Goal: Book appointment/travel/reservation: Book appointment/travel/reservation

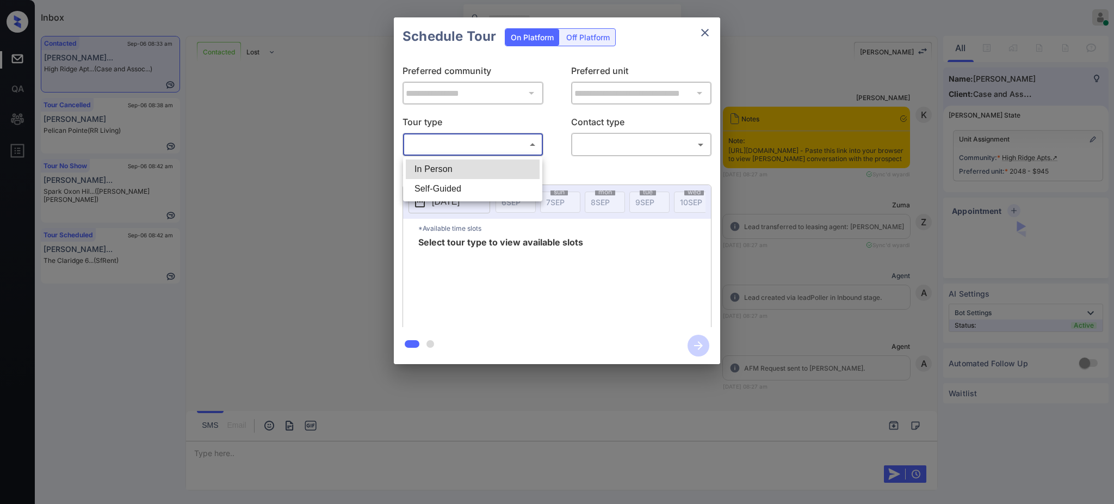
scroll to position [1113, 0]
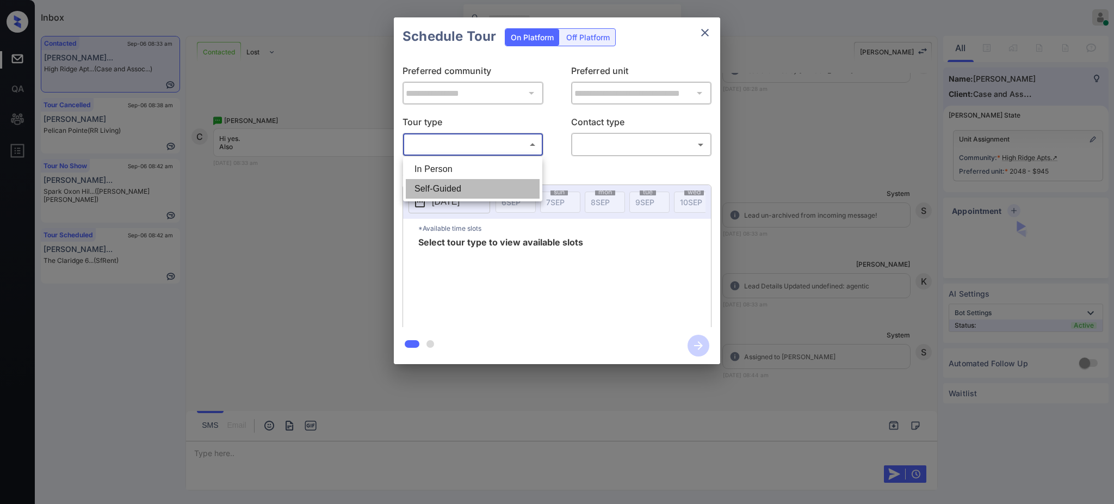
click at [440, 179] on li "Self-Guided" at bounding box center [473, 189] width 134 height 20
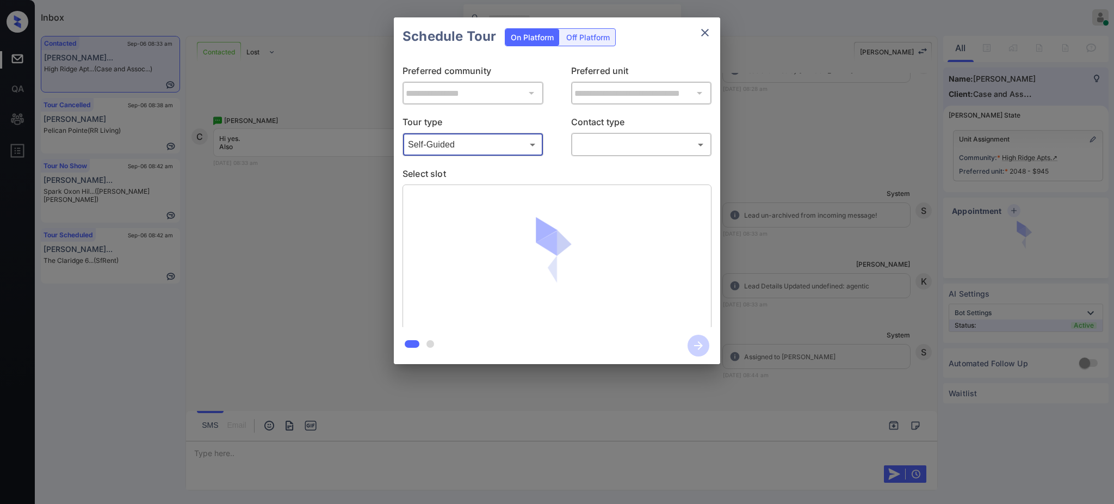
click at [467, 144] on body "Inbox Ajay Kumar Online Set yourself offline Set yourself on break Profile Swit…" at bounding box center [557, 252] width 1114 height 504
click at [451, 170] on li "In Person" at bounding box center [473, 169] width 134 height 20
type input "********"
click at [608, 148] on body "Inbox Ajay Kumar Online Set yourself offline Set yourself on break Profile Swit…" at bounding box center [557, 252] width 1114 height 504
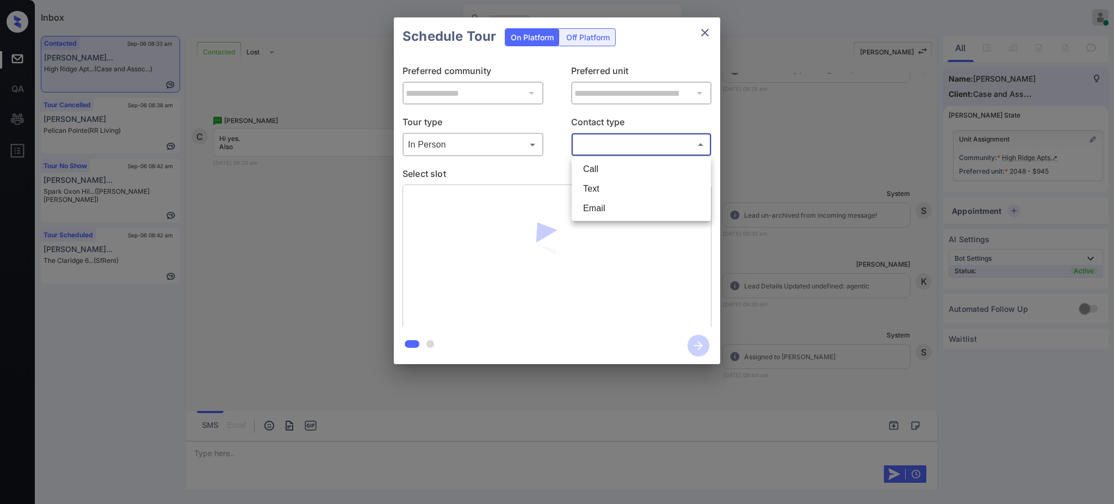
click at [598, 189] on li "Text" at bounding box center [641, 189] width 134 height 20
type input "****"
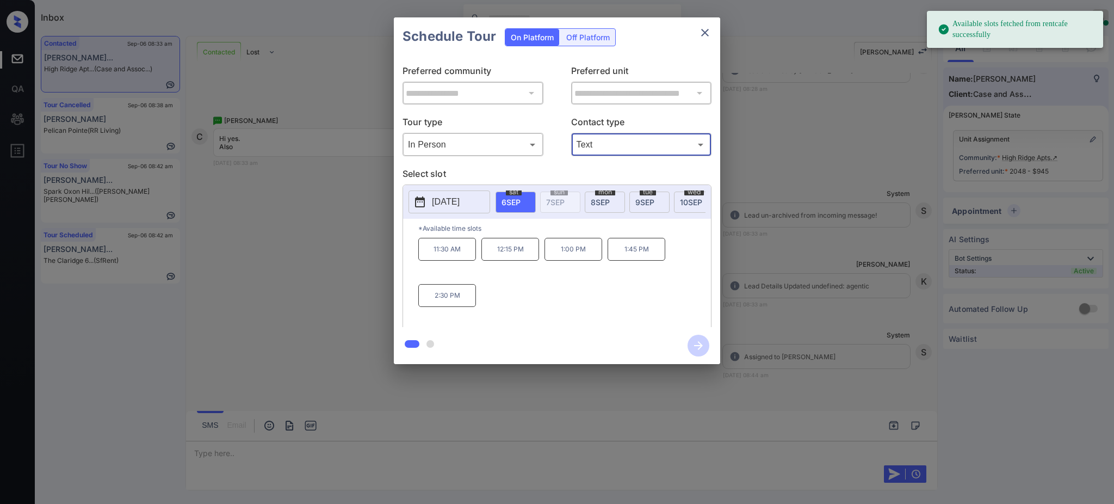
click at [460, 205] on p "[DATE]" at bounding box center [446, 201] width 28 height 13
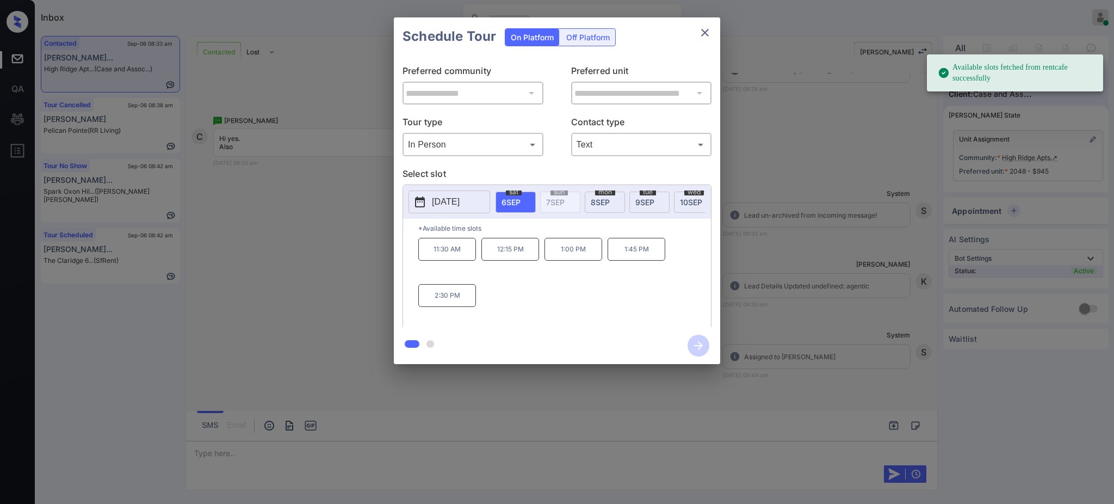
click at [782, 247] on div "**********" at bounding box center [557, 190] width 1114 height 381
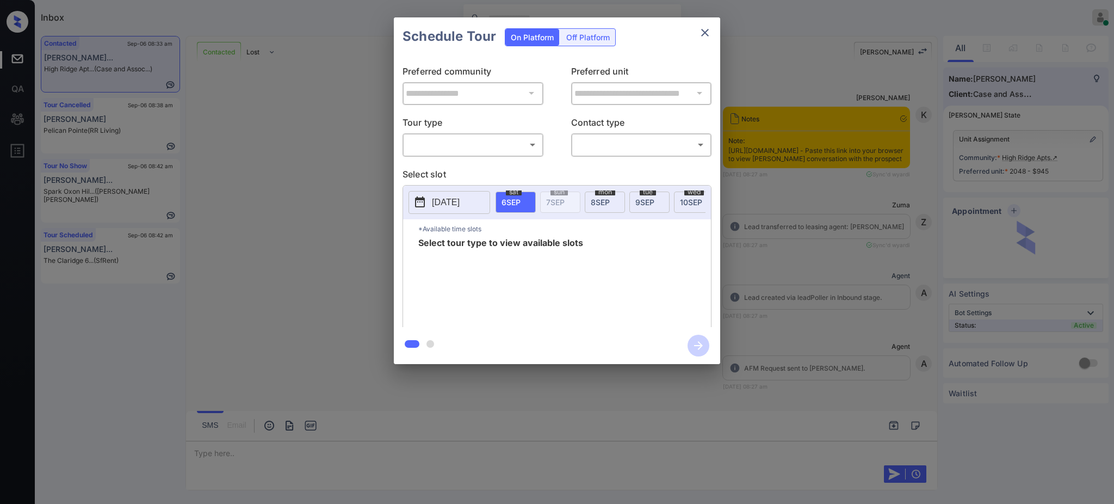
scroll to position [1113, 0]
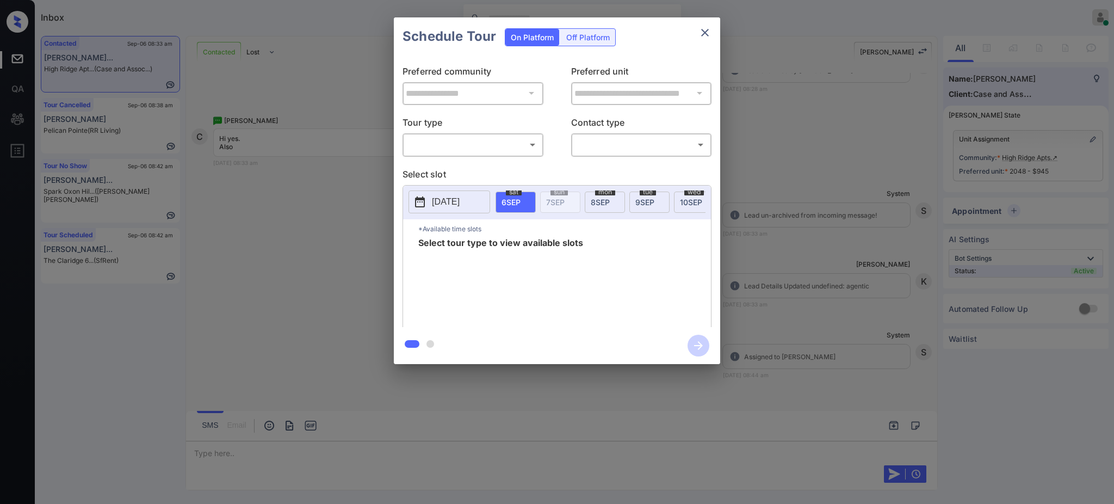
drag, startPoint x: 495, startPoint y: 129, endPoint x: 483, endPoint y: 140, distance: 16.2
type textarea "*"
click at [492, 133] on div "Tour type ​ ​" at bounding box center [472, 135] width 141 height 41
click at [481, 141] on body "Inbox Ajay Kumar Online Set yourself offline Set yourself on break Profile Swit…" at bounding box center [557, 252] width 1114 height 504
click at [459, 158] on ul "In Person Self-Guided" at bounding box center [472, 179] width 139 height 45
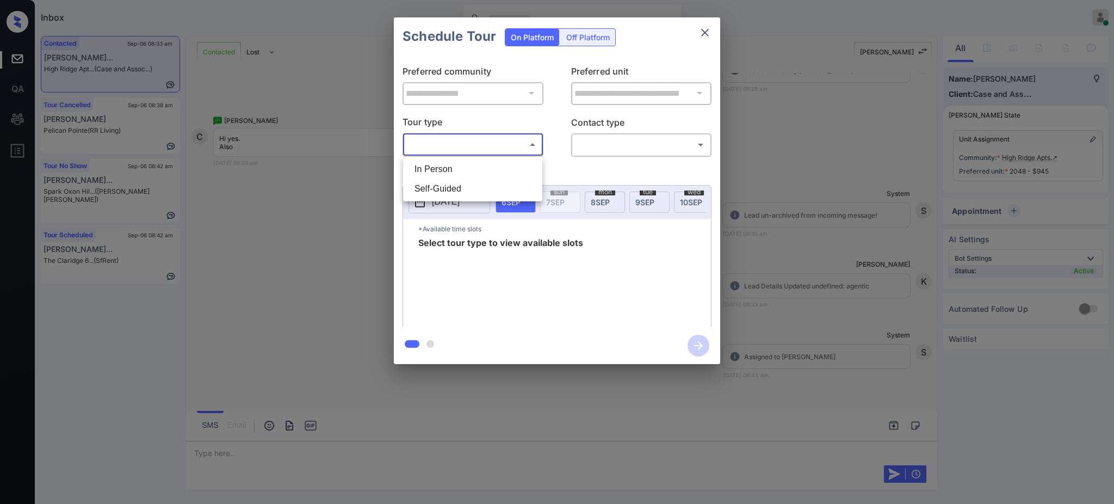
drag, startPoint x: 462, startPoint y: 163, endPoint x: 543, endPoint y: 154, distance: 81.5
click at [462, 163] on li "In Person" at bounding box center [473, 169] width 134 height 20
type input "********"
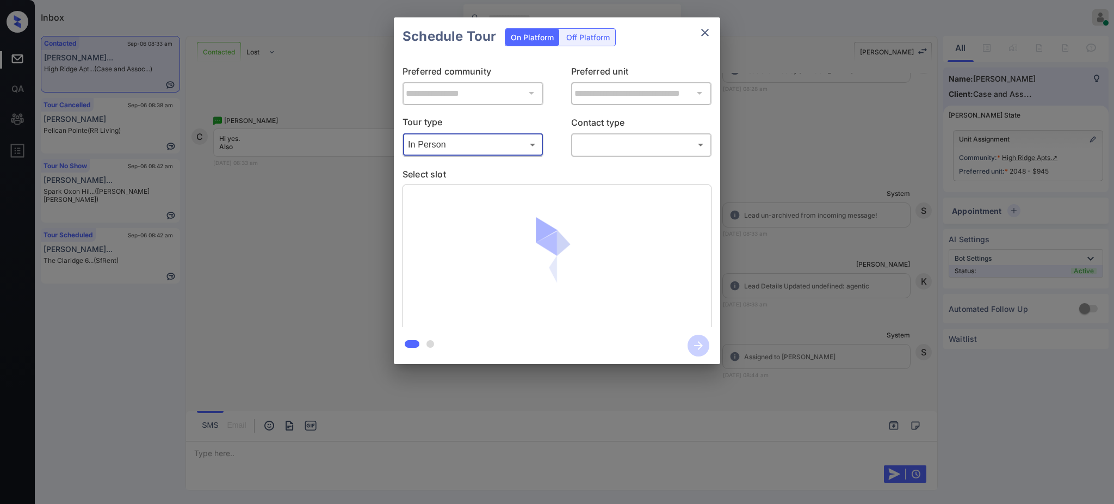
click at [614, 143] on body "Inbox Ajay Kumar Online Set yourself offline Set yourself on break Profile Swit…" at bounding box center [557, 252] width 1114 height 504
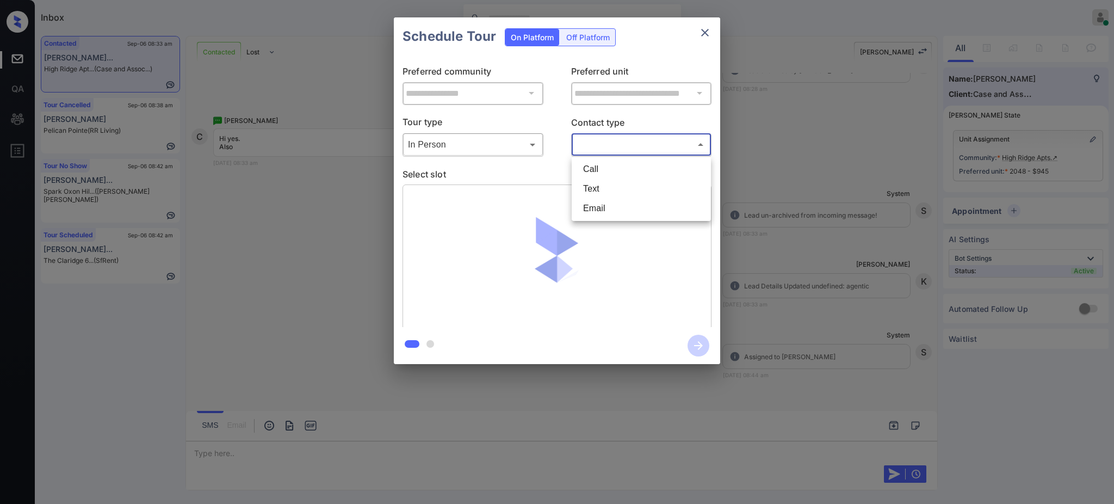
click at [584, 188] on li "Text" at bounding box center [641, 189] width 134 height 20
type input "****"
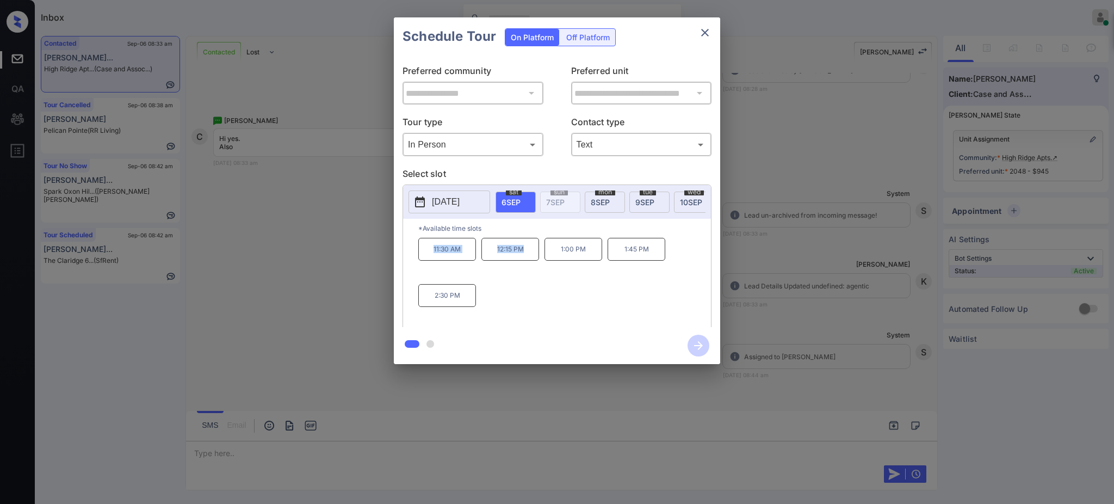
drag, startPoint x: 424, startPoint y: 258, endPoint x: 627, endPoint y: 215, distance: 207.2
click at [530, 263] on div "11:30 AM 12:15 PM 1:00 PM 1:45 PM 2:30 PM" at bounding box center [564, 281] width 293 height 87
copy div "11:30 AM 12:15 PM"
click at [708, 37] on icon "close" at bounding box center [704, 32] width 13 height 13
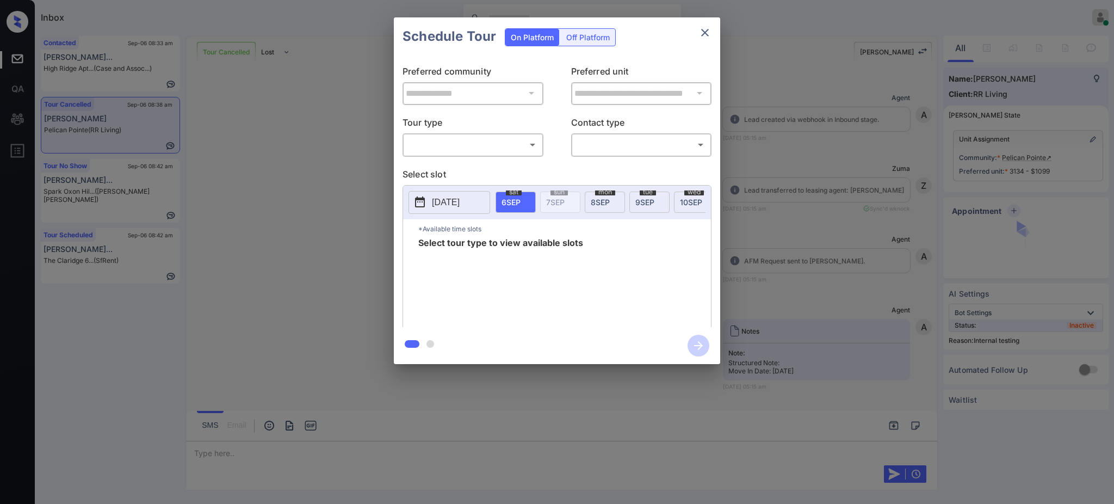
scroll to position [3183, 0]
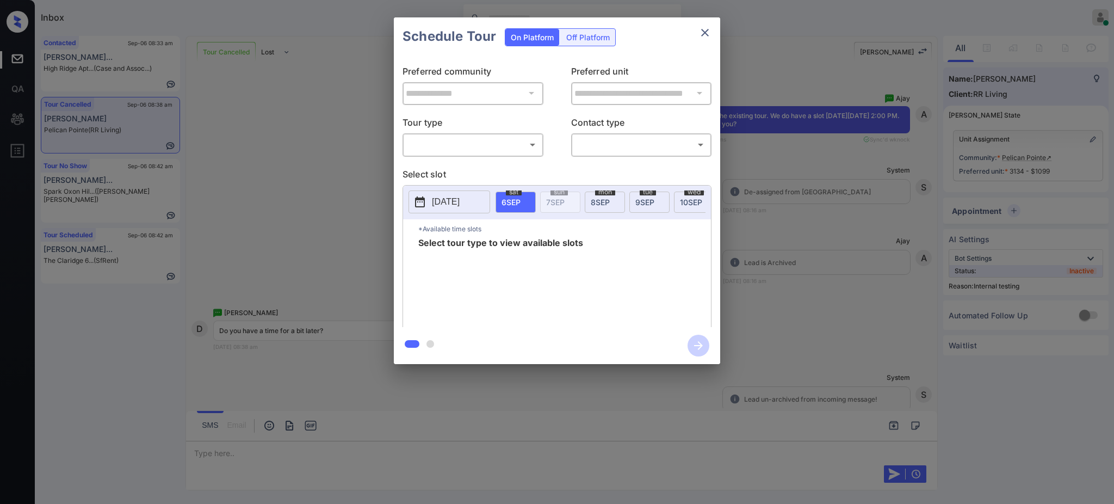
click at [470, 139] on body "Inbox Ajay Kumar Online Set yourself offline Set yourself on break Profile Swit…" at bounding box center [557, 252] width 1114 height 504
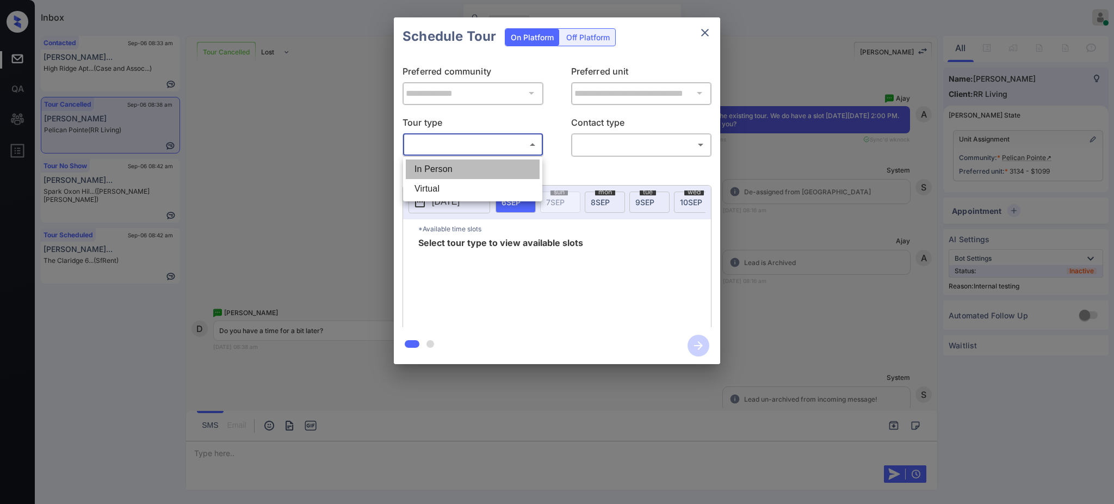
click at [460, 165] on li "In Person" at bounding box center [473, 169] width 134 height 20
type input "********"
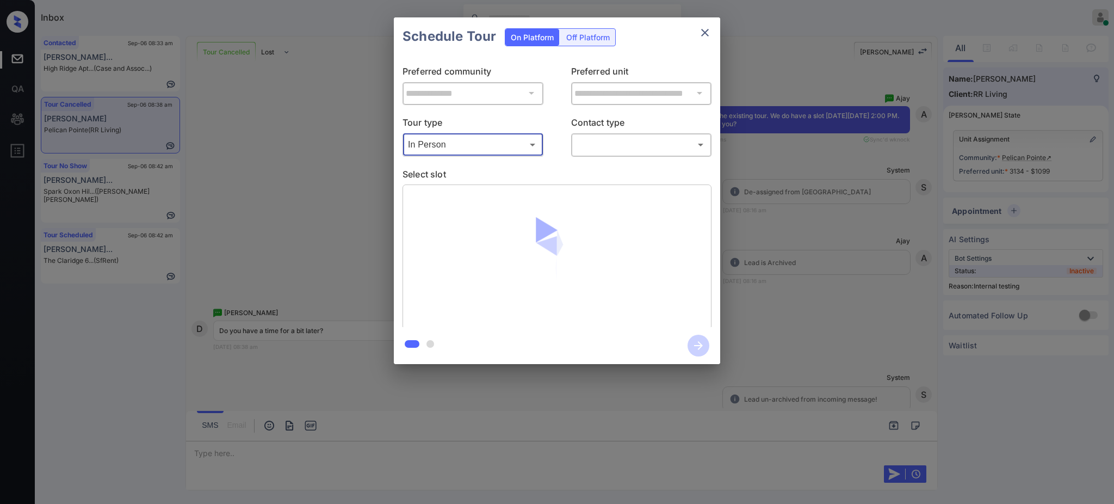
click at [595, 140] on body "Inbox Ajay Kumar Online Set yourself offline Set yourself on break Profile Swit…" at bounding box center [557, 252] width 1114 height 504
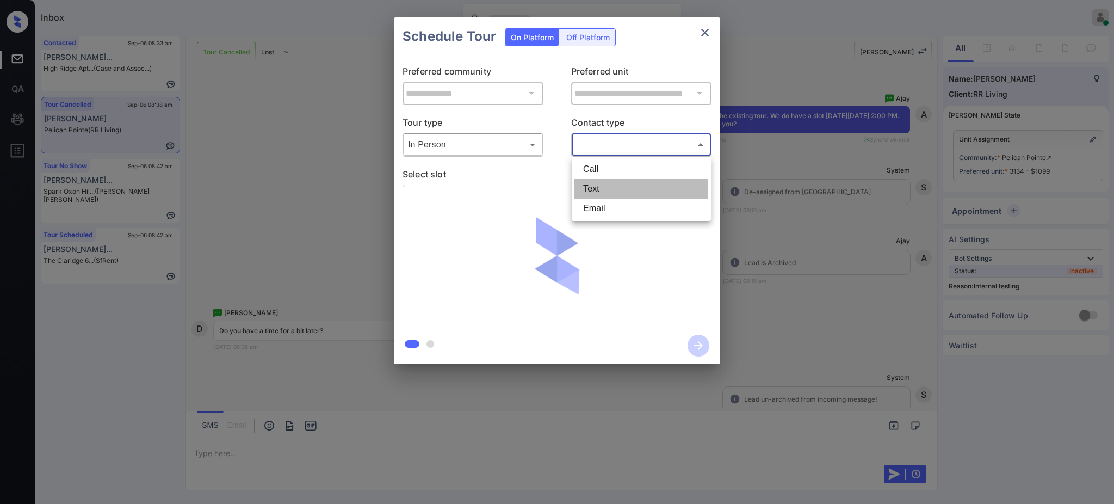
click at [593, 187] on li "Text" at bounding box center [641, 189] width 134 height 20
type input "****"
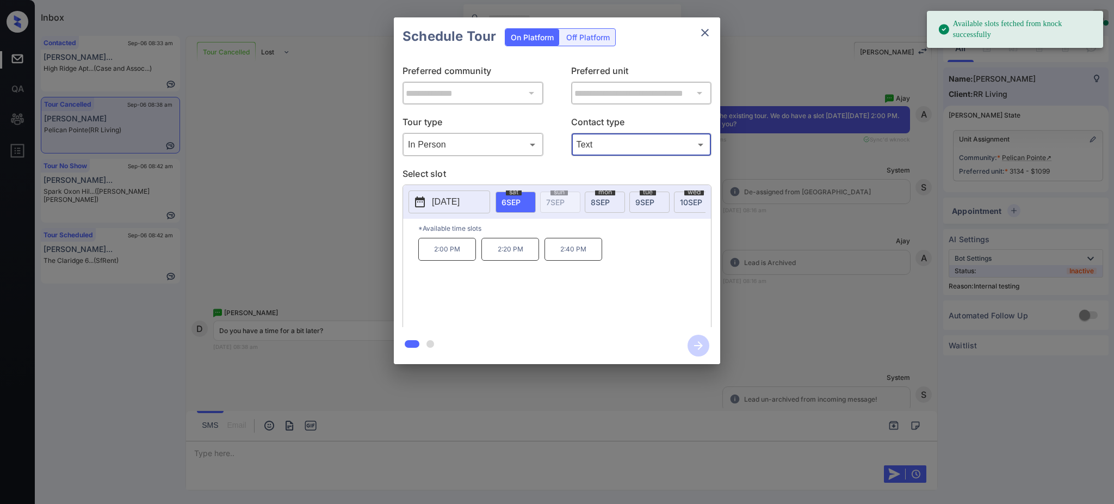
click at [611, 198] on div "mon 8 SEP" at bounding box center [605, 201] width 40 height 21
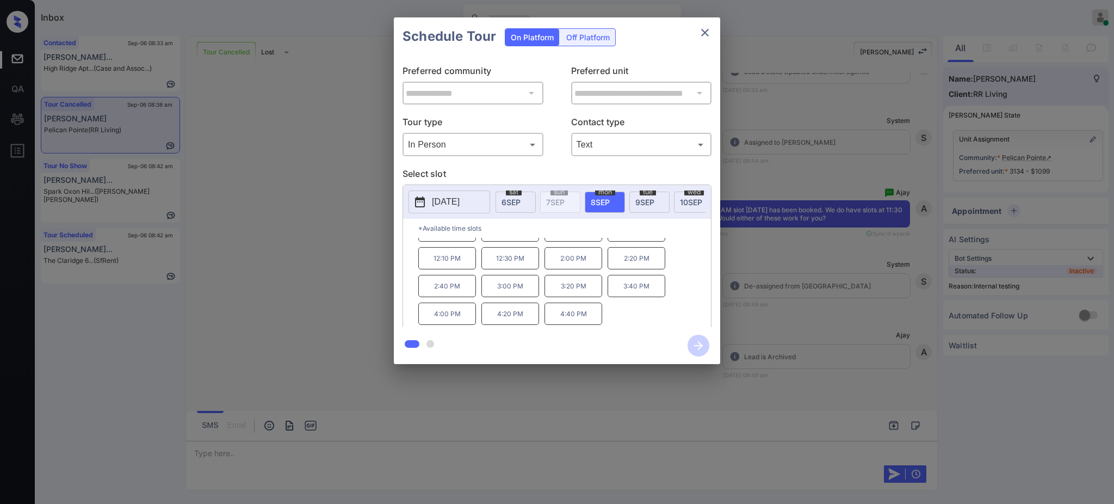
scroll to position [1330, 0]
drag, startPoint x: 614, startPoint y: 296, endPoint x: 658, endPoint y: 296, distance: 43.5
click at [658, 296] on p "3:40 PM" at bounding box center [636, 286] width 58 height 22
copy p "3:40 PM"
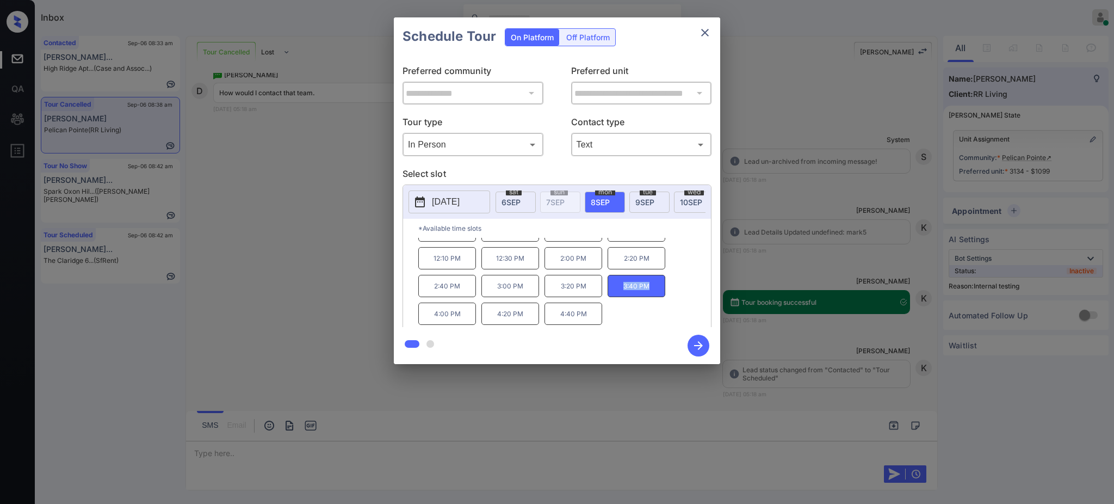
scroll to position [3183, 0]
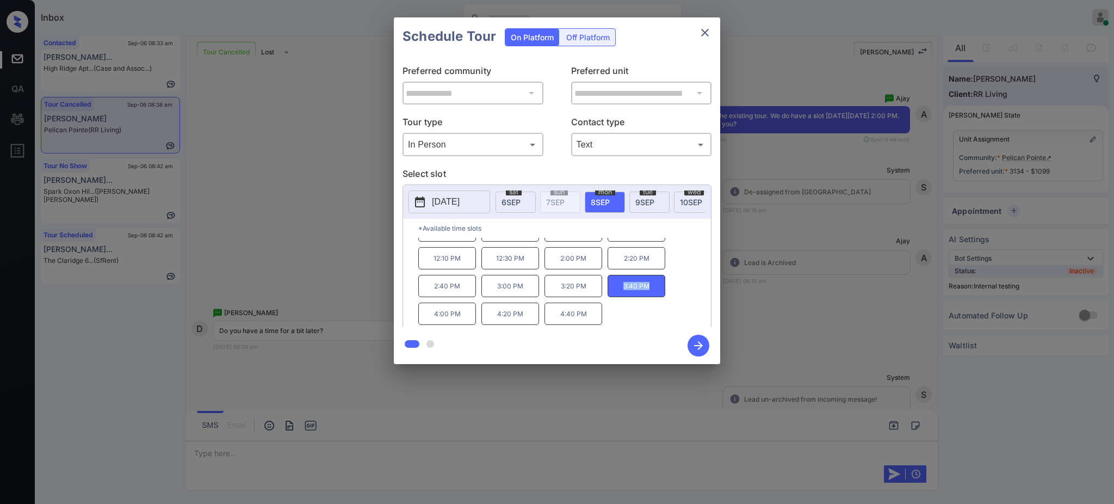
click at [704, 30] on icon "close" at bounding box center [704, 32] width 13 height 13
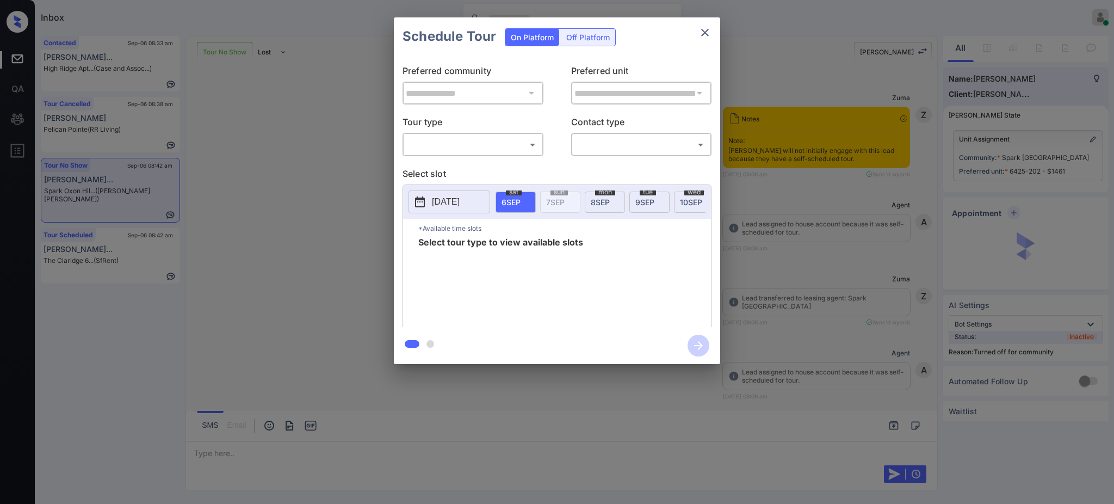
click at [490, 144] on body "Inbox Ajay Kumar Online Set yourself offline Set yourself on break Profile Swit…" at bounding box center [557, 252] width 1114 height 504
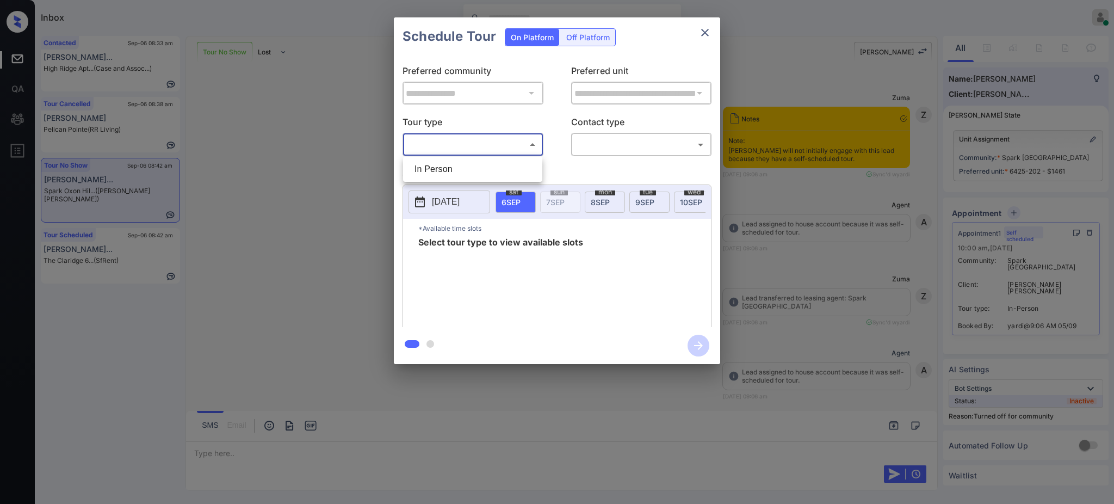
scroll to position [2162, 0]
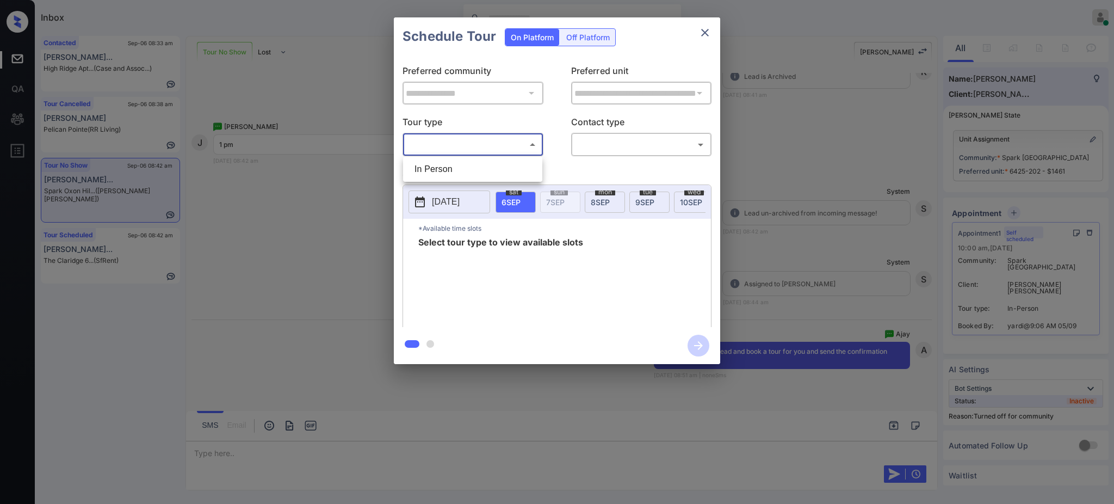
click at [442, 172] on li "In Person" at bounding box center [473, 169] width 134 height 20
type input "********"
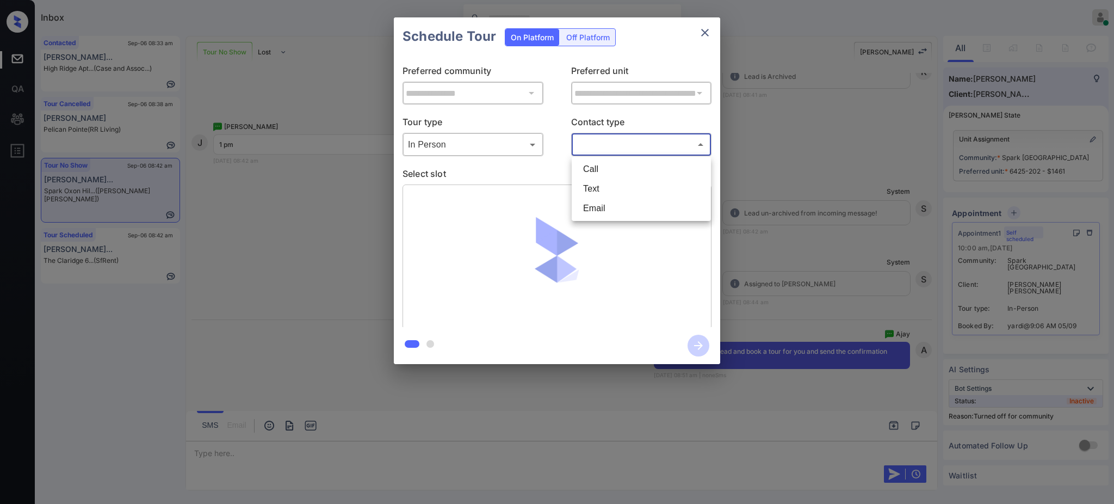
click at [597, 144] on body "Inbox Ajay Kumar Online Set yourself offline Set yourself on break Profile Swit…" at bounding box center [557, 252] width 1114 height 504
click at [598, 190] on li "Text" at bounding box center [641, 189] width 134 height 20
type input "****"
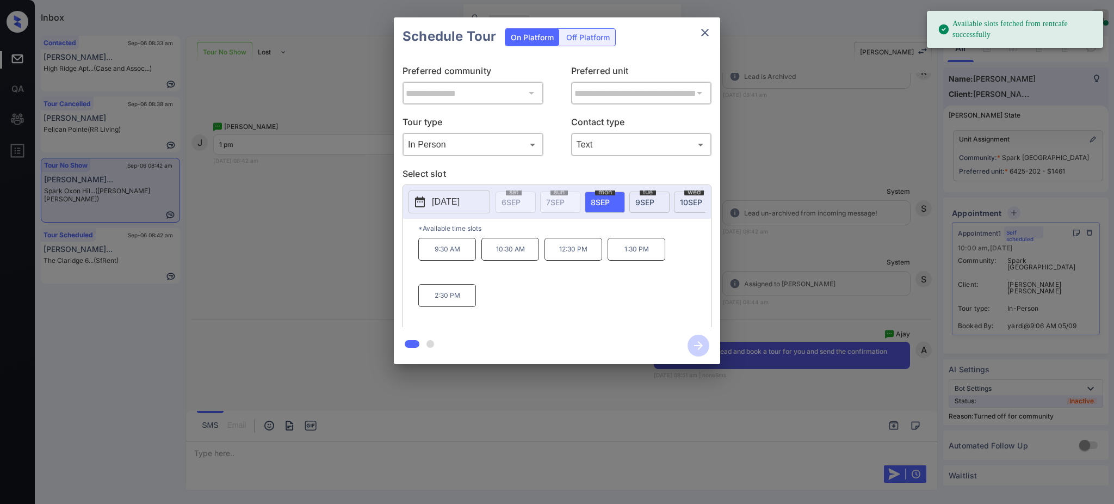
click at [460, 206] on p "2025-09-08" at bounding box center [446, 201] width 28 height 13
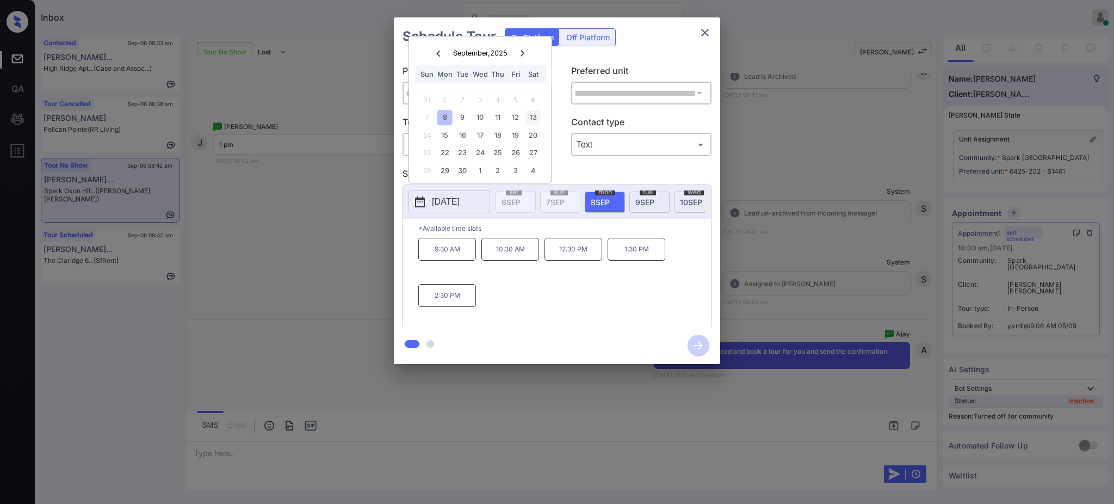
click at [532, 110] on div "13" at bounding box center [532, 117] width 15 height 15
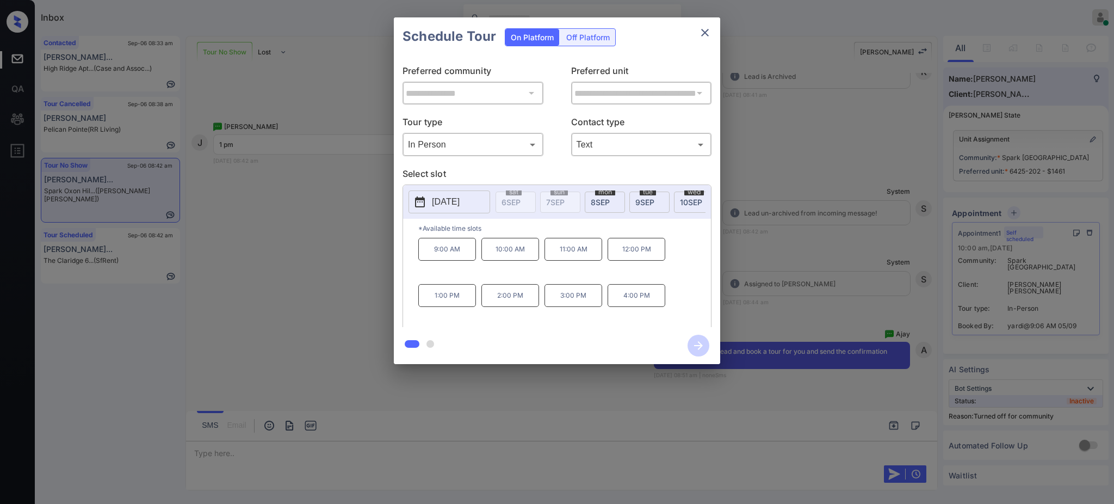
click at [445, 307] on p "1:00 PM" at bounding box center [447, 295] width 58 height 23
click at [703, 346] on icon "button" at bounding box center [698, 345] width 22 height 22
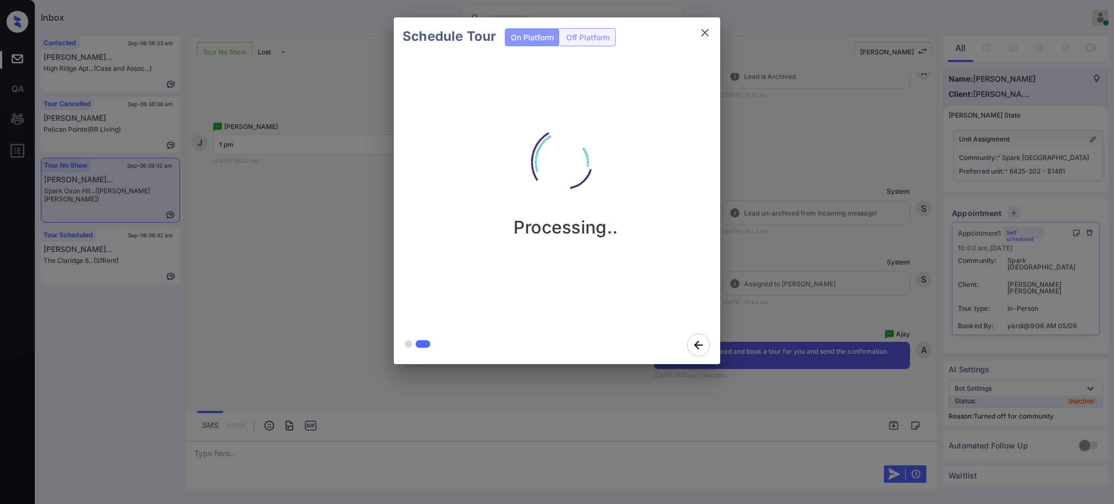
click at [877, 254] on div "Schedule Tour On Platform Off Platform Processing.." at bounding box center [557, 190] width 1114 height 381
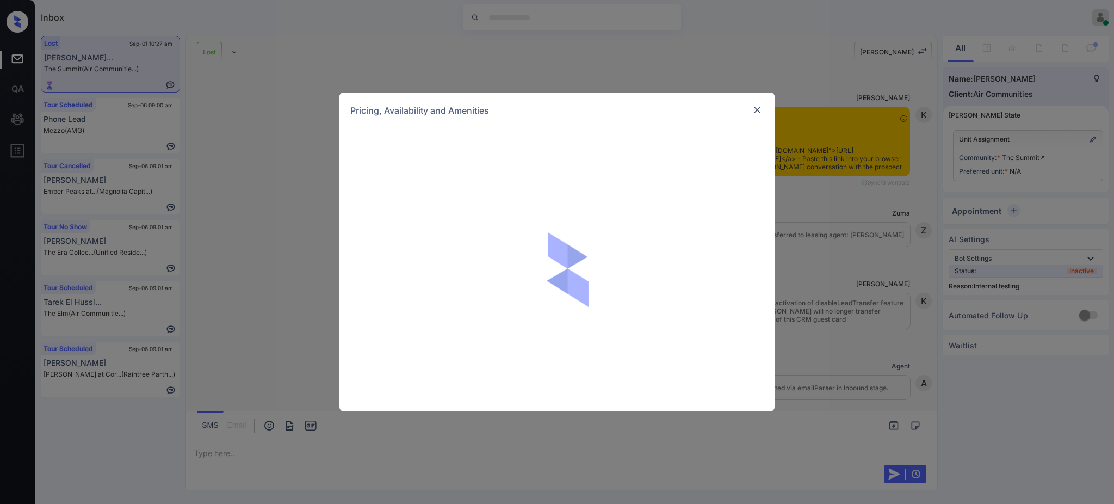
scroll to position [11418, 0]
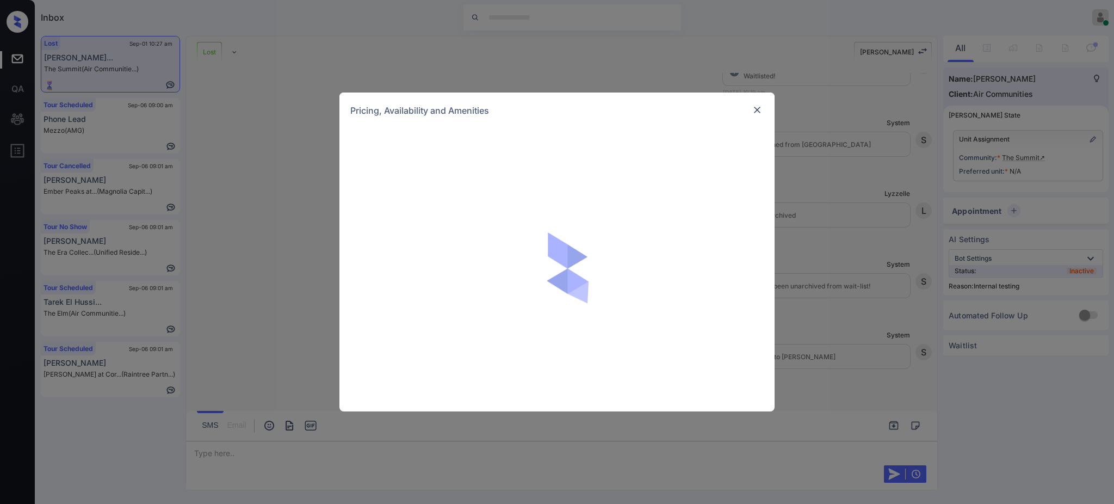
click at [749, 105] on div "Pricing, Availability and Amenities" at bounding box center [556, 110] width 435 height 36
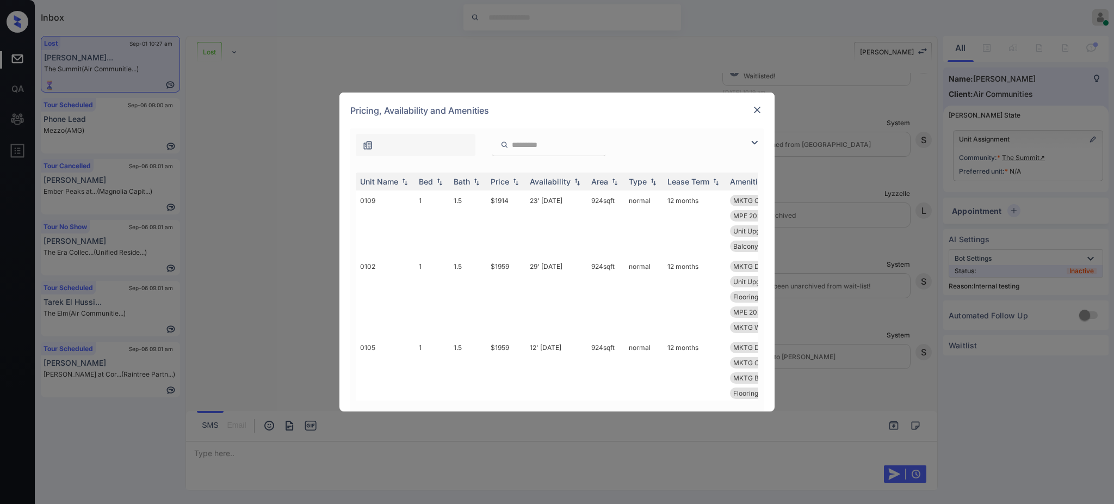
click at [757, 109] on img at bounding box center [757, 109] width 11 height 11
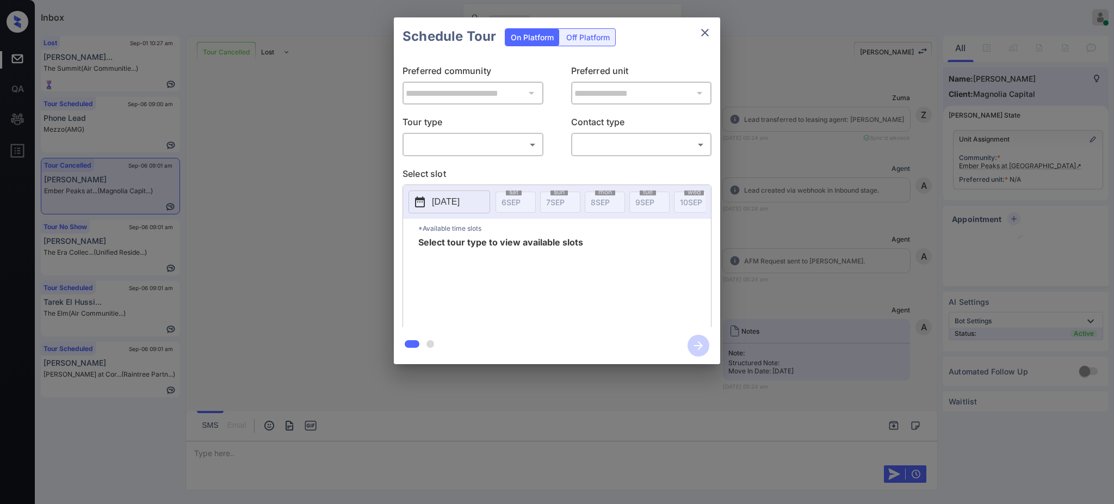
click at [501, 142] on body "Inbox [PERSON_NAME] Online Set yourself offline Set yourself on break Profile S…" at bounding box center [557, 252] width 1114 height 504
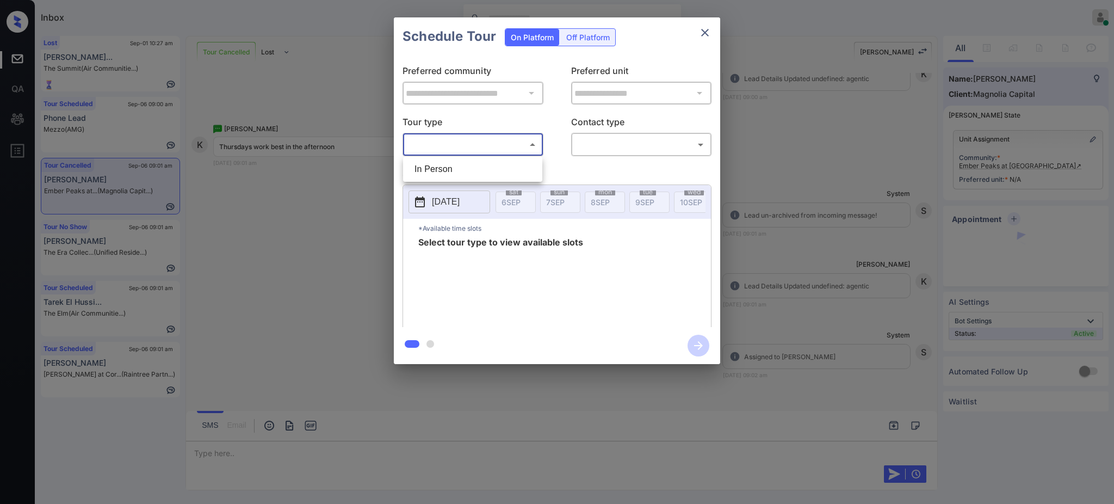
drag, startPoint x: 474, startPoint y: 165, endPoint x: 547, endPoint y: 157, distance: 73.3
click at [473, 166] on li "In Person" at bounding box center [473, 169] width 134 height 20
type input "********"
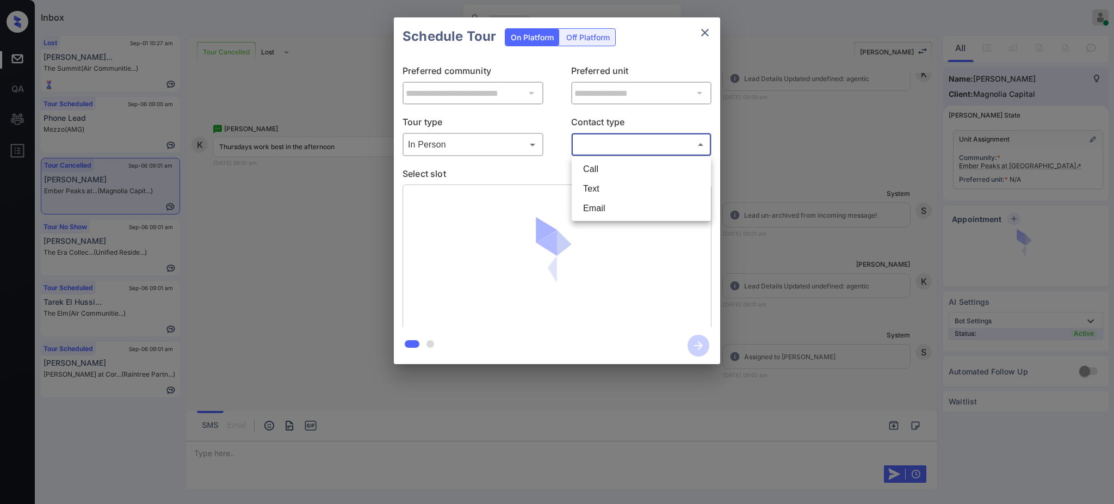
click at [590, 147] on body "Inbox [PERSON_NAME] Online Set yourself offline Set yourself on break Profile S…" at bounding box center [557, 252] width 1114 height 504
click at [605, 188] on li "Text" at bounding box center [641, 189] width 134 height 20
type input "****"
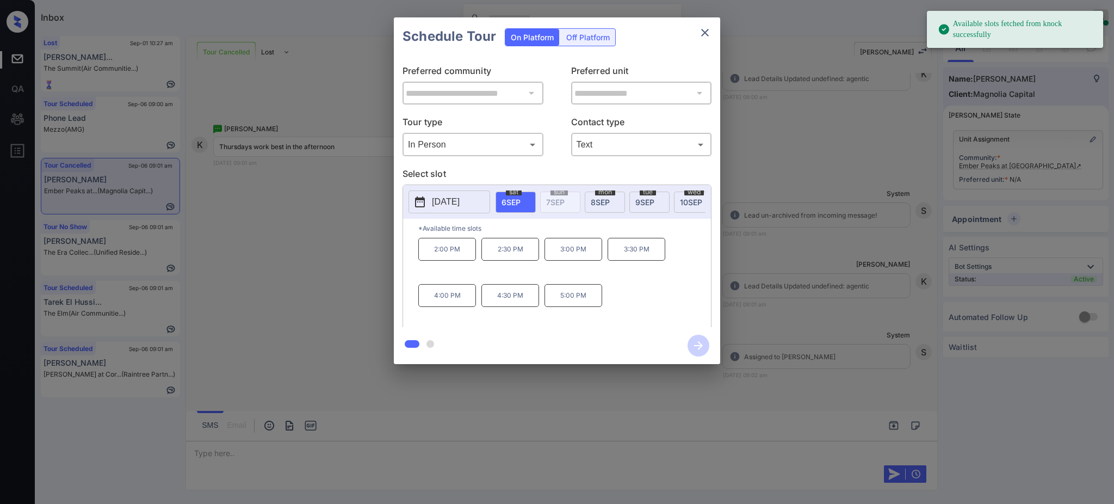
click at [444, 196] on p "[DATE]" at bounding box center [446, 201] width 28 height 13
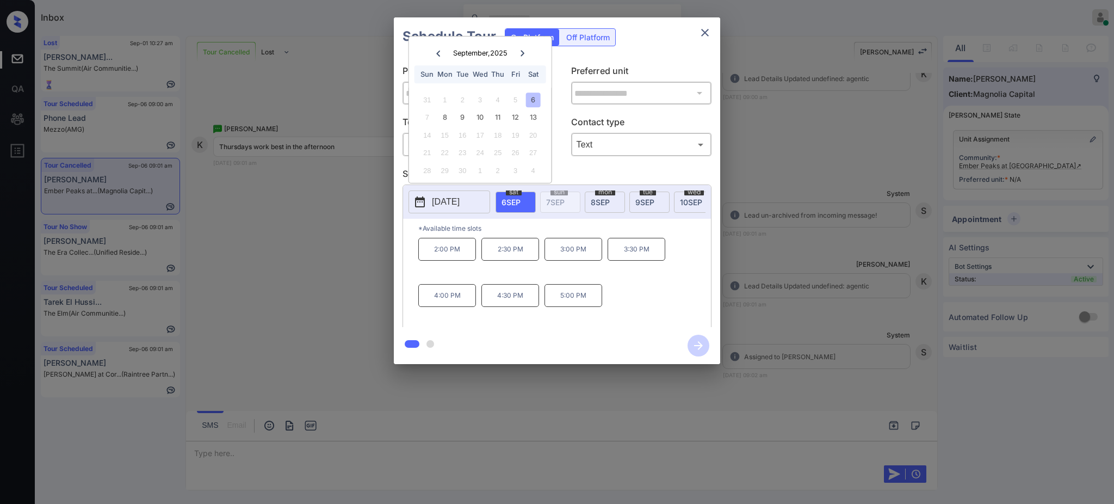
click at [867, 215] on div "**********" at bounding box center [557, 190] width 1114 height 381
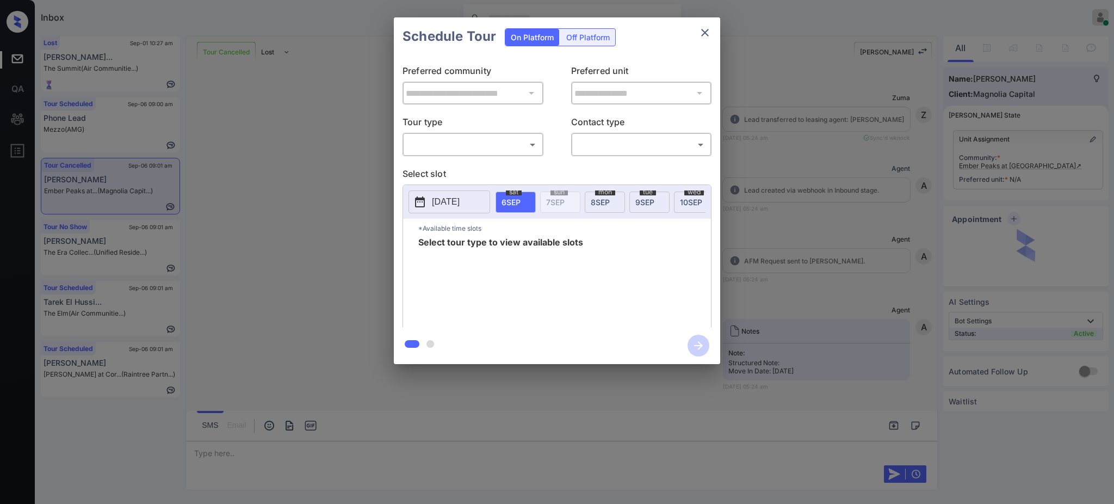
scroll to position [2756, 0]
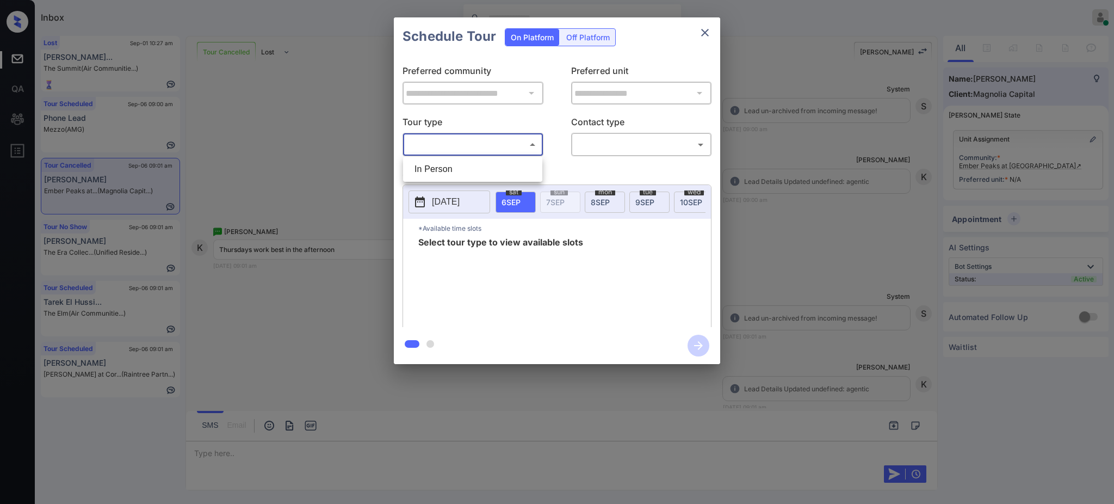
click at [459, 138] on body "Inbox [PERSON_NAME] Online Set yourself offline Set yourself on break Profile S…" at bounding box center [557, 252] width 1114 height 504
click at [458, 165] on li "In Person" at bounding box center [473, 169] width 134 height 20
type input "********"
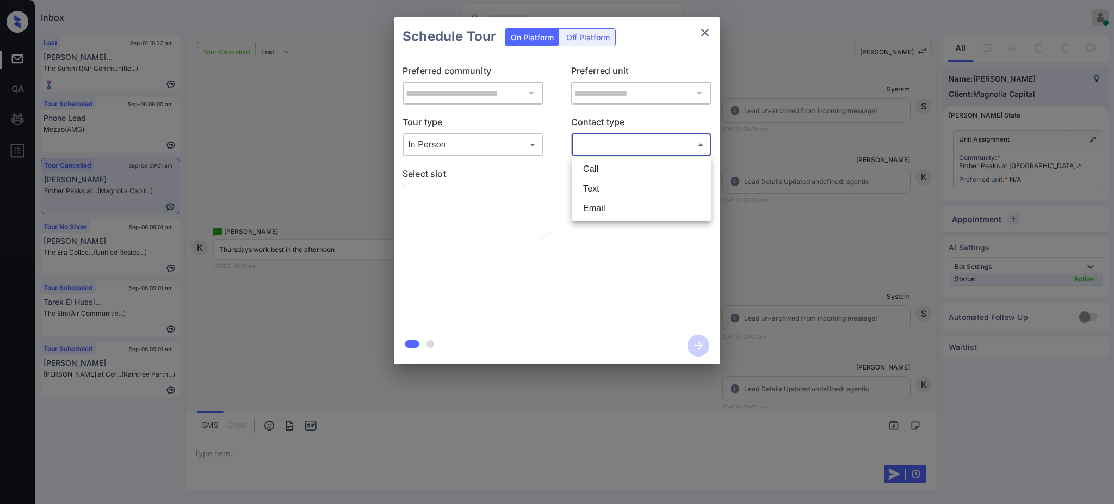
click at [587, 140] on body "Inbox [PERSON_NAME] Online Set yourself offline Set yourself on break Profile S…" at bounding box center [557, 252] width 1114 height 504
click at [593, 187] on li "Text" at bounding box center [641, 189] width 134 height 20
type input "****"
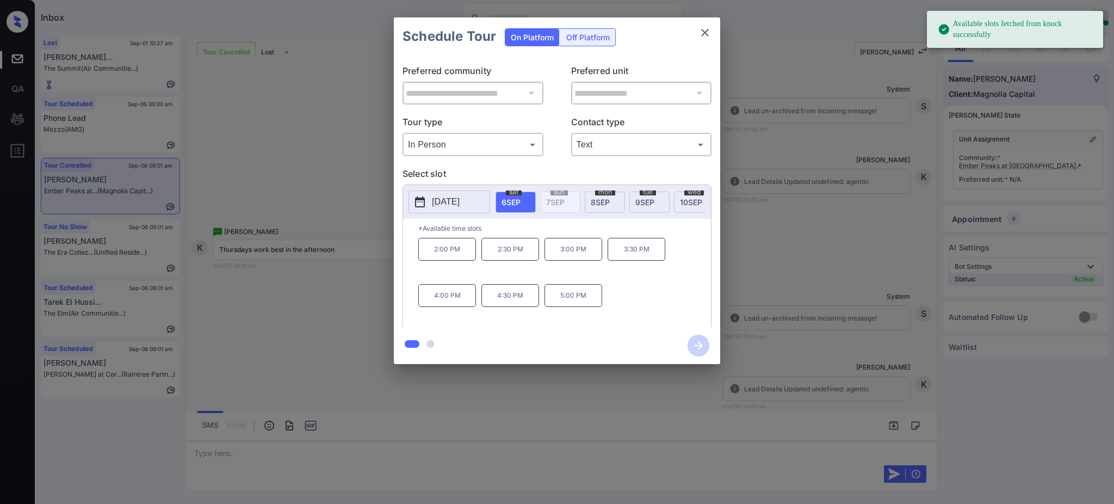
click at [439, 200] on p "[DATE]" at bounding box center [446, 201] width 28 height 13
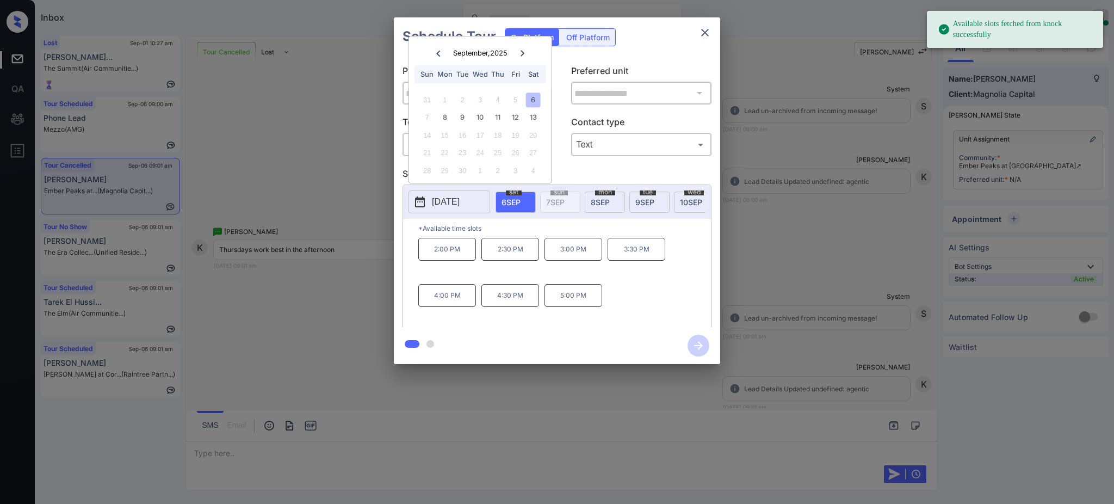
drag, startPoint x: 498, startPoint y: 116, endPoint x: 505, endPoint y: 129, distance: 15.1
click at [498, 116] on div "11" at bounding box center [497, 117] width 15 height 15
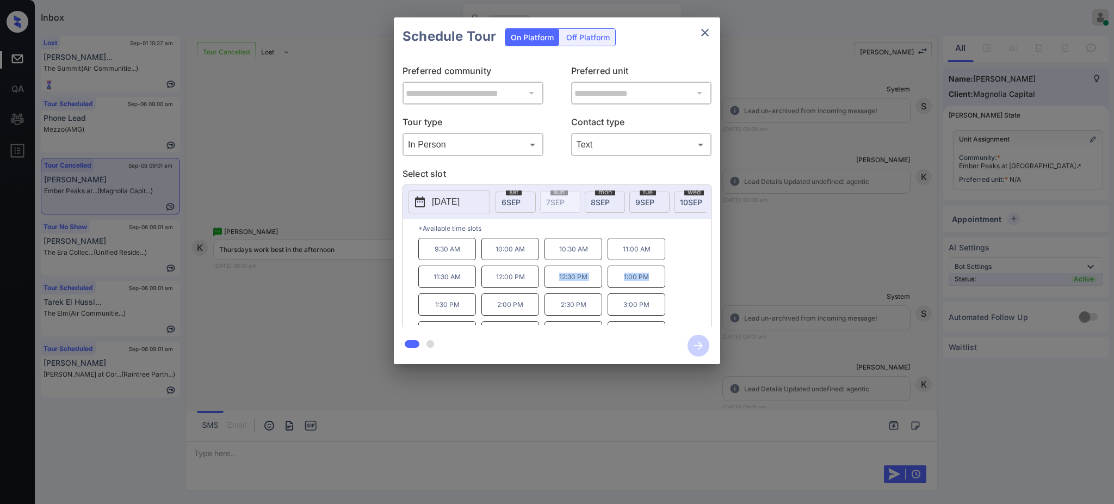
drag, startPoint x: 552, startPoint y: 287, endPoint x: 655, endPoint y: 282, distance: 103.5
click at [655, 282] on div "9:30 AM 10:00 AM 10:30 AM 11:00 AM 11:30 AM 12:00 PM 12:30 PM 1:00 PM 1:30 PM 2…" at bounding box center [564, 281] width 293 height 87
copy div "12:30 PM 1:00 PM"
click at [701, 36] on icon "close" at bounding box center [704, 32] width 13 height 13
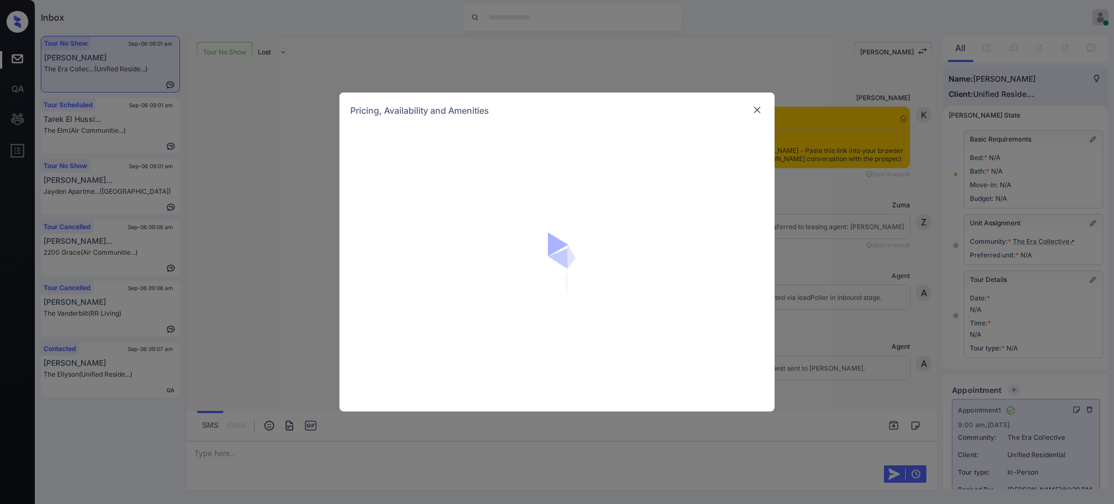
scroll to position [5560, 0]
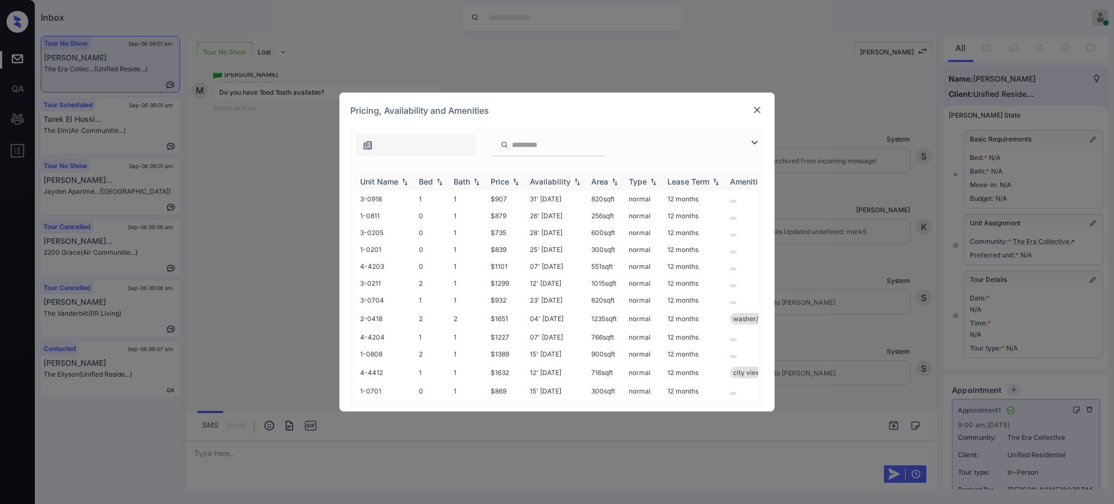
click at [427, 182] on div "Bed" at bounding box center [426, 181] width 14 height 9
click at [427, 183] on div "Bed" at bounding box center [426, 181] width 14 height 9
drag, startPoint x: 482, startPoint y: 321, endPoint x: 519, endPoint y: 318, distance: 37.1
type textarea "****"
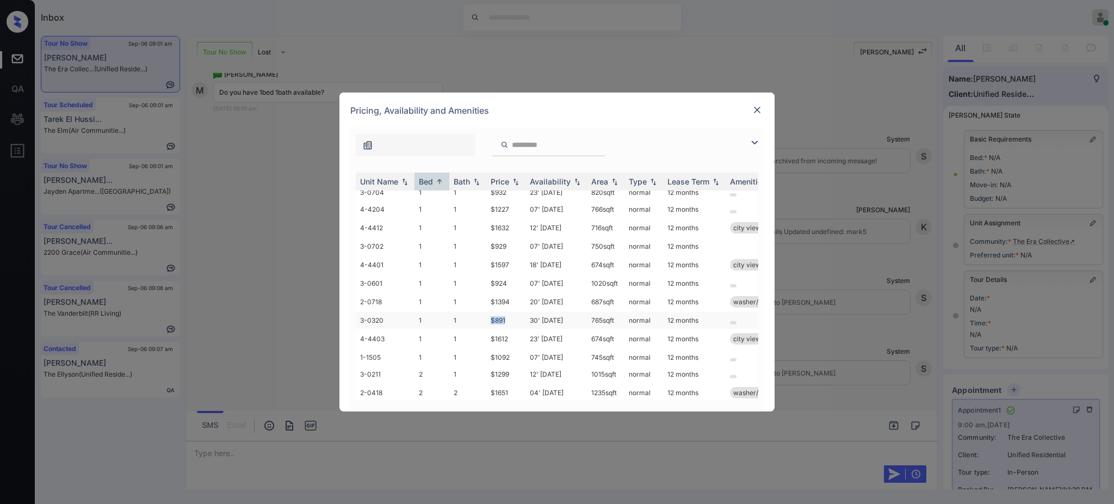
click at [511, 317] on tr "3-0320 1 1 $891 30' Sep 25 765 sqft normal 12 months" at bounding box center [640, 320] width 568 height 17
copy tr "$891"
click at [758, 108] on img at bounding box center [757, 109] width 11 height 11
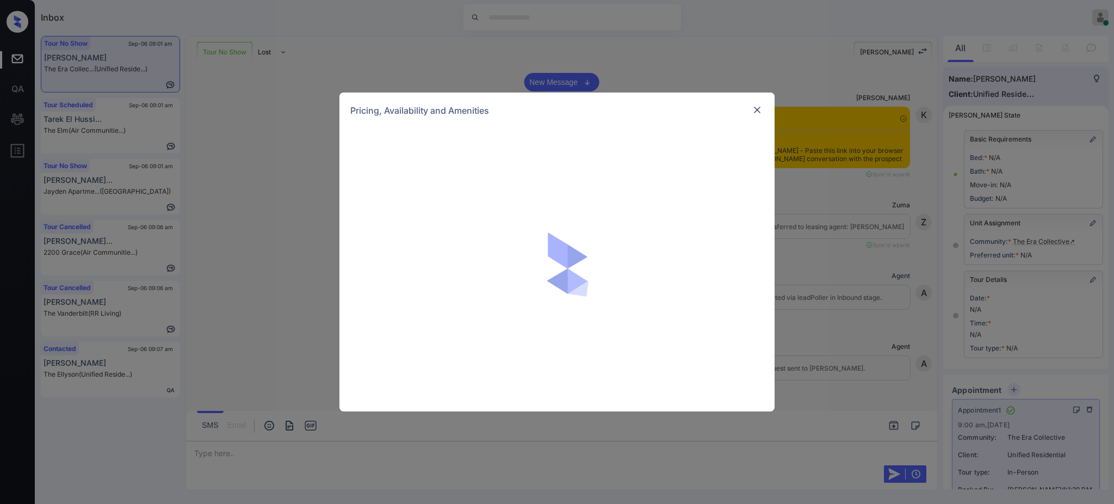
scroll to position [6626, 0]
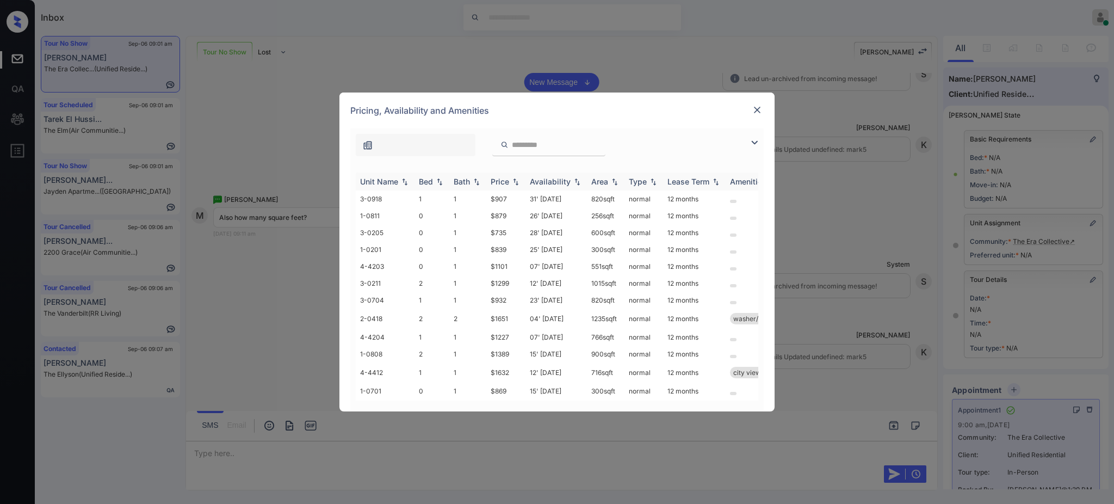
click at [429, 183] on div "Bed" at bounding box center [426, 181] width 14 height 9
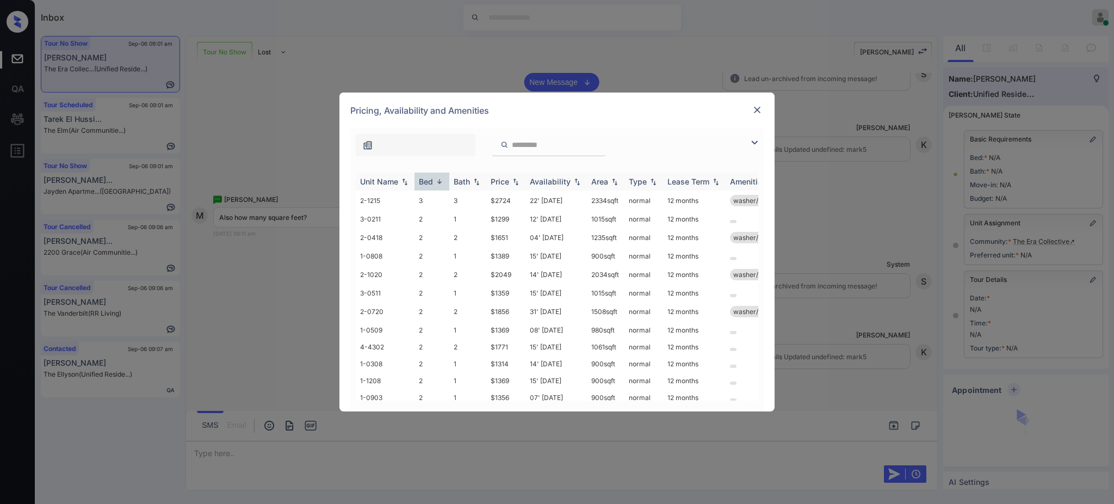
click at [437, 180] on img at bounding box center [439, 181] width 11 height 8
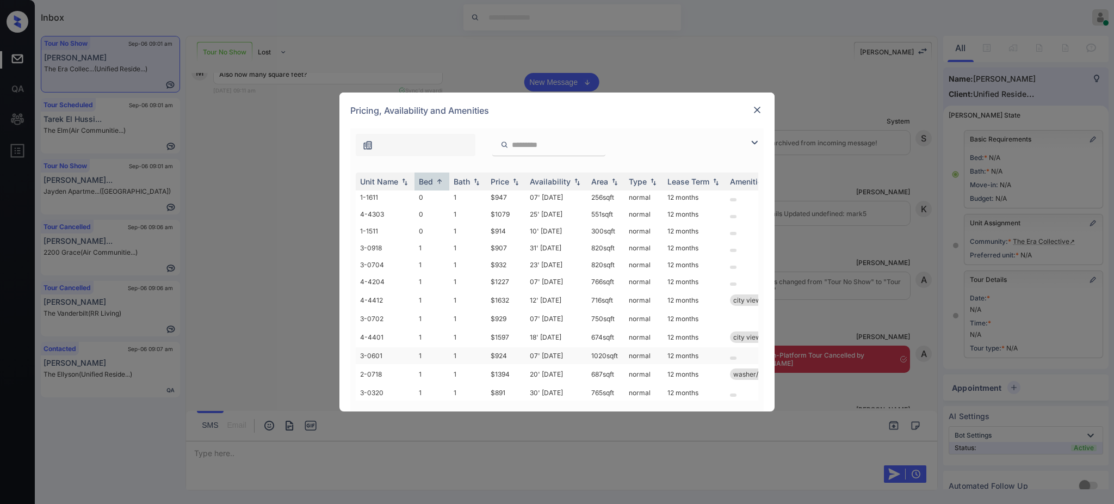
scroll to position [580, 0]
drag, startPoint x: 587, startPoint y: 322, endPoint x: 622, endPoint y: 320, distance: 34.3
click at [620, 320] on td "765 sqft" at bounding box center [606, 320] width 38 height 17
copy td "765 sqft"
click at [760, 110] on img at bounding box center [757, 109] width 11 height 11
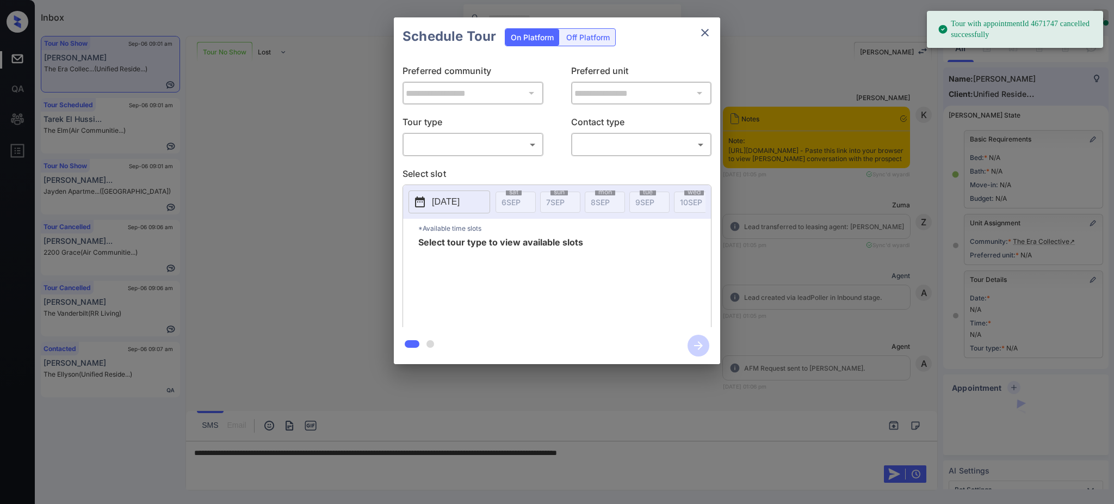
scroll to position [7313, 0]
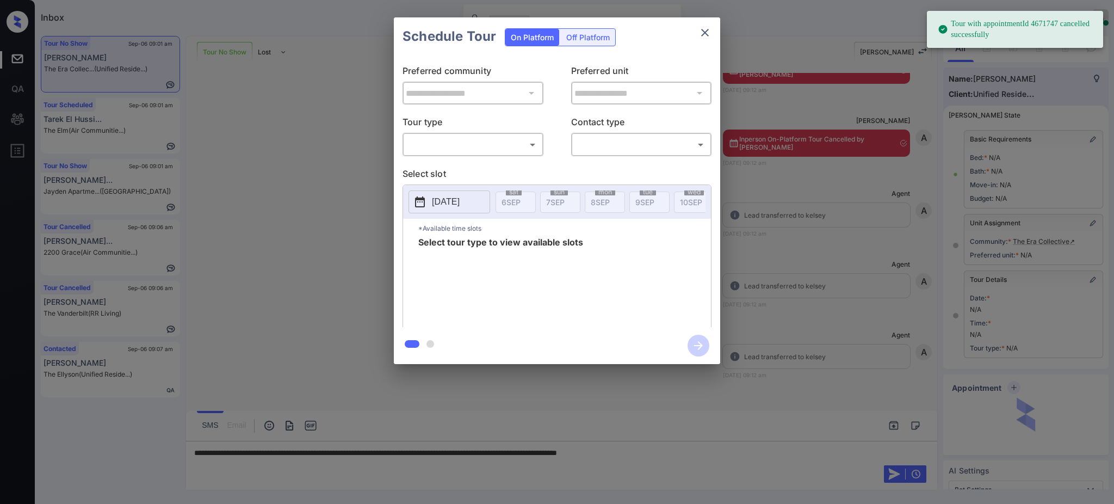
click at [454, 148] on body "Tour with appointmentId 4671747 cancelled successfully Inbox [PERSON_NAME] Onli…" at bounding box center [557, 252] width 1114 height 504
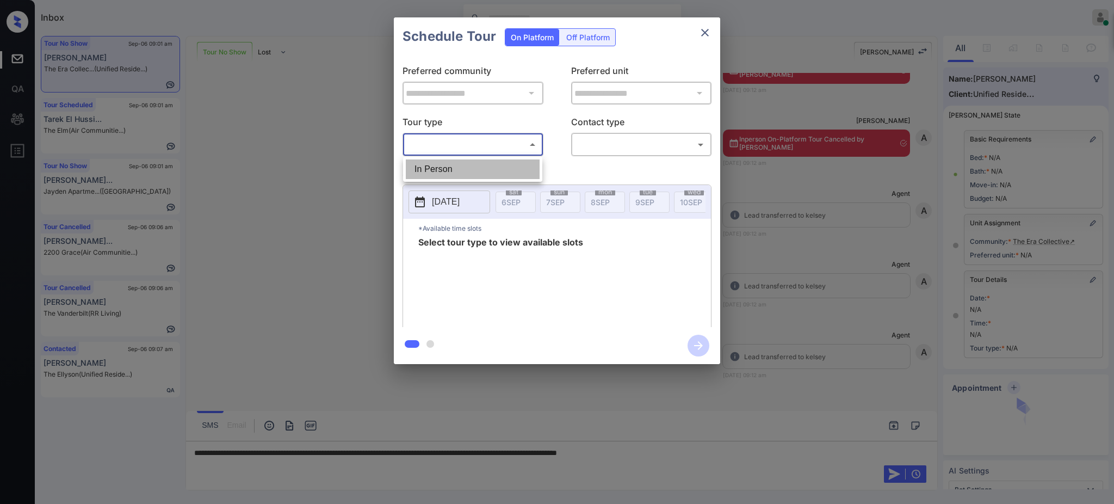
click at [460, 175] on li "In Person" at bounding box center [473, 169] width 134 height 20
type input "********"
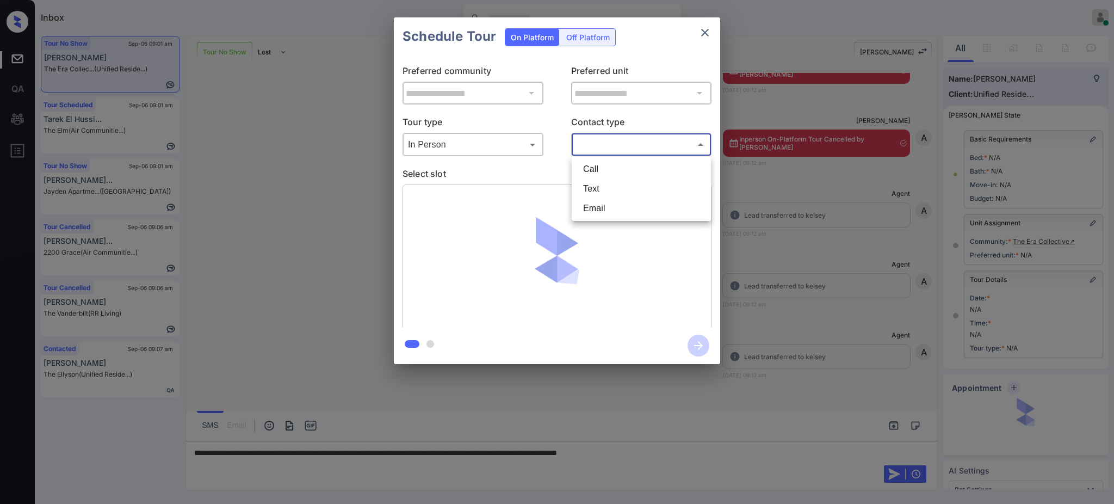
click at [607, 141] on body "Inbox Ajay Kumar Online Set yourself offline Set yourself on break Profile Swit…" at bounding box center [557, 252] width 1114 height 504
click at [597, 188] on li "Text" at bounding box center [641, 189] width 134 height 20
type input "****"
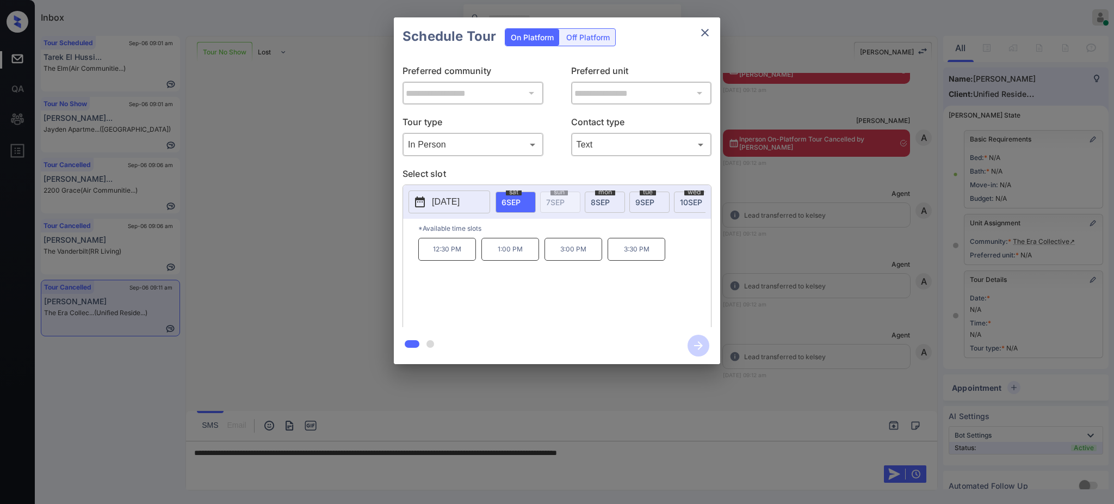
click at [455, 203] on p "2025-09-06" at bounding box center [446, 201] width 28 height 13
click at [707, 455] on div at bounding box center [557, 252] width 1114 height 504
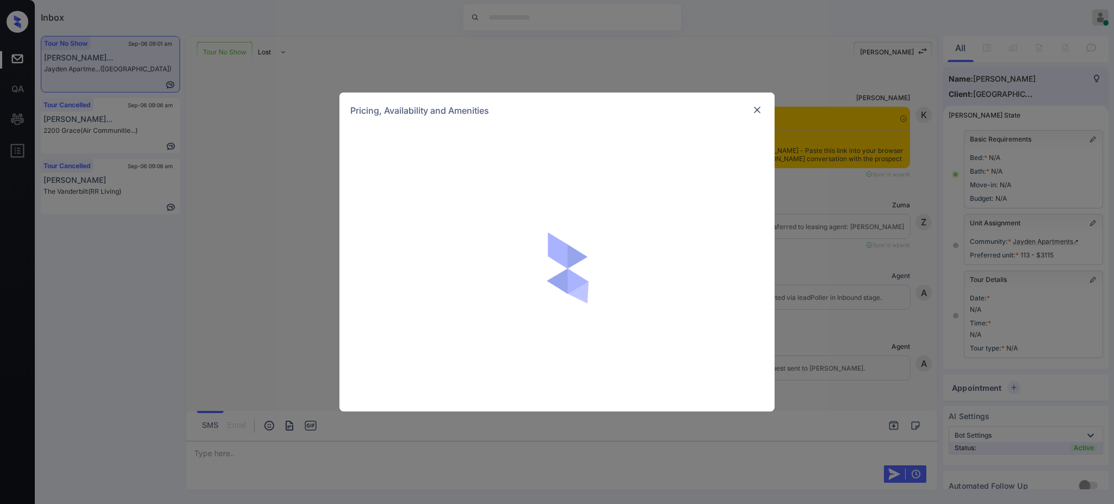
scroll to position [11352, 0]
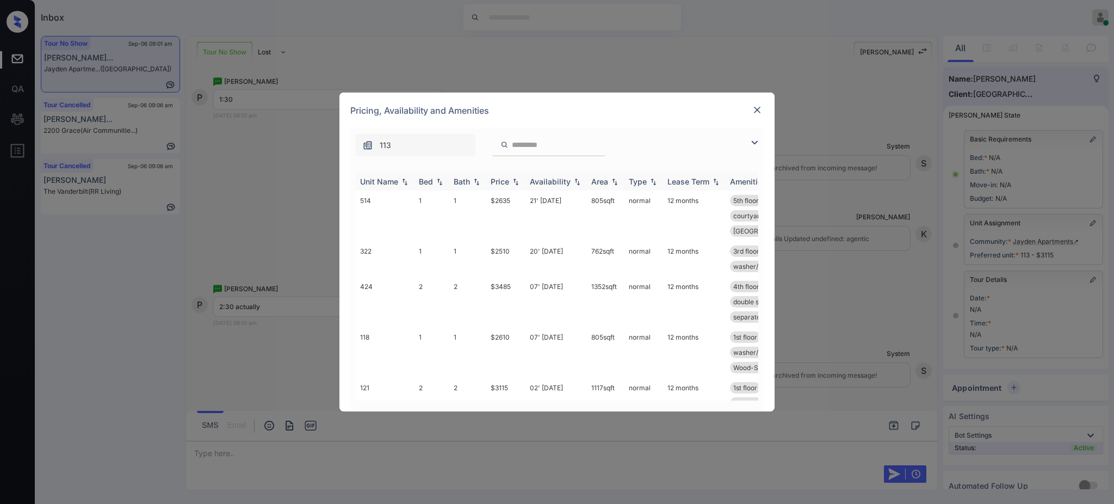
click at [429, 175] on th "Bed" at bounding box center [431, 181] width 35 height 18
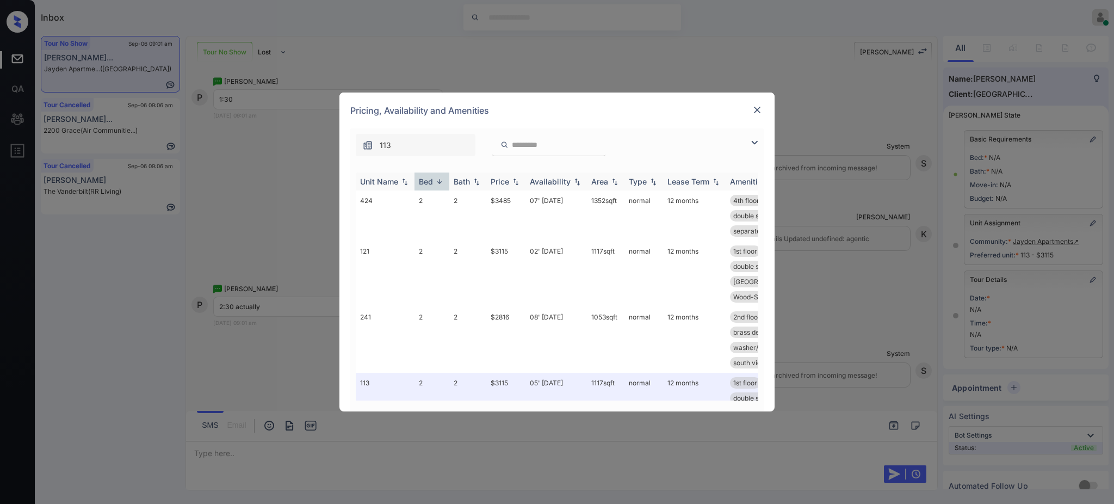
click at [439, 180] on img at bounding box center [439, 181] width 11 height 8
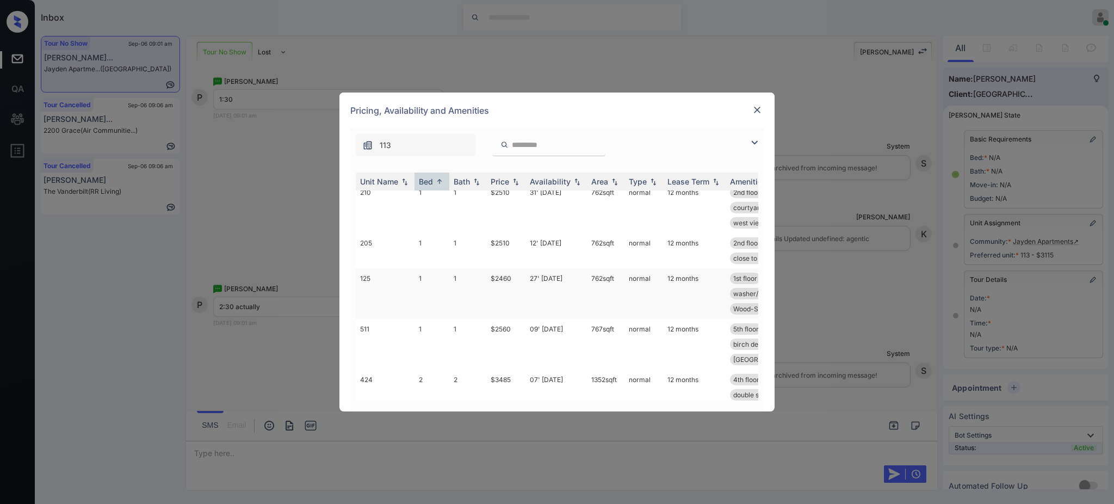
scroll to position [72, 0]
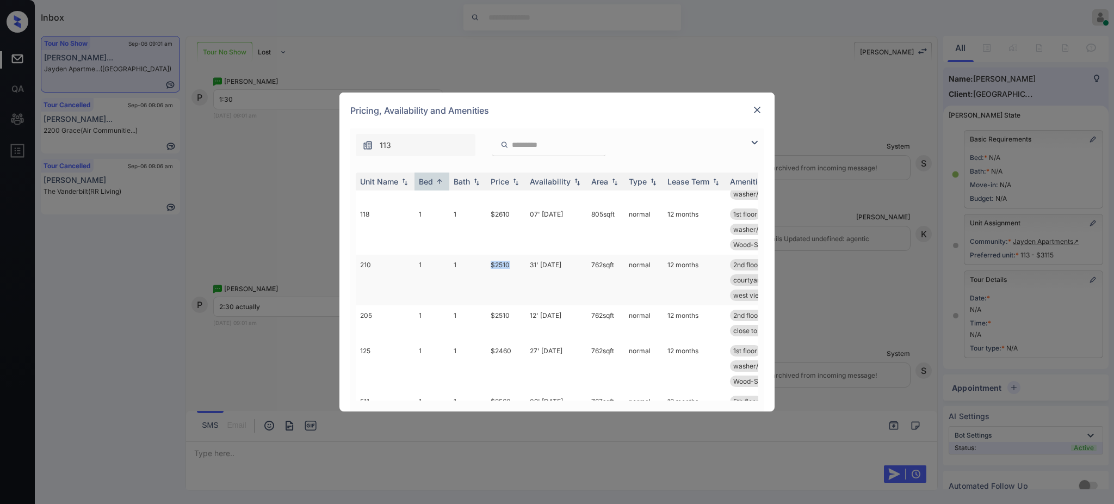
drag, startPoint x: 489, startPoint y: 255, endPoint x: 513, endPoint y: 254, distance: 23.9
type textarea "*****"
click at [512, 254] on td "$2510" at bounding box center [505, 279] width 39 height 51
copy td "$2510"
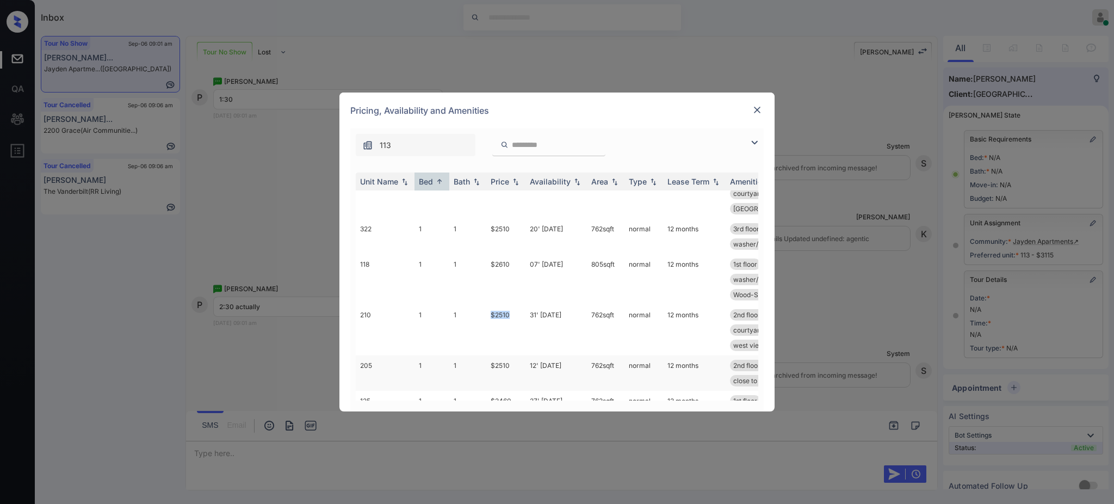
scroll to position [0, 0]
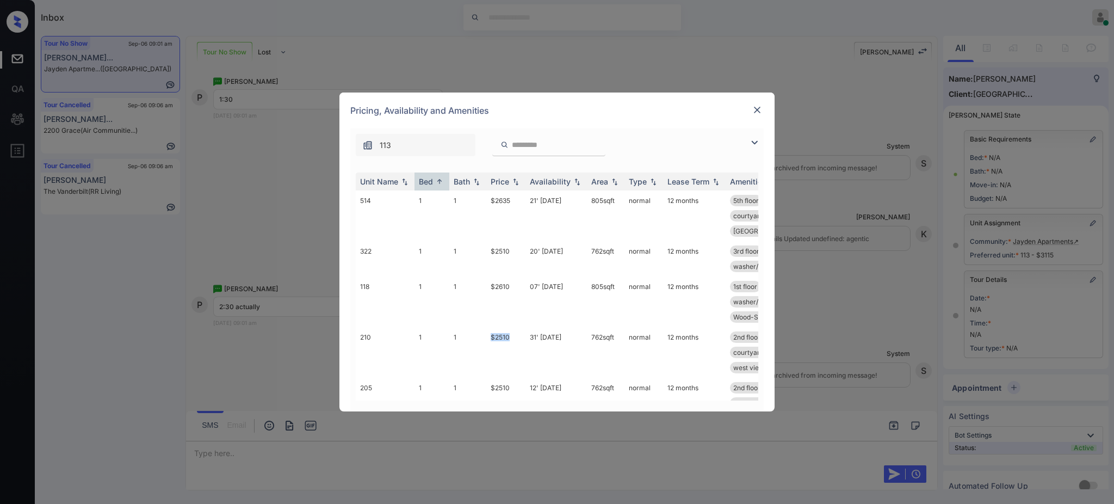
click at [760, 108] on img at bounding box center [757, 109] width 11 height 11
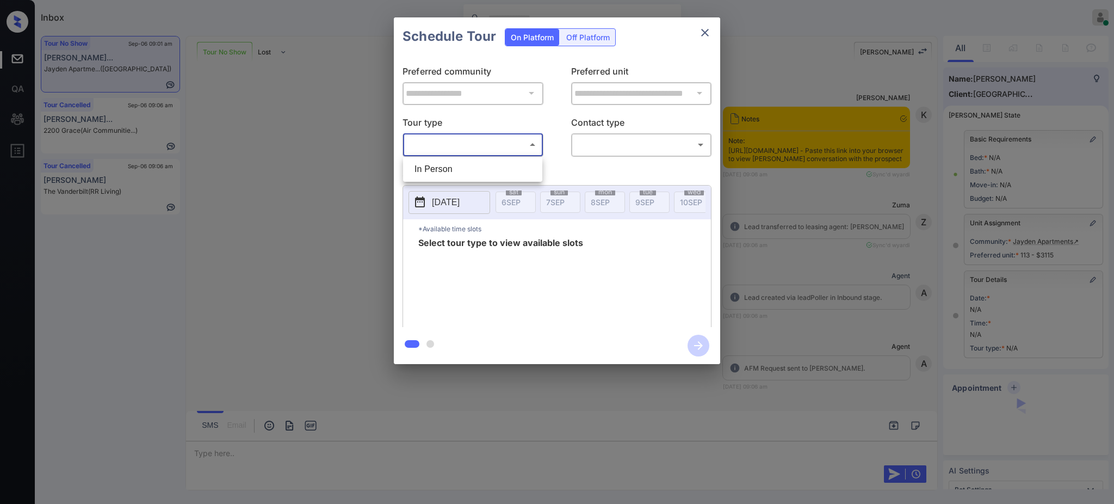
scroll to position [48, 0]
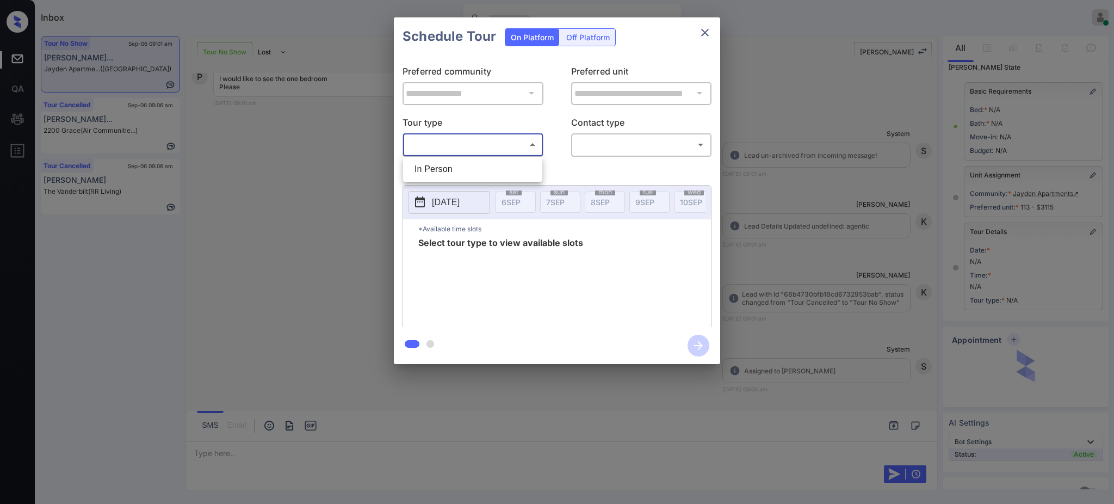
click at [451, 164] on li "In Person" at bounding box center [473, 169] width 134 height 20
type input "********"
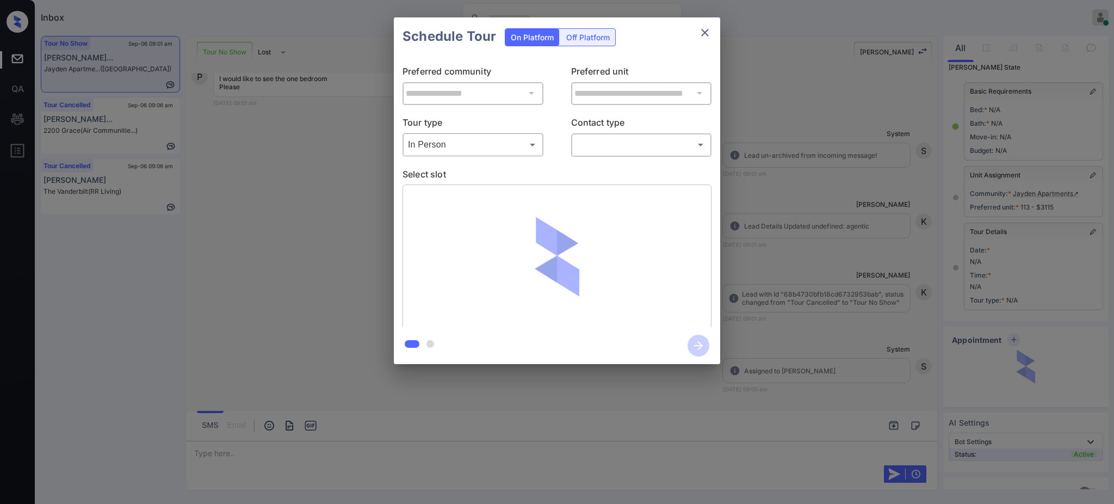
click at [616, 141] on div at bounding box center [557, 252] width 1114 height 504
click at [604, 135] on body "Inbox [PERSON_NAME] Online Set yourself offline Set yourself on break Profile S…" at bounding box center [557, 252] width 1114 height 504
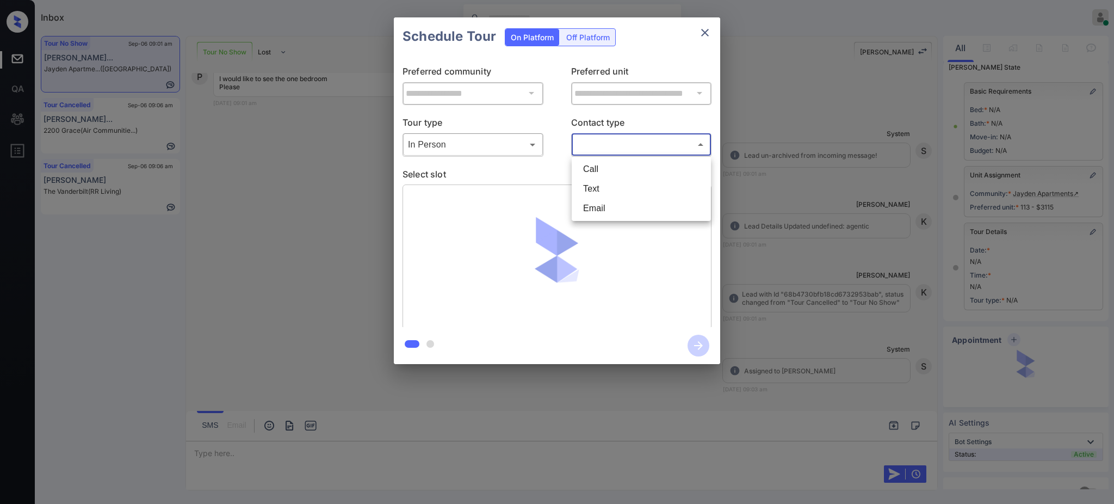
click at [604, 149] on div at bounding box center [557, 252] width 1114 height 504
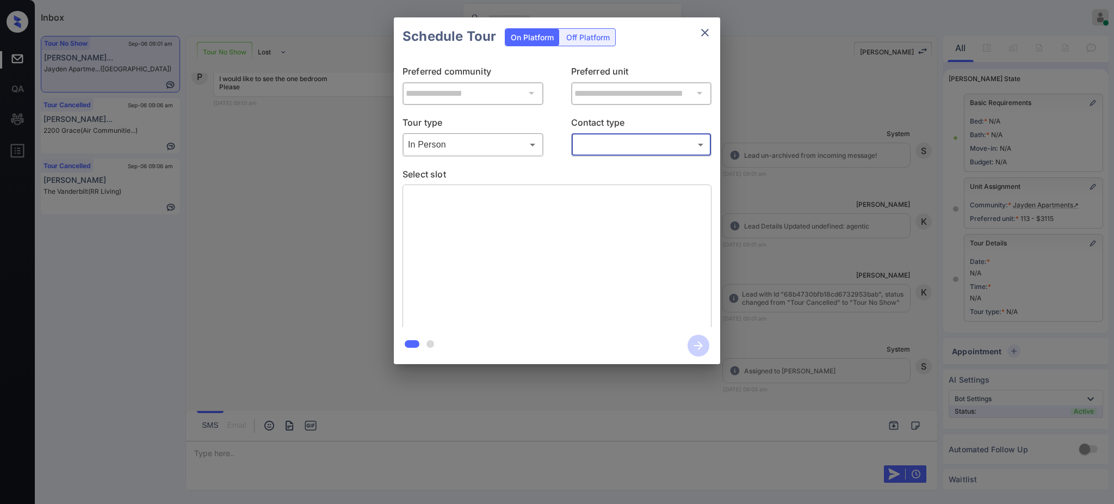
click at [599, 142] on body "Inbox [PERSON_NAME] Online Set yourself offline Set yourself on break Profile S…" at bounding box center [557, 252] width 1114 height 504
click at [599, 186] on li "Text" at bounding box center [641, 189] width 134 height 20
type input "****"
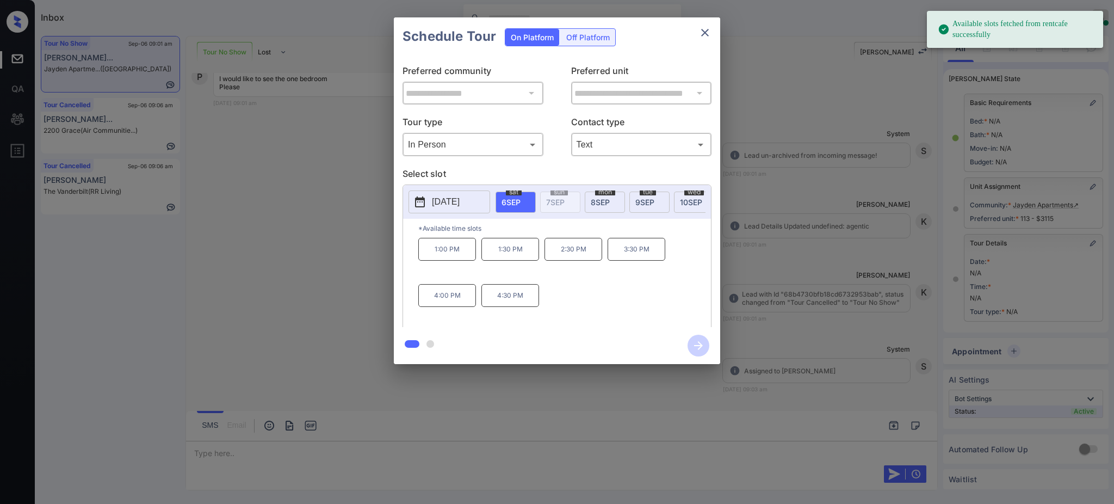
click at [517, 198] on span "6 SEP" at bounding box center [510, 201] width 19 height 9
click at [571, 255] on p "2:30 PM" at bounding box center [573, 249] width 58 height 23
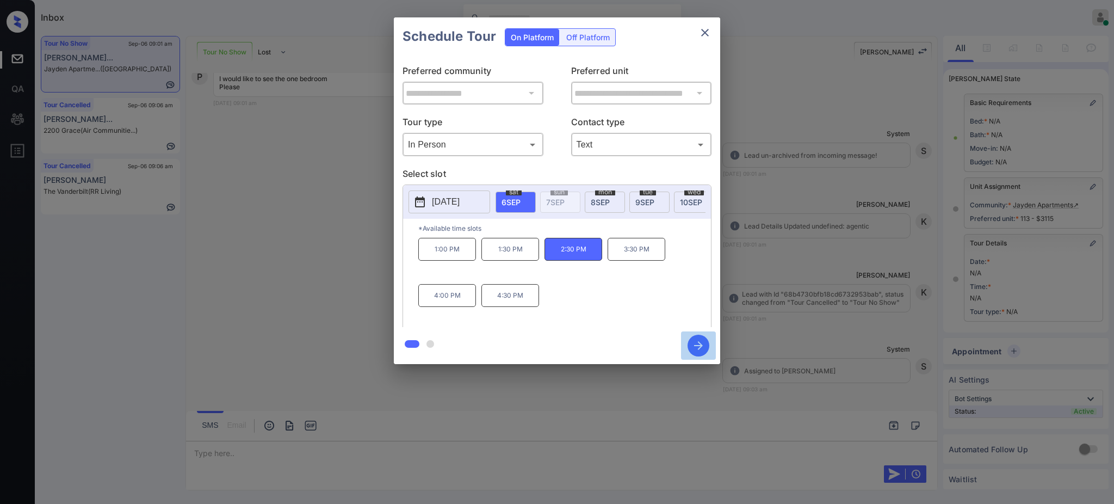
click at [697, 351] on icon "button" at bounding box center [698, 345] width 22 height 22
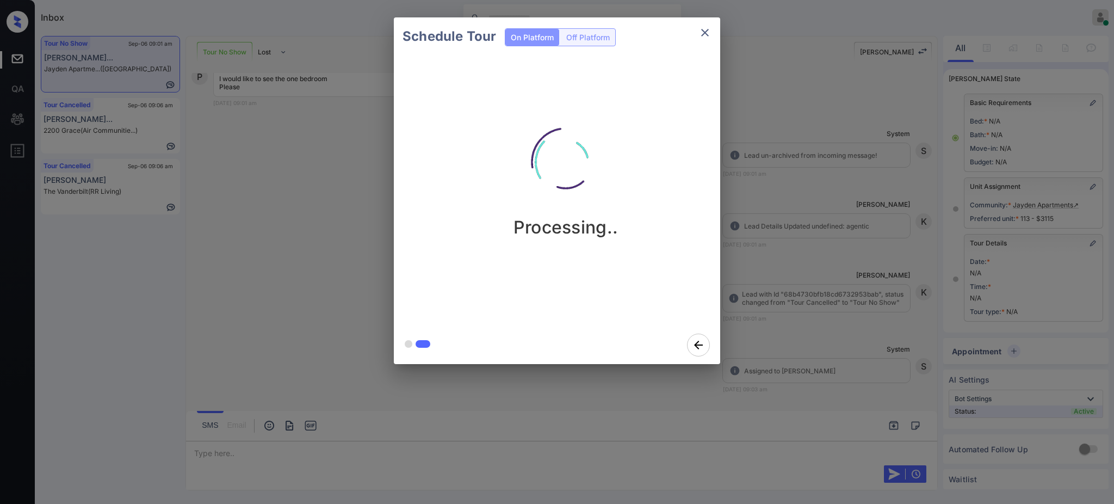
click at [800, 333] on div "Schedule Tour On Platform Off Platform Processing.." at bounding box center [557, 190] width 1114 height 381
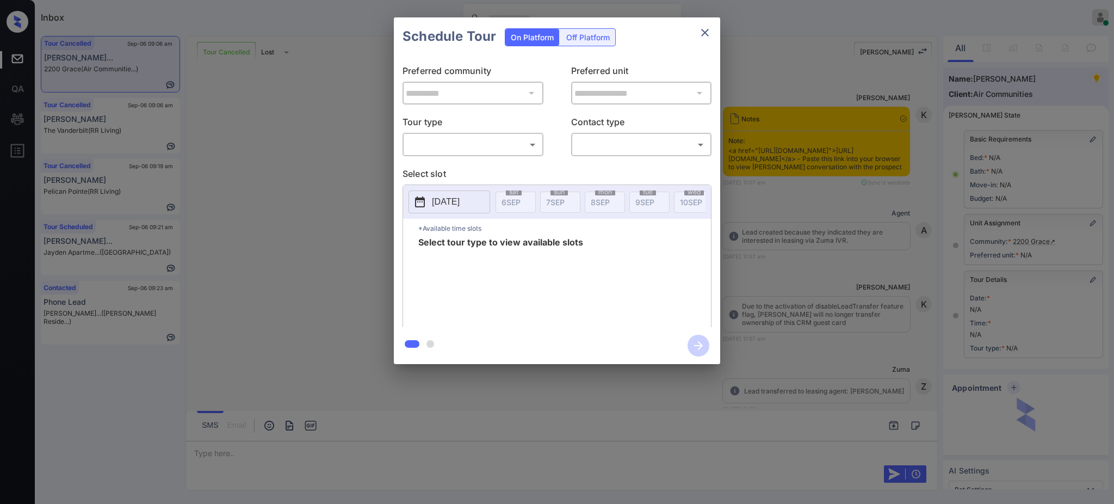
click at [463, 144] on body "Inbox Ajay Kumar Online Set yourself offline Set yourself on break Profile Swit…" at bounding box center [557, 252] width 1114 height 504
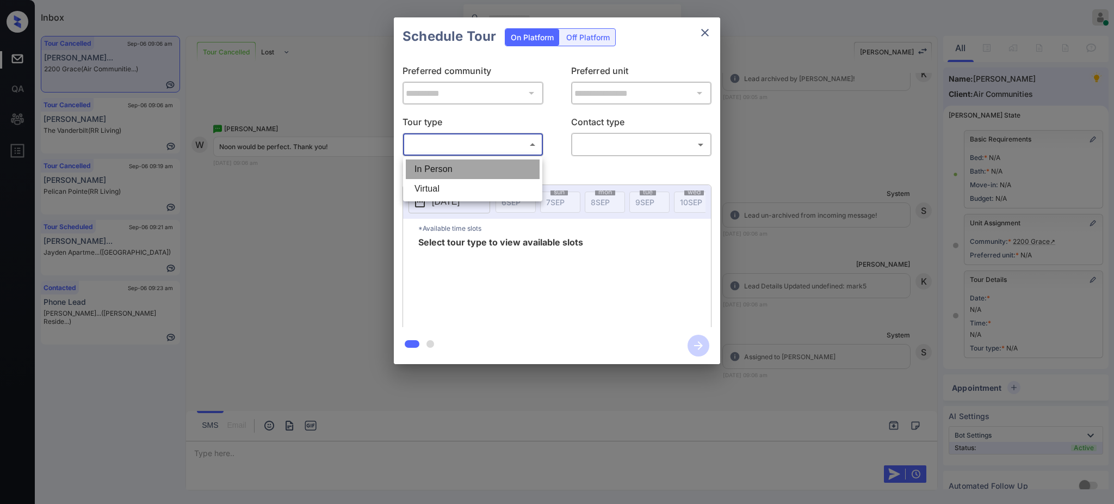
click at [454, 169] on li "In Person" at bounding box center [473, 169] width 134 height 20
type input "********"
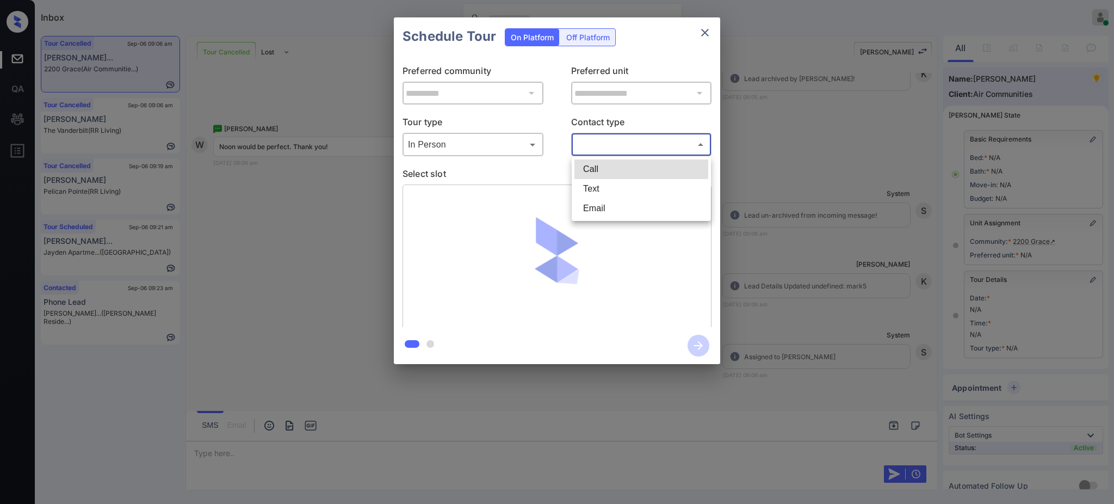
click at [594, 144] on body "Inbox Ajay Kumar Online Set yourself offline Set yourself on break Profile Swit…" at bounding box center [557, 252] width 1114 height 504
click at [588, 194] on li "Text" at bounding box center [641, 189] width 134 height 20
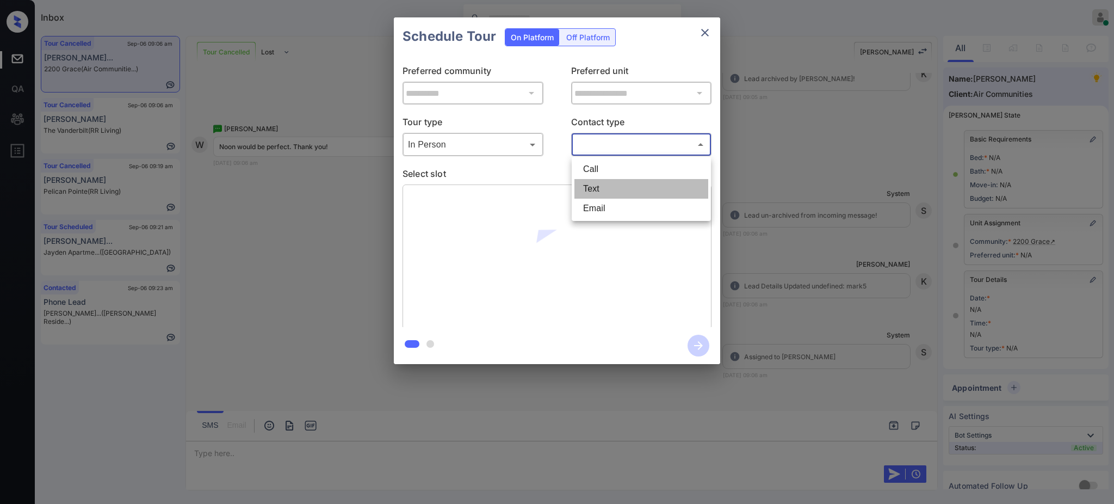
type input "****"
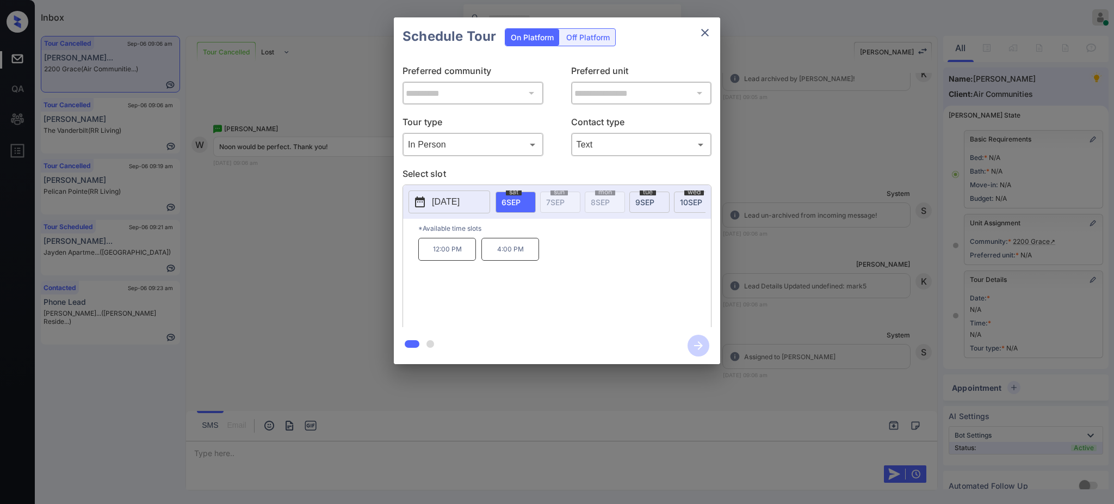
click at [648, 200] on span "9 SEP" at bounding box center [644, 201] width 19 height 9
drag, startPoint x: 489, startPoint y: 254, endPoint x: 529, endPoint y: 258, distance: 39.3
click at [529, 258] on p "12:00 PM" at bounding box center [510, 249] width 58 height 23
copy p "12:00 PM"
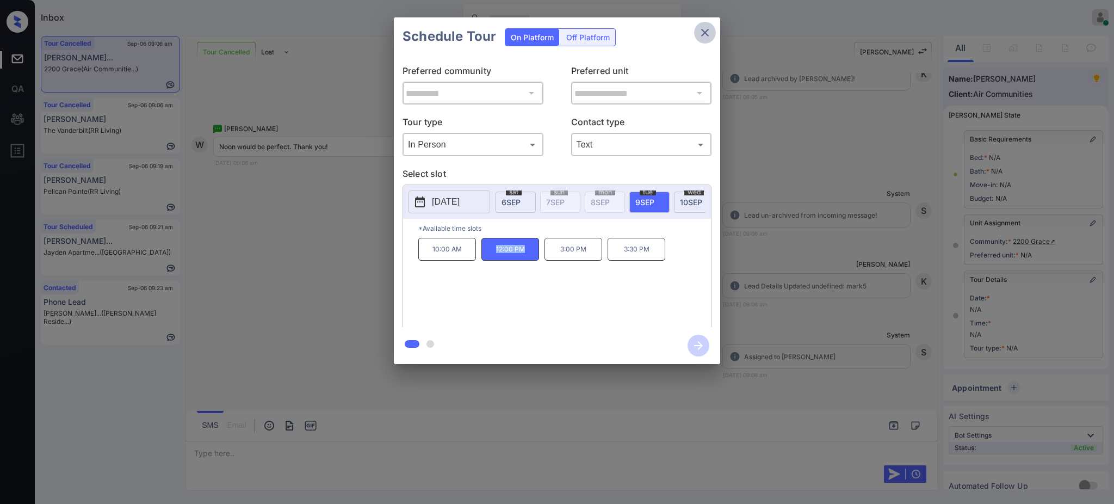
click at [703, 31] on icon "close" at bounding box center [704, 32] width 13 height 13
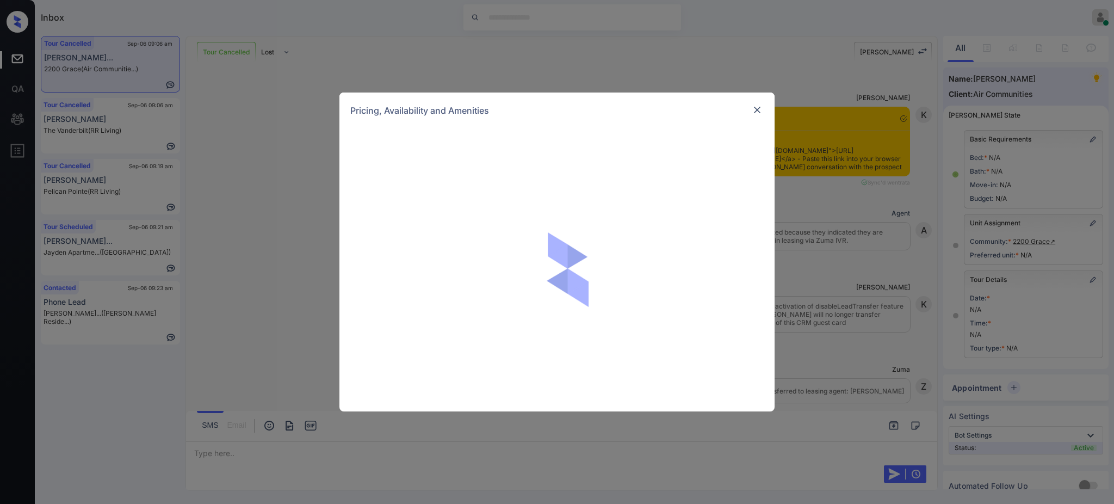
scroll to position [7617, 0]
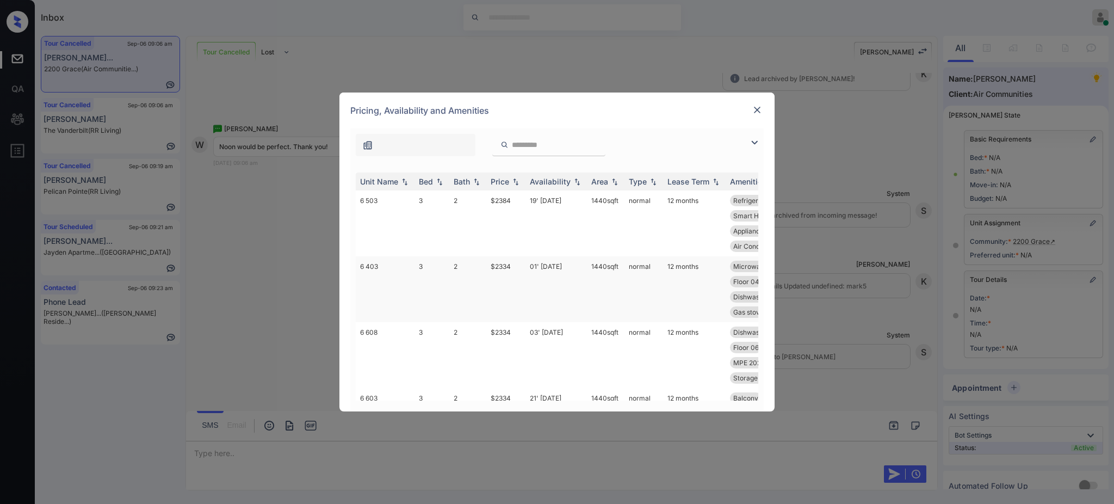
click at [511, 260] on td "$2334" at bounding box center [505, 289] width 39 height 66
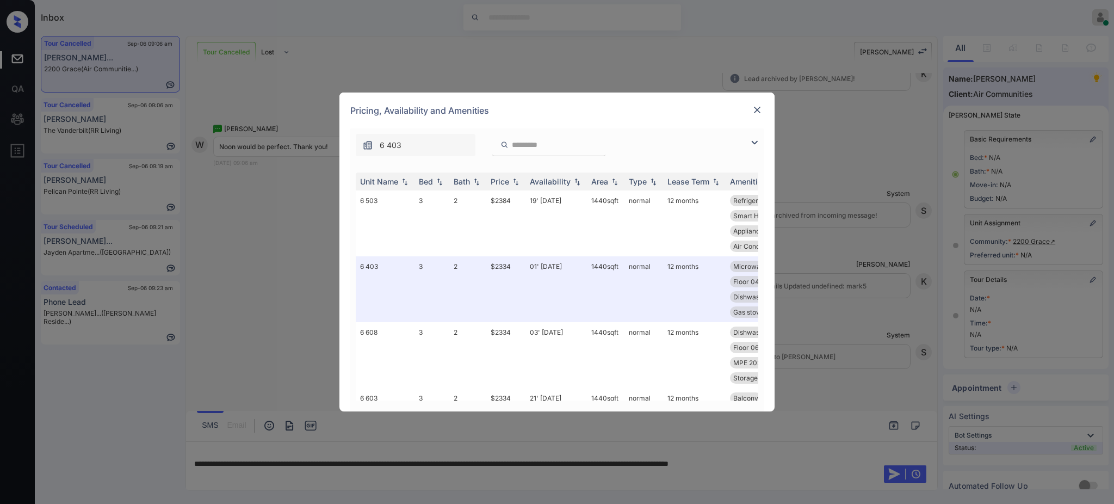
click at [759, 103] on div at bounding box center [756, 109] width 13 height 13
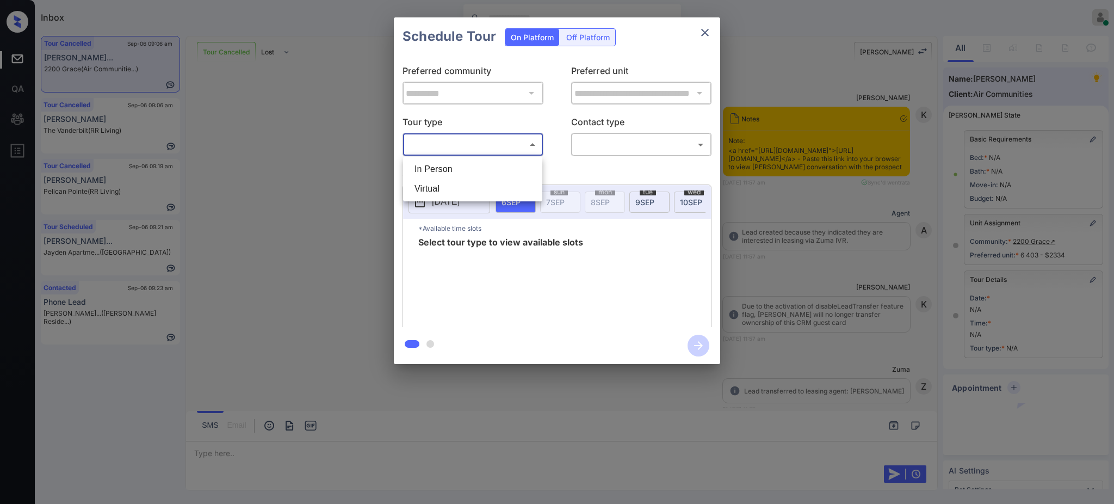
scroll to position [7609, 0]
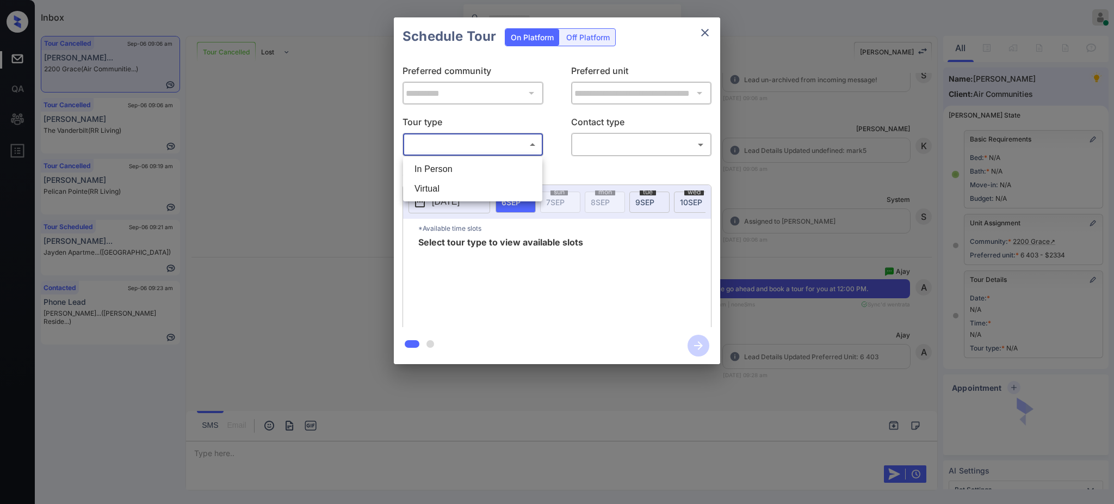
click at [451, 170] on li "In Person" at bounding box center [473, 169] width 134 height 20
type input "********"
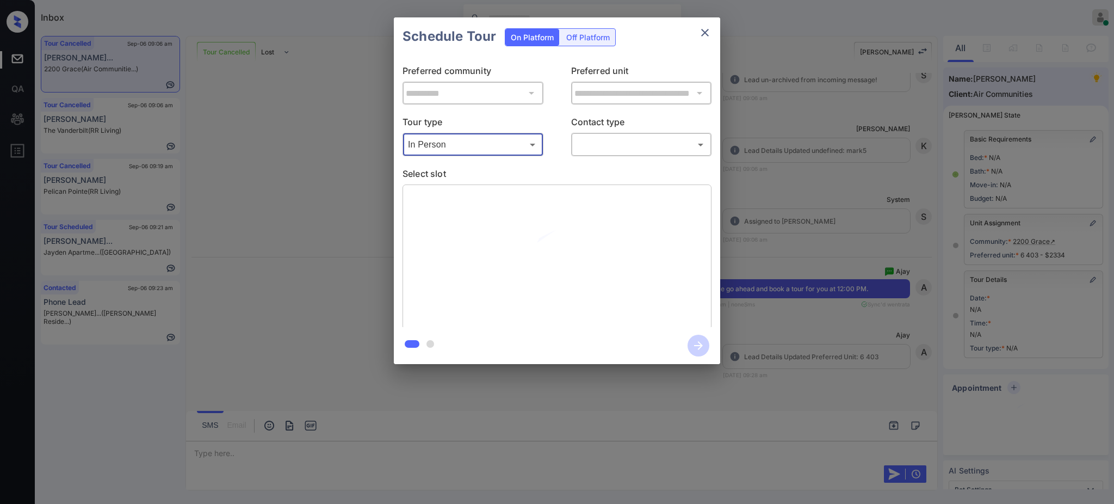
click at [600, 140] on div at bounding box center [557, 252] width 1114 height 504
click at [599, 150] on body "Inbox Ajay Kumar Online Set yourself offline Set yourself on break Profile Swit…" at bounding box center [557, 252] width 1114 height 504
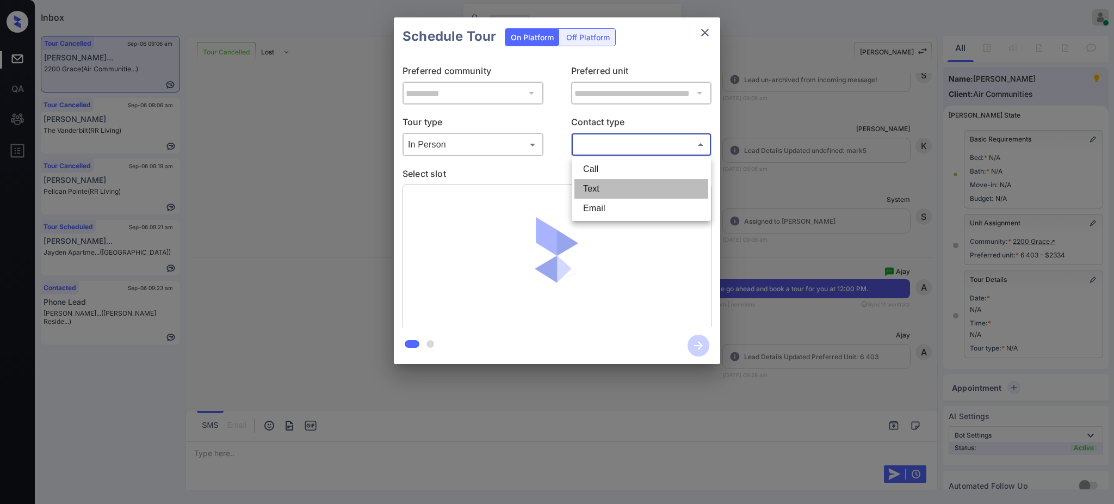
click at [599, 189] on li "Text" at bounding box center [641, 189] width 134 height 20
type input "****"
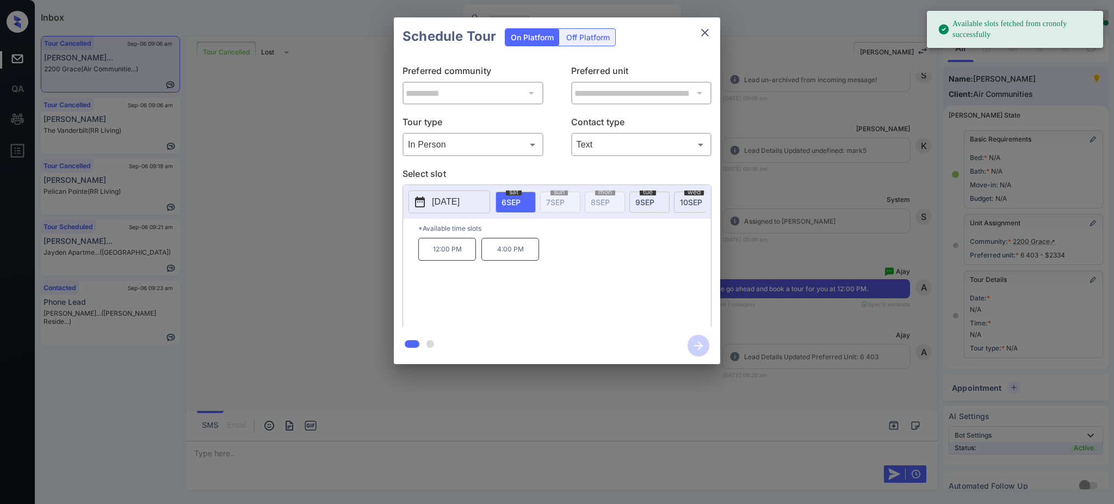
click at [643, 201] on span "[DATE]" at bounding box center [644, 201] width 19 height 9
click at [510, 259] on p "12:00 PM" at bounding box center [510, 249] width 58 height 23
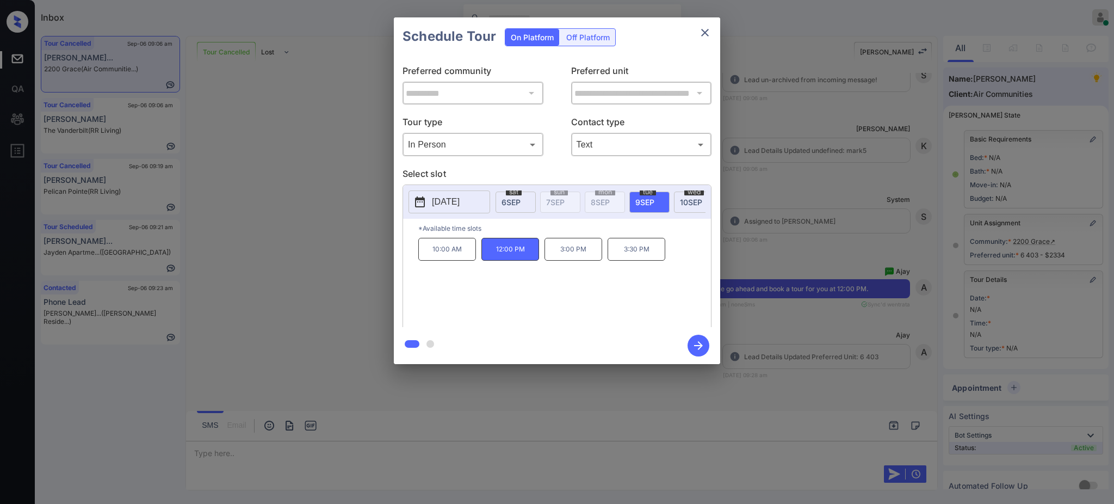
click at [690, 338] on icon "button" at bounding box center [698, 345] width 22 height 22
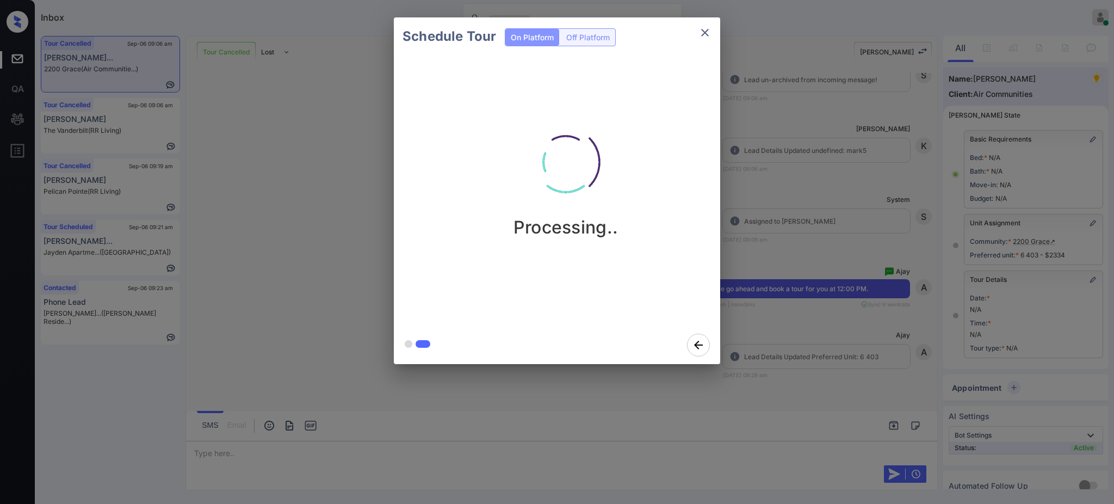
click at [813, 339] on div "Schedule Tour On Platform Off Platform Processing.." at bounding box center [557, 190] width 1114 height 381
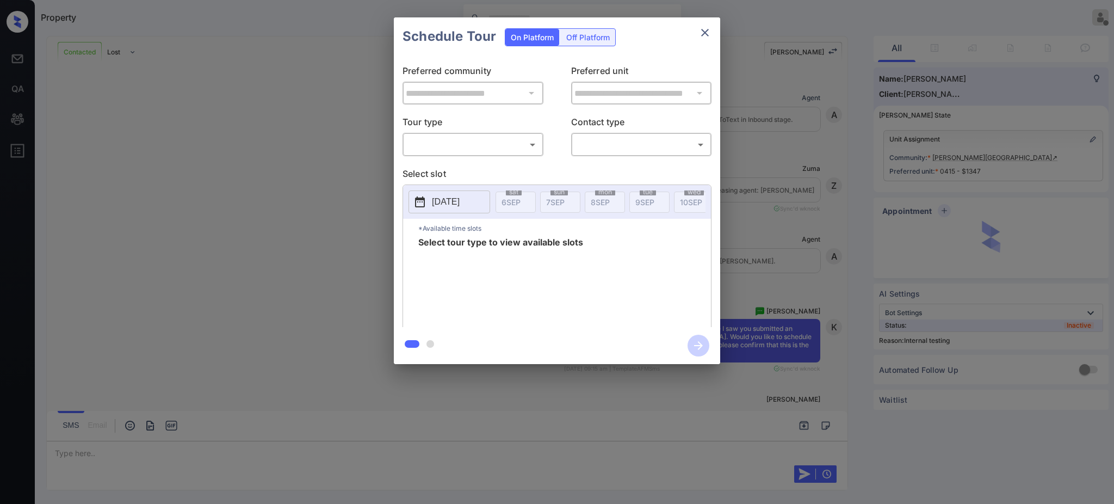
click at [460, 142] on body "Property [PERSON_NAME] Offline Set yourself online Set yourself on break Profil…" at bounding box center [557, 252] width 1114 height 504
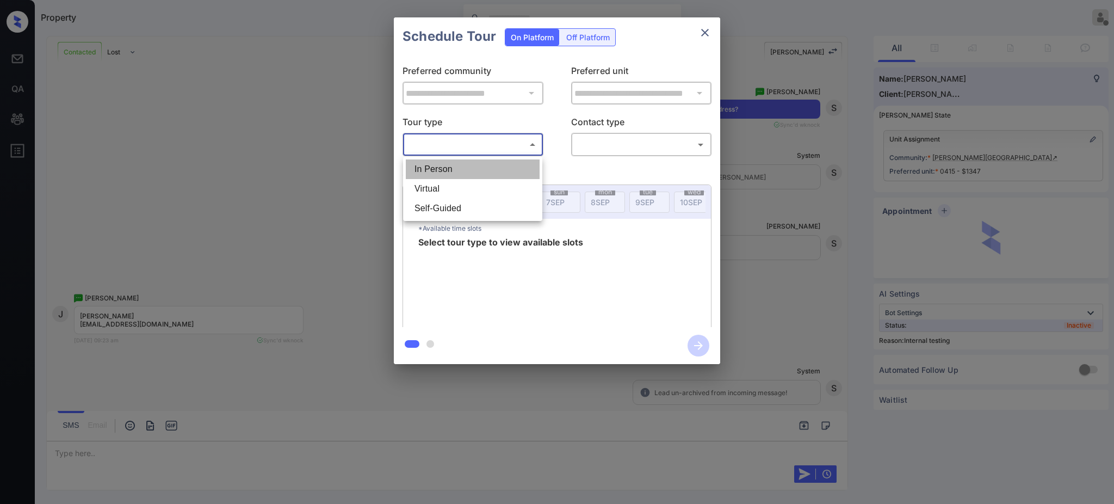
click at [449, 171] on li "In Person" at bounding box center [473, 169] width 134 height 20
type input "********"
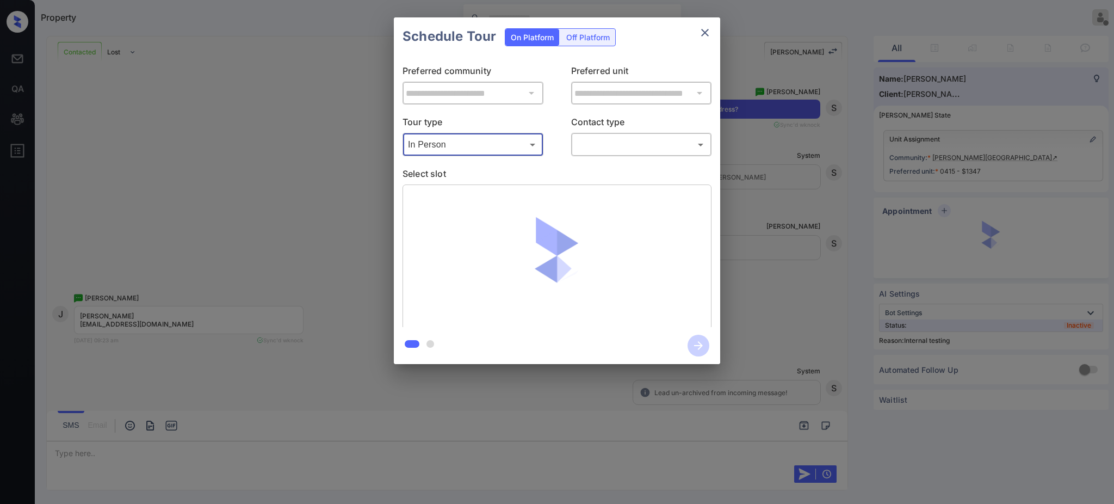
click at [637, 147] on body "Property Ajay Kumar Offline Set yourself online Set yourself on break Profile S…" at bounding box center [557, 252] width 1114 height 504
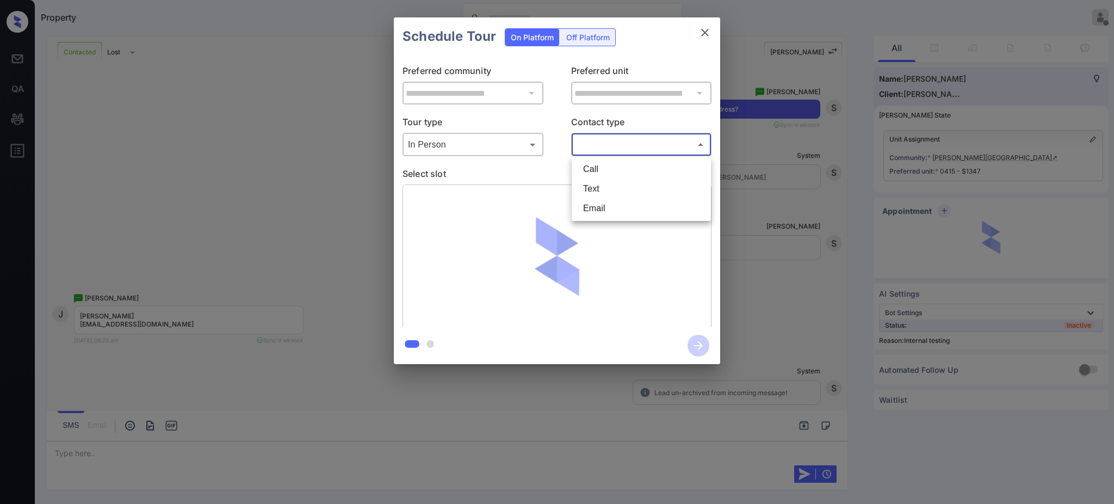
click at [599, 191] on li "Text" at bounding box center [641, 189] width 134 height 20
type input "****"
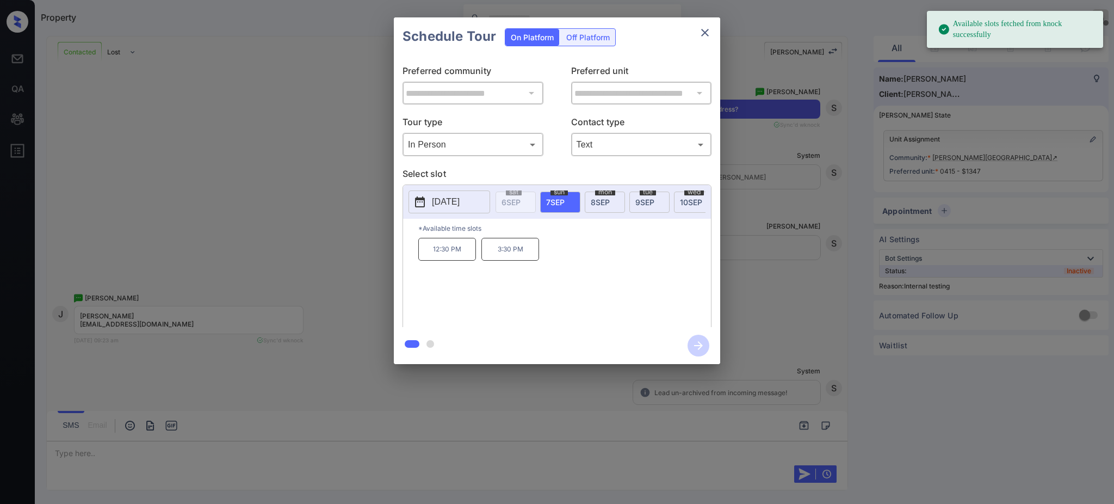
click at [449, 196] on p "2025-09-07" at bounding box center [446, 201] width 28 height 13
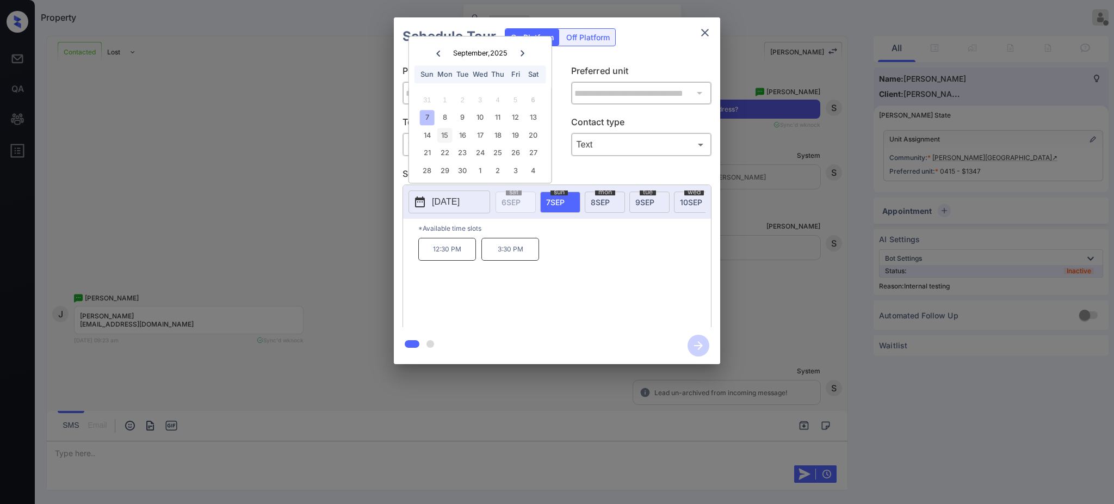
click at [442, 133] on div "15" at bounding box center [444, 135] width 15 height 15
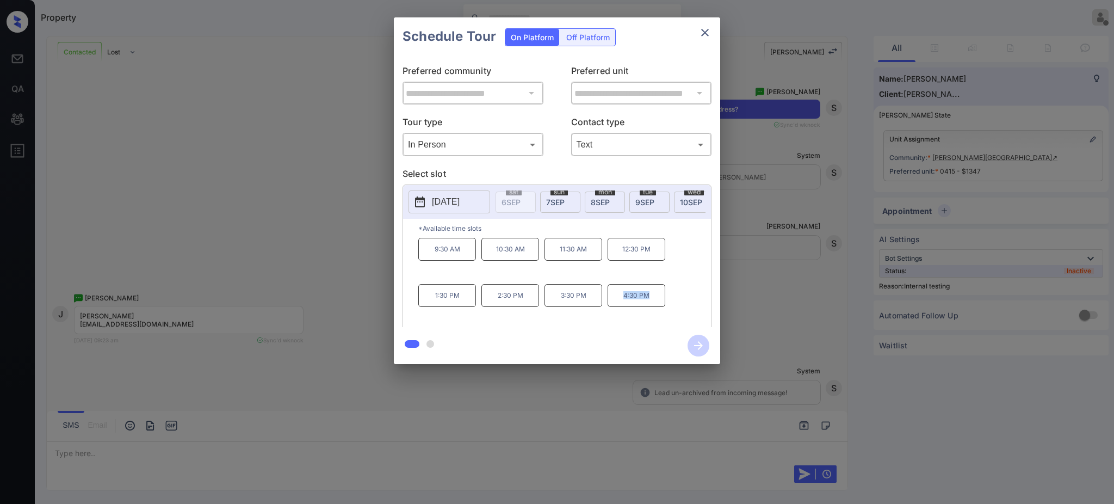
drag, startPoint x: 620, startPoint y: 303, endPoint x: 664, endPoint y: 301, distance: 44.1
click at [664, 301] on p "4:30 PM" at bounding box center [636, 295] width 58 height 23
copy p "4:30 PM"
click at [780, 274] on div "**********" at bounding box center [557, 190] width 1114 height 381
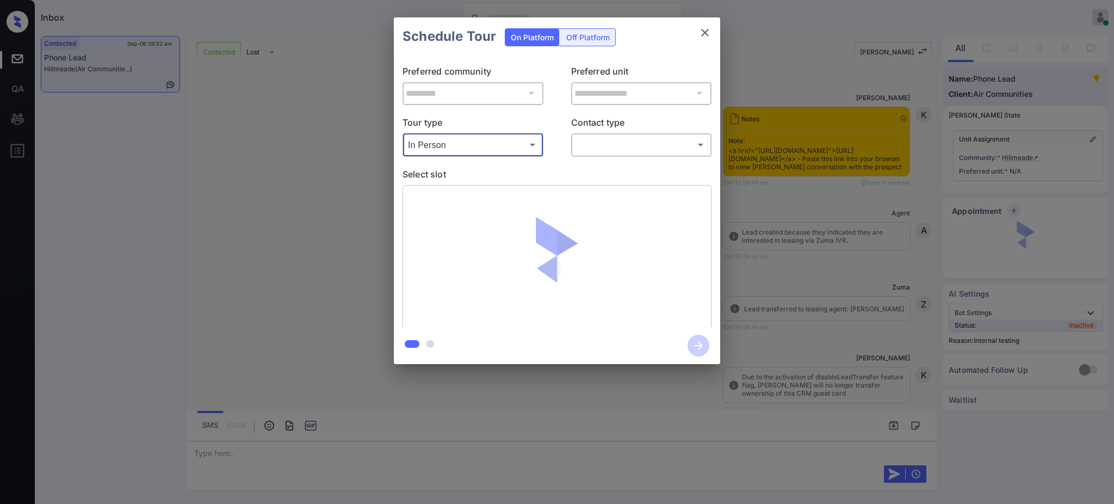
drag, startPoint x: 642, startPoint y: 140, endPoint x: 614, endPoint y: 167, distance: 39.2
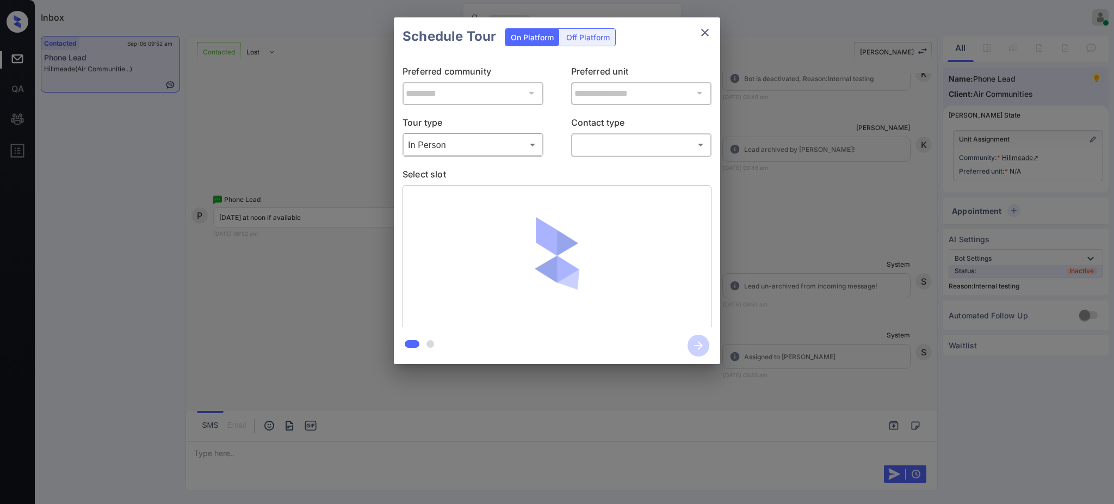
click at [611, 147] on body "Inbox [PERSON_NAME] Online Set yourself offline Set yourself on break Profile S…" at bounding box center [557, 252] width 1114 height 504
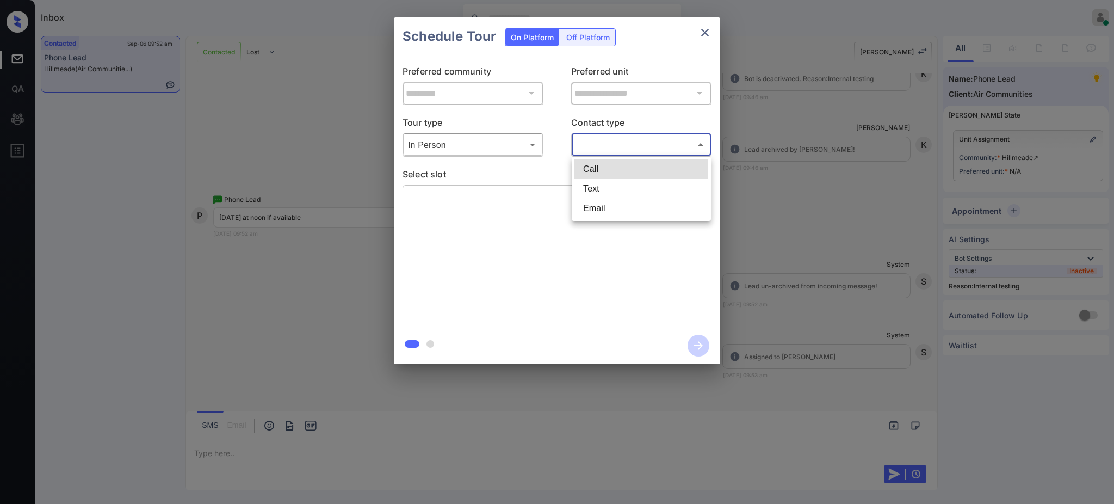
click at [601, 192] on li "Text" at bounding box center [641, 189] width 134 height 20
type input "****"
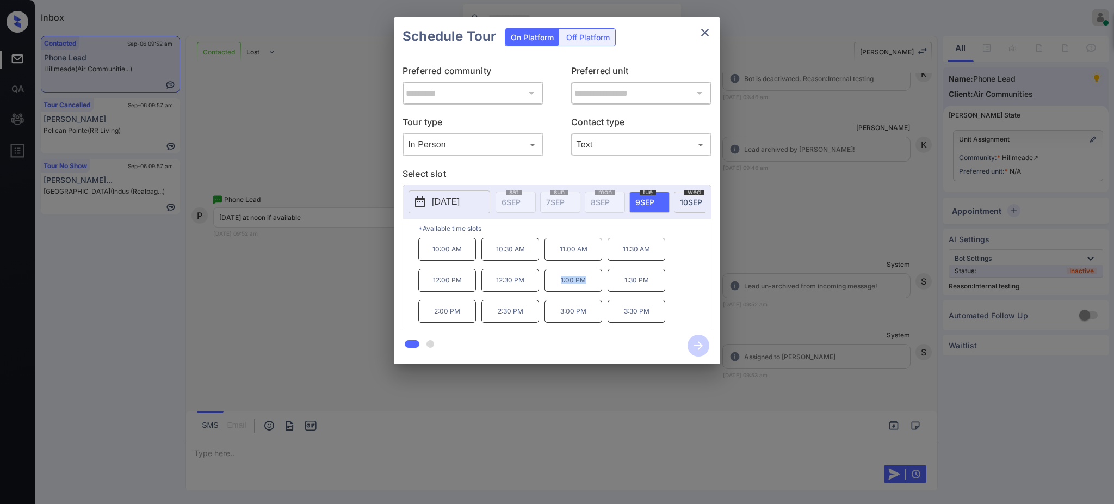
drag, startPoint x: 562, startPoint y: 289, endPoint x: 598, endPoint y: 290, distance: 36.4
type textarea "*******"
click at [598, 290] on p "1:00 PM" at bounding box center [573, 280] width 58 height 23
copy p "1:00 PM"
click at [707, 29] on icon "close" at bounding box center [704, 32] width 13 height 13
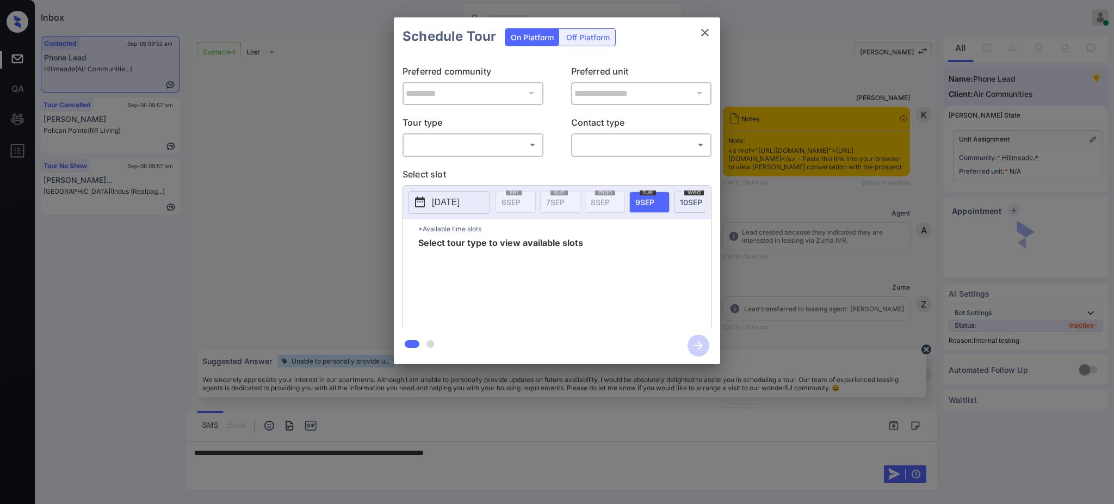
scroll to position [1177, 0]
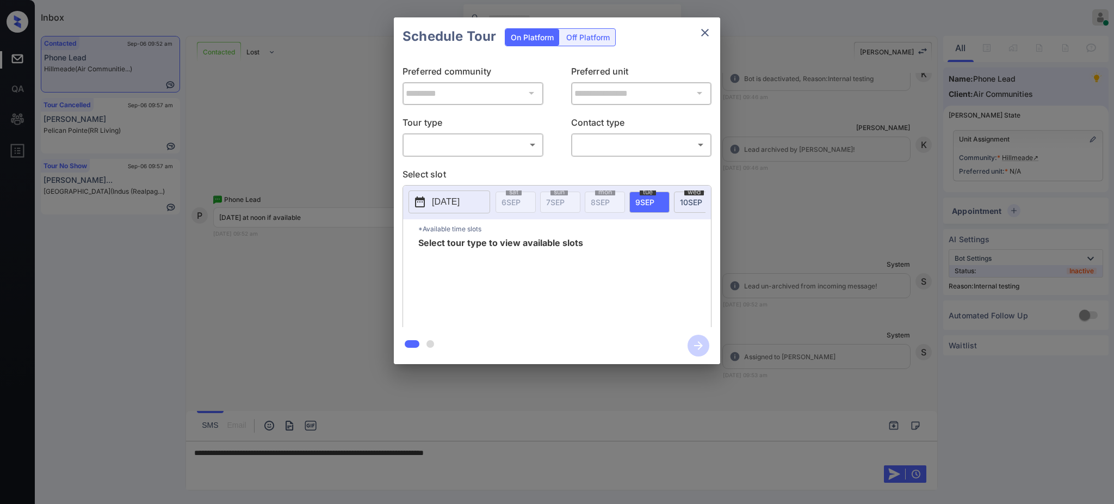
click at [563, 454] on div at bounding box center [557, 252] width 1114 height 504
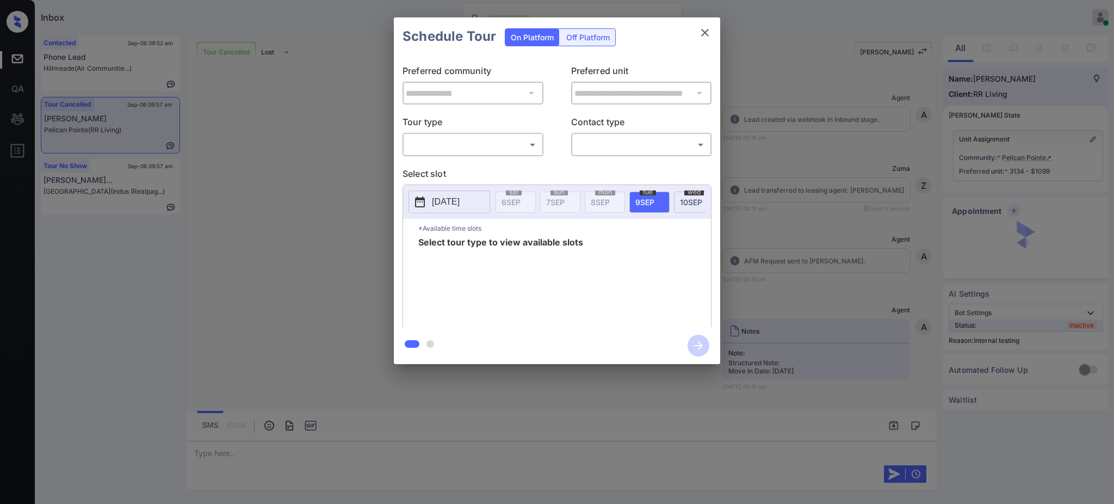
scroll to position [4618, 0]
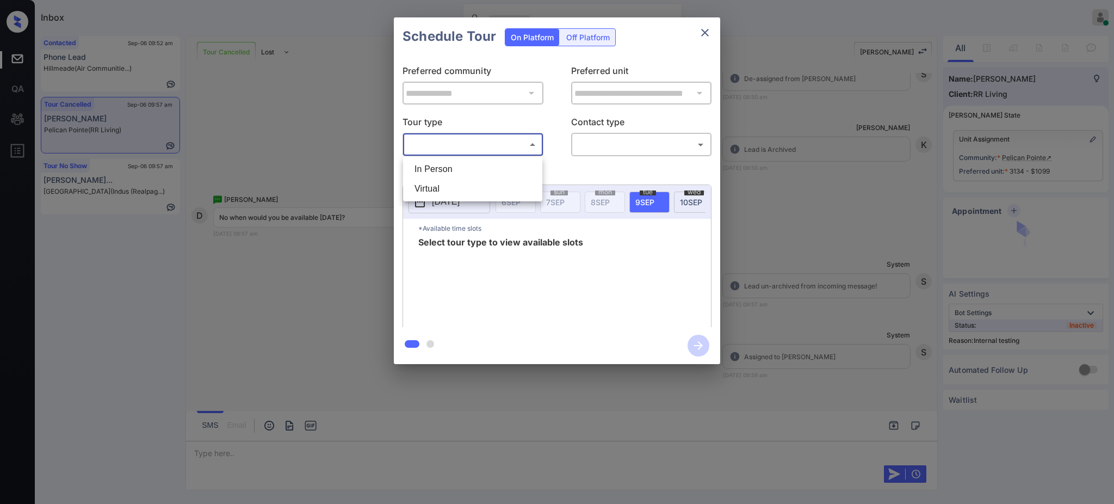
drag, startPoint x: 431, startPoint y: 141, endPoint x: 463, endPoint y: 153, distance: 34.2
click at [432, 142] on body "Inbox [PERSON_NAME] Online Set yourself offline Set yourself on break Profile S…" at bounding box center [557, 252] width 1114 height 504
click at [464, 172] on li "In Person" at bounding box center [473, 169] width 134 height 20
type input "********"
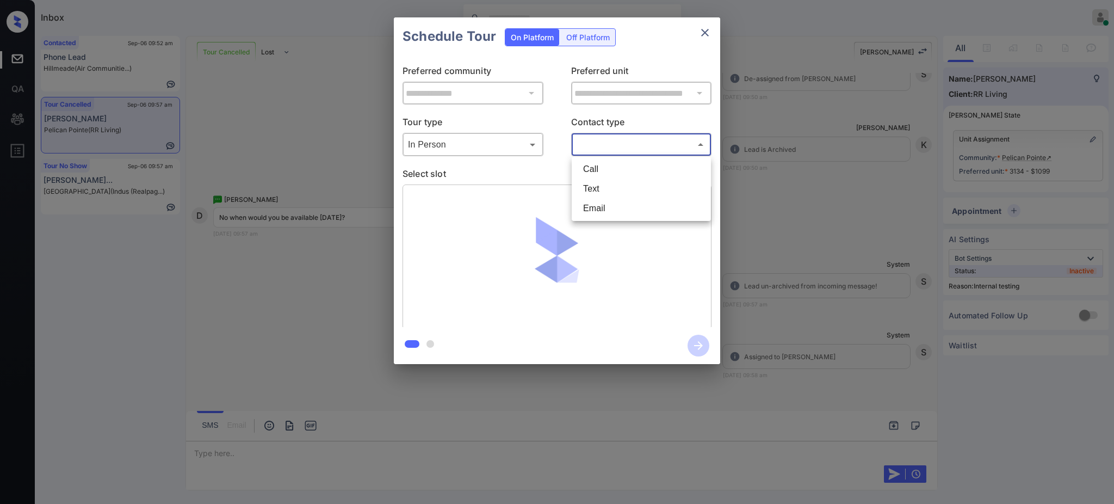
click at [589, 149] on body "Inbox [PERSON_NAME] Online Set yourself offline Set yourself on break Profile S…" at bounding box center [557, 252] width 1114 height 504
click at [593, 185] on li "Text" at bounding box center [641, 189] width 134 height 20
type input "****"
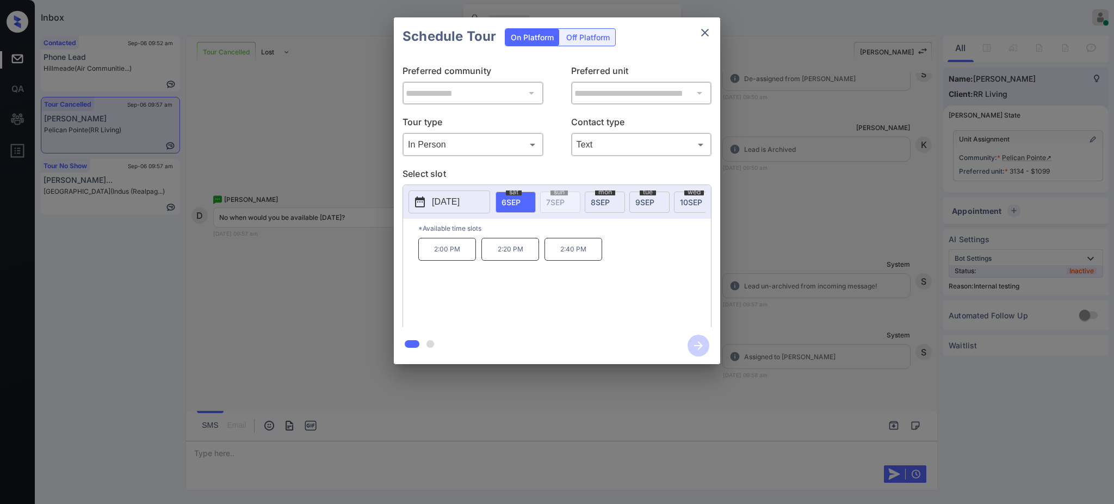
click at [645, 202] on span "[DATE]" at bounding box center [644, 201] width 19 height 9
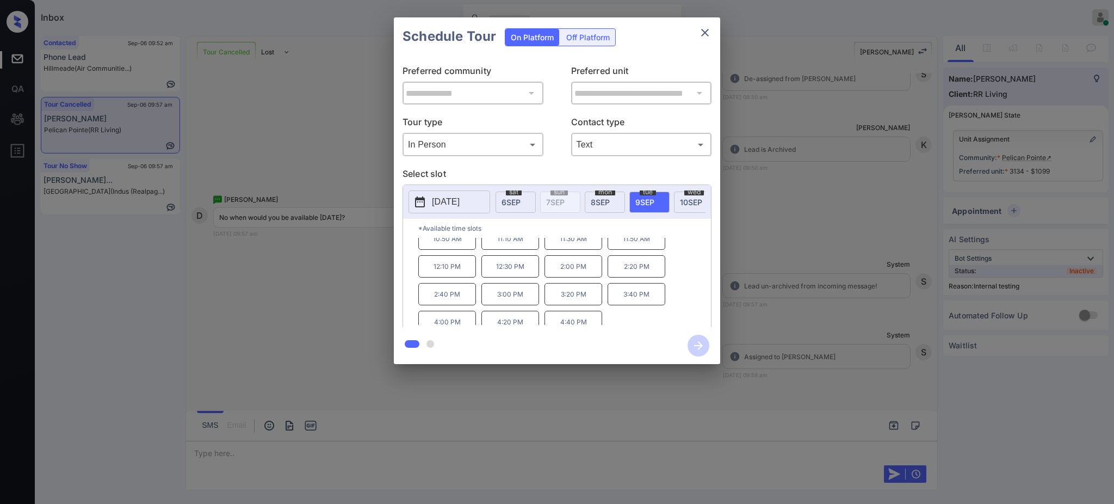
scroll to position [46, 0]
drag, startPoint x: 486, startPoint y: 296, endPoint x: 568, endPoint y: 287, distance: 82.6
click at [536, 295] on p "3:00 PM" at bounding box center [510, 286] width 58 height 22
copy p "3:00 PM"
click at [701, 26] on icon "close" at bounding box center [704, 32] width 13 height 13
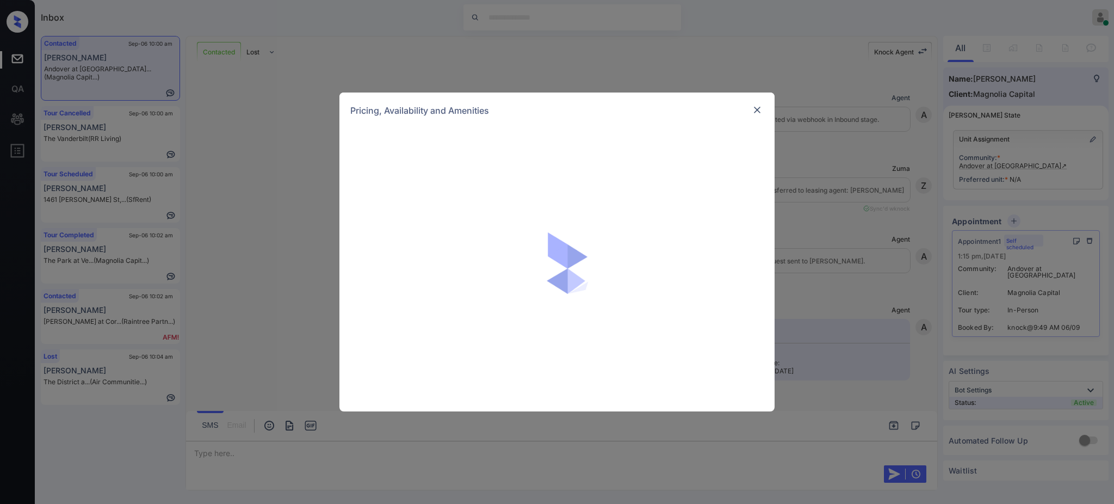
scroll to position [940, 0]
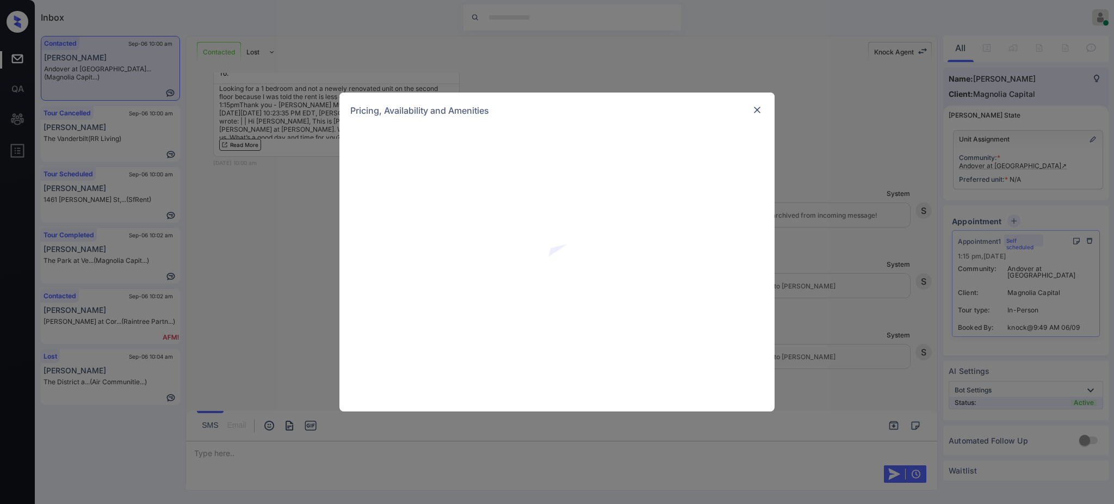
click at [758, 109] on img at bounding box center [757, 109] width 11 height 11
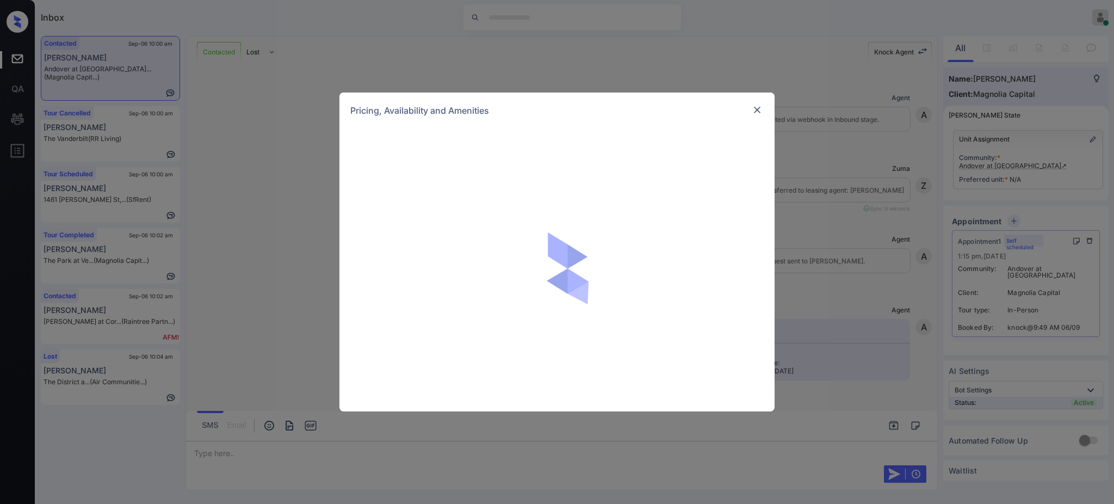
scroll to position [795, 0]
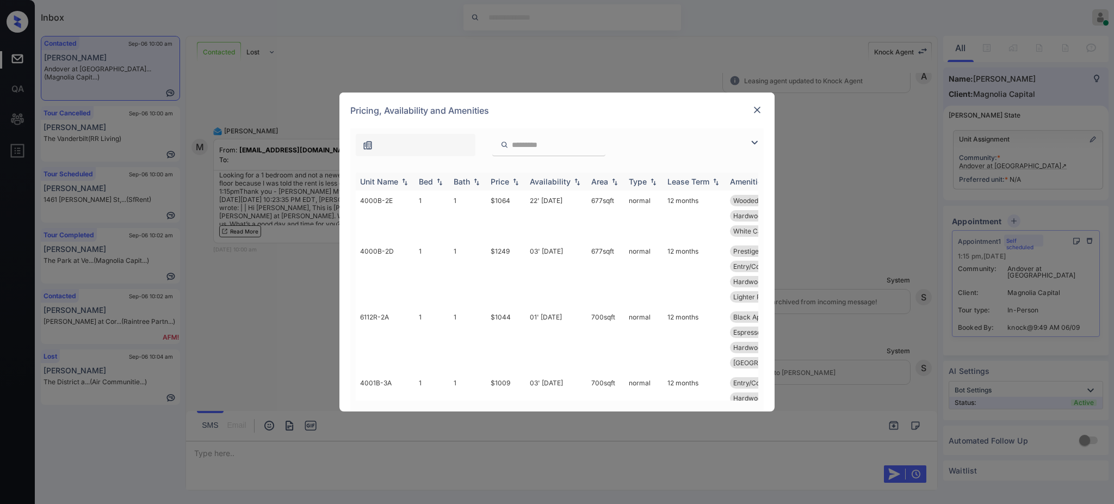
click at [420, 181] on div "Bed" at bounding box center [426, 181] width 14 height 9
click at [420, 182] on div "Bed" at bounding box center [426, 181] width 14 height 9
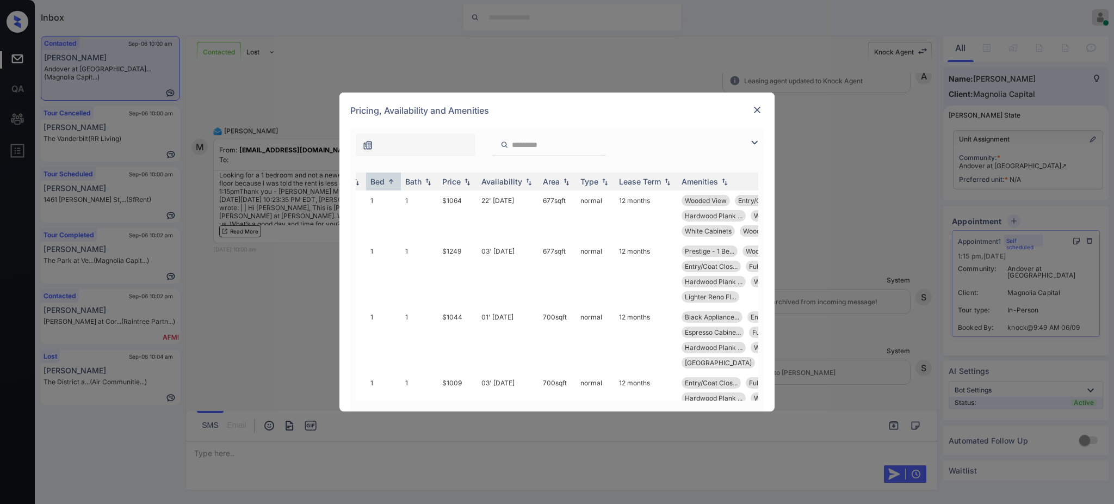
scroll to position [0, 0]
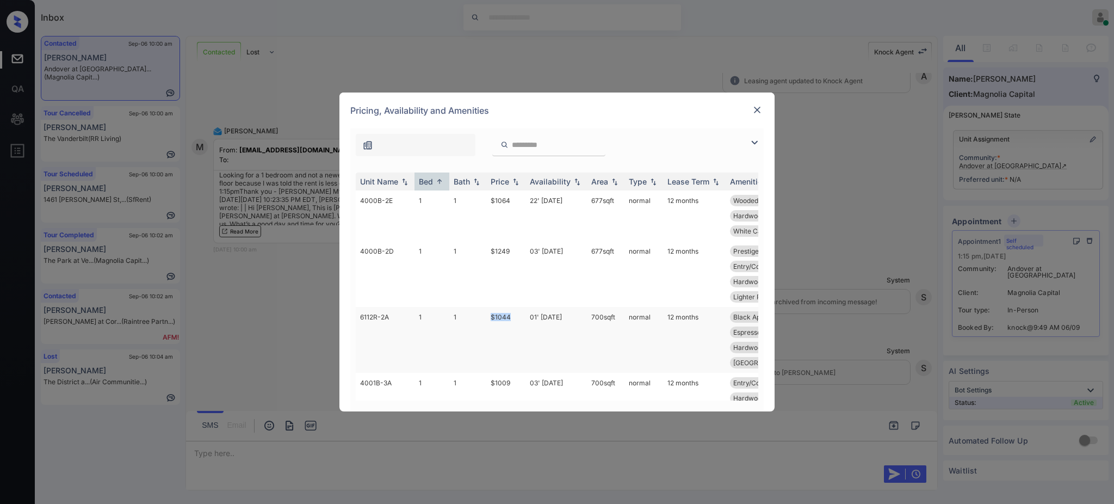
drag, startPoint x: 483, startPoint y: 313, endPoint x: 514, endPoint y: 319, distance: 31.6
type textarea "*****"
click at [514, 319] on tr "6112R-2A 1 1 $1044 01' Nov 25 700 sqft normal 12 months Black Appliance... Entr…" at bounding box center [640, 340] width 568 height 66
copy tr "$1044"
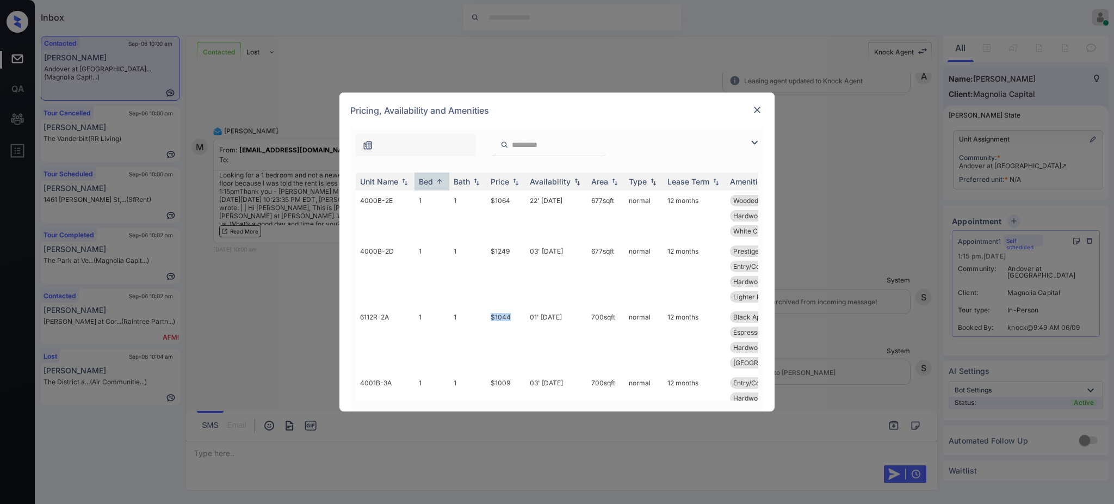
click at [755, 110] on img at bounding box center [757, 109] width 11 height 11
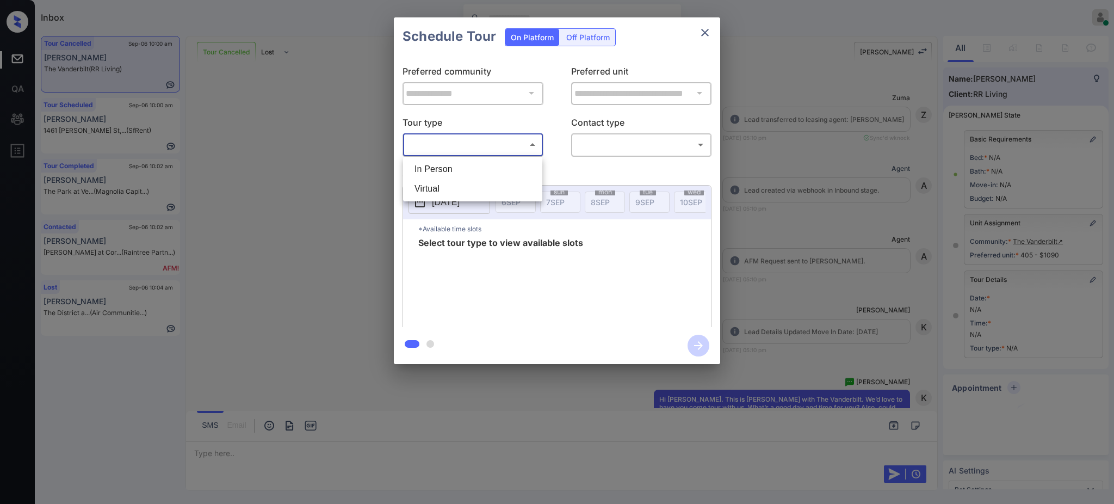
scroll to position [48, 0]
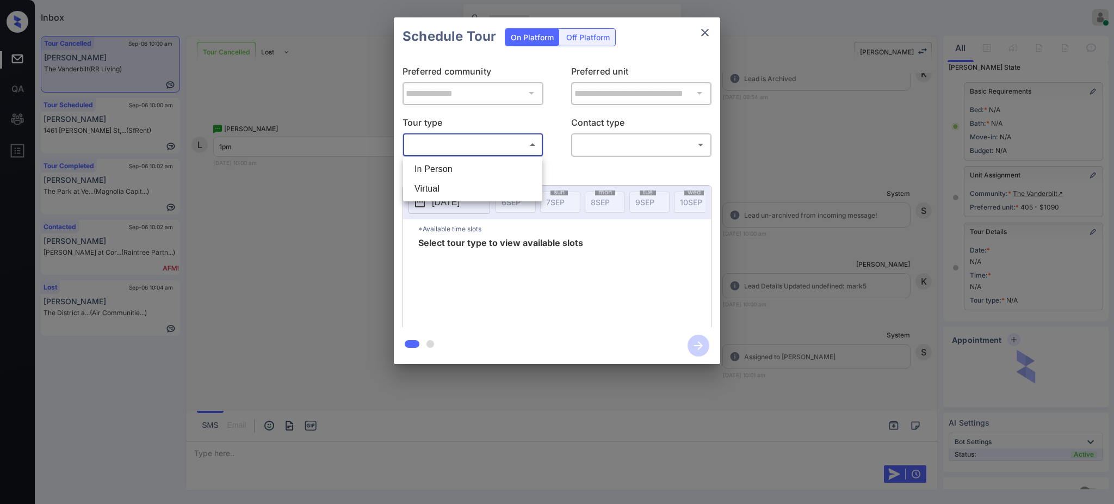
click at [439, 181] on li "Virtual" at bounding box center [473, 189] width 134 height 20
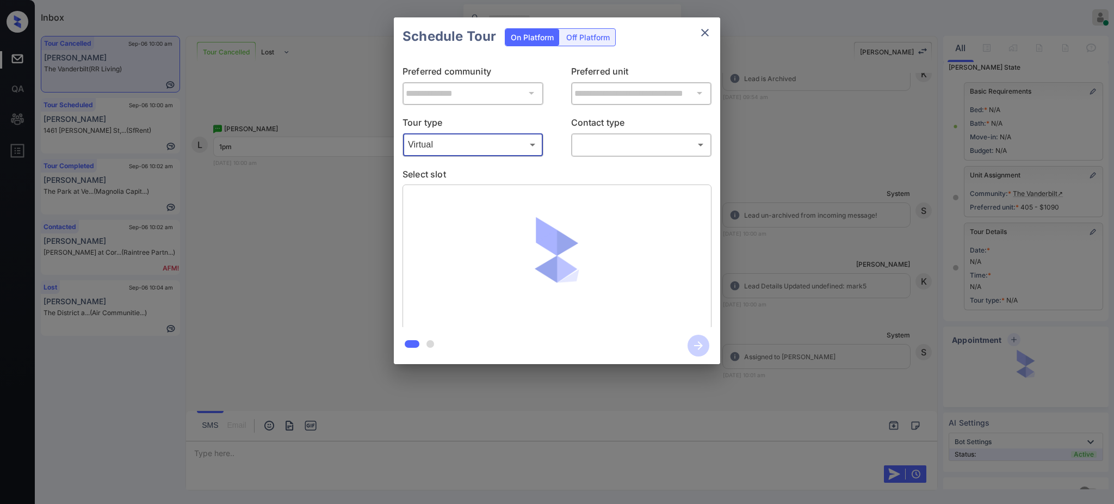
click at [457, 126] on p "Tour type" at bounding box center [472, 123] width 141 height 17
drag, startPoint x: 452, startPoint y: 140, endPoint x: 449, endPoint y: 152, distance: 13.1
click at [451, 140] on body "Inbox [PERSON_NAME] Online Set yourself offline Set yourself on break Profile S…" at bounding box center [557, 252] width 1114 height 504
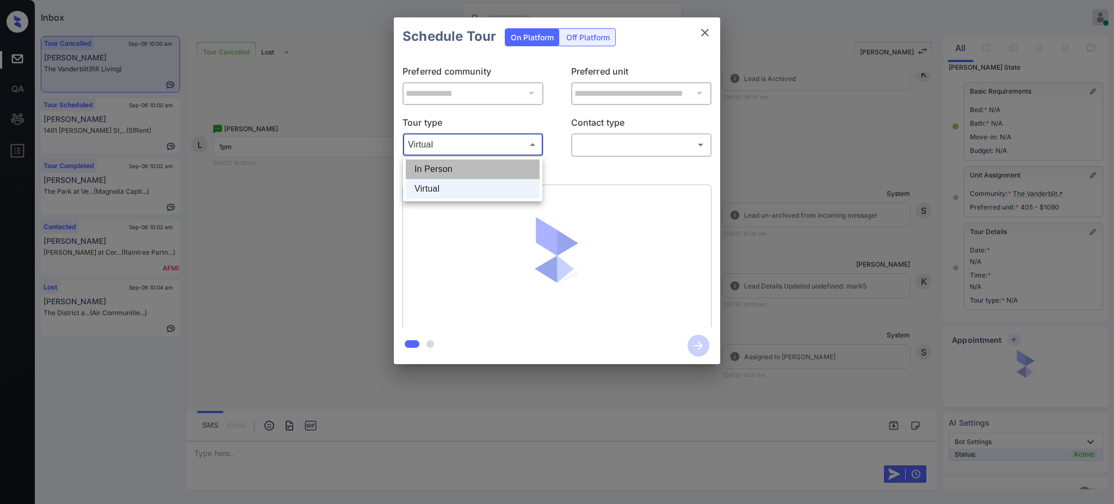
click at [442, 166] on li "In Person" at bounding box center [473, 169] width 134 height 20
type input "********"
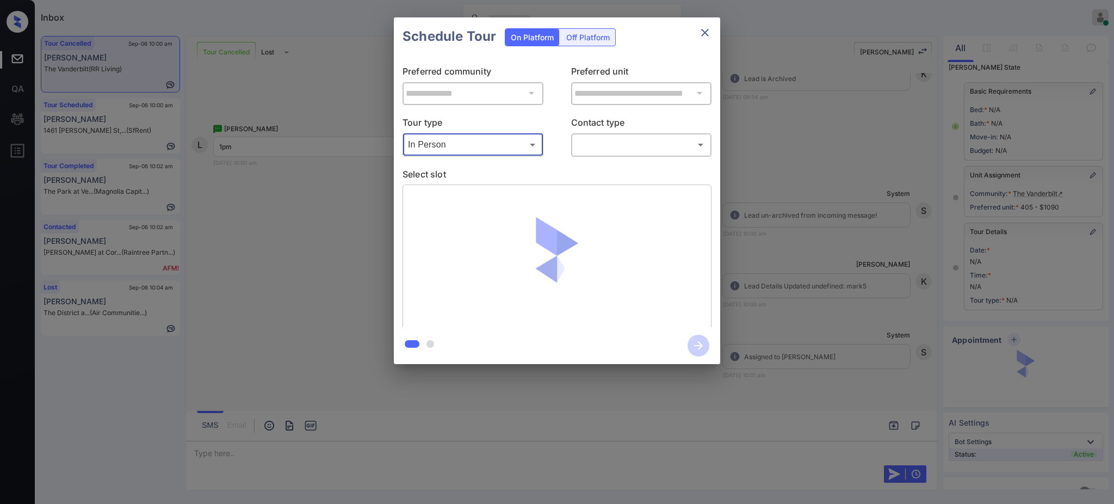
click at [619, 142] on body "Inbox [PERSON_NAME] Online Set yourself offline Set yourself on break Profile S…" at bounding box center [557, 252] width 1114 height 504
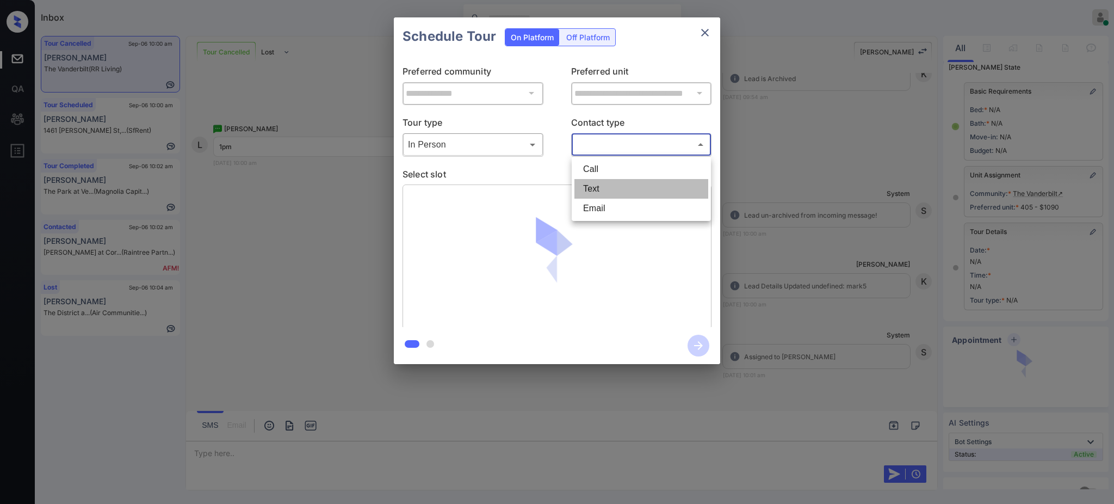
click at [601, 190] on li "Text" at bounding box center [641, 189] width 134 height 20
type input "****"
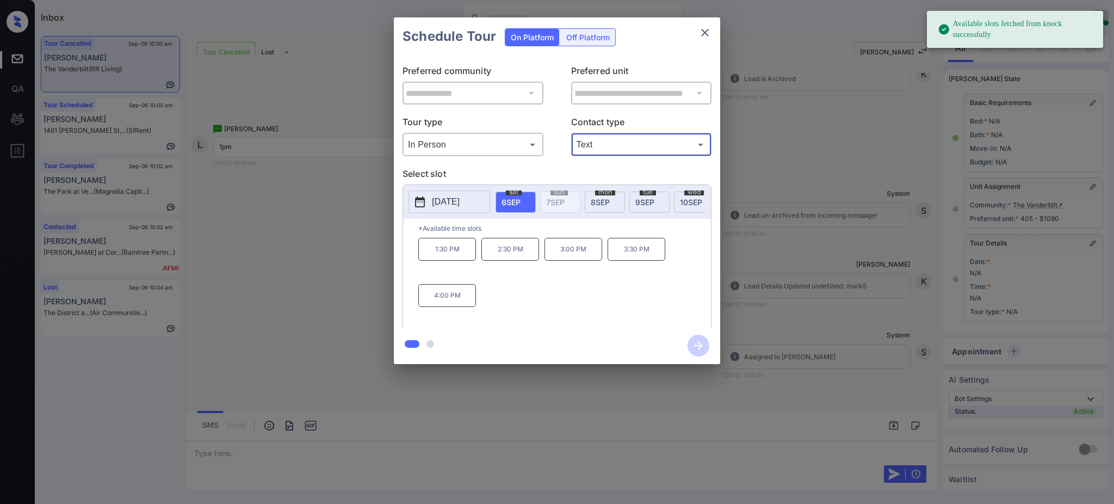
click at [444, 193] on button "[DATE]" at bounding box center [449, 201] width 82 height 23
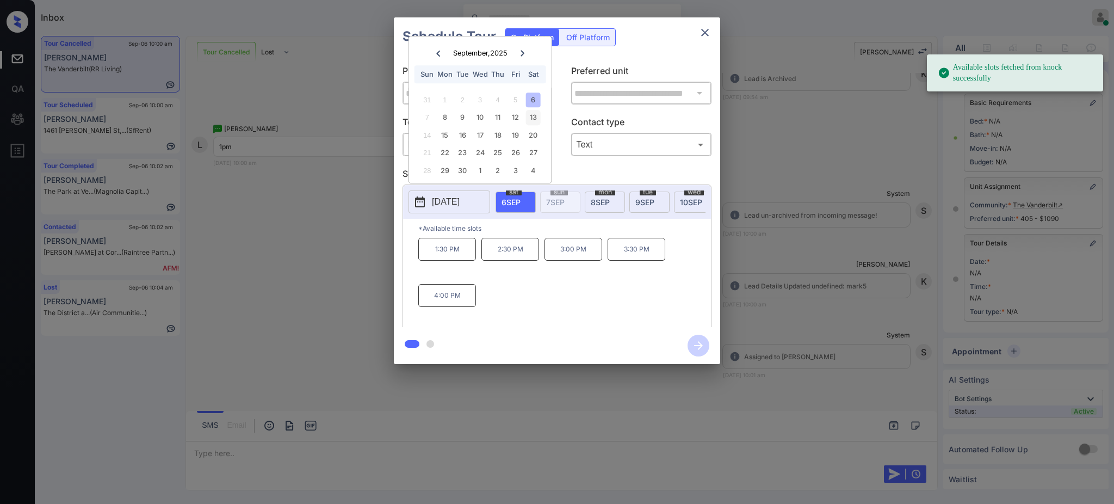
click at [533, 118] on div "13" at bounding box center [532, 117] width 15 height 15
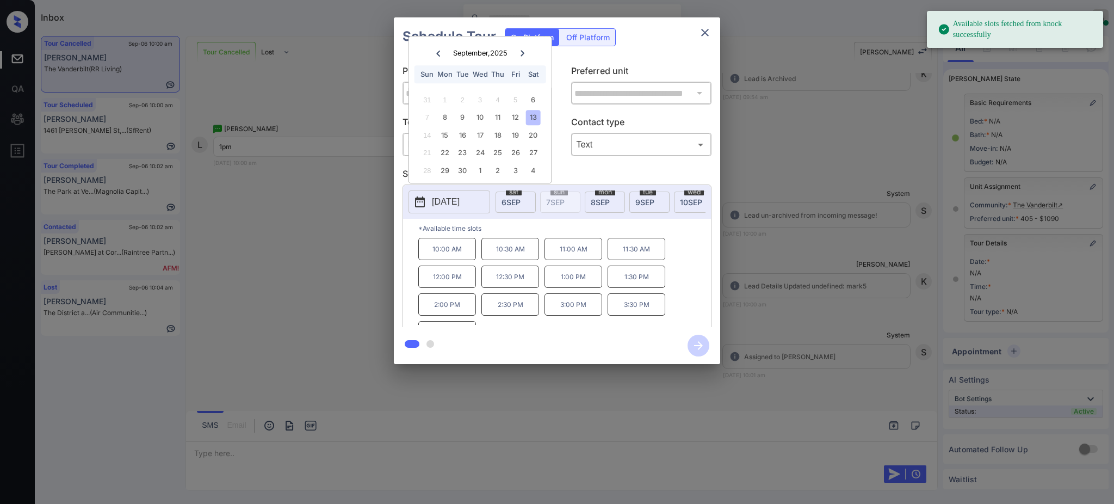
click at [566, 278] on p "1:00 PM" at bounding box center [573, 276] width 58 height 22
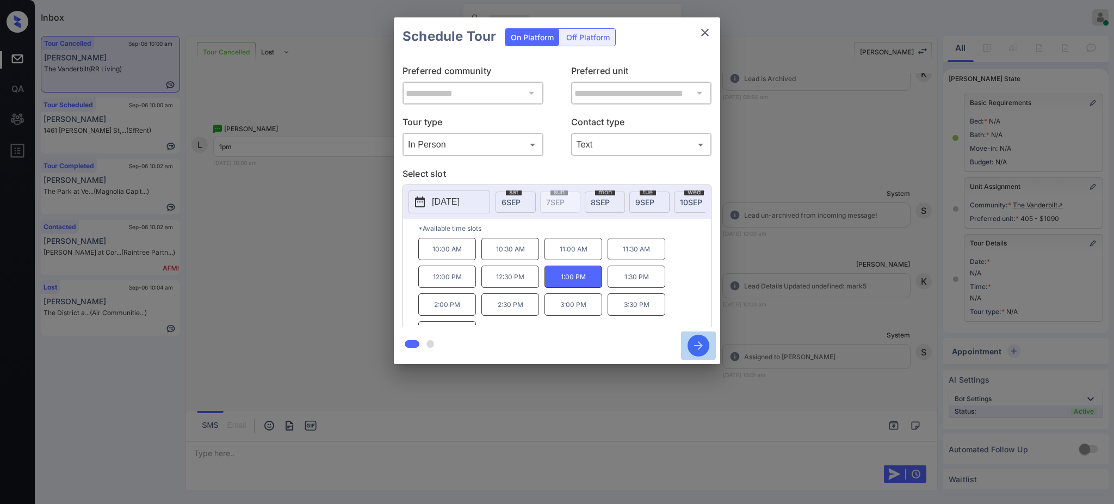
click at [698, 340] on icon "button" at bounding box center [698, 345] width 22 height 22
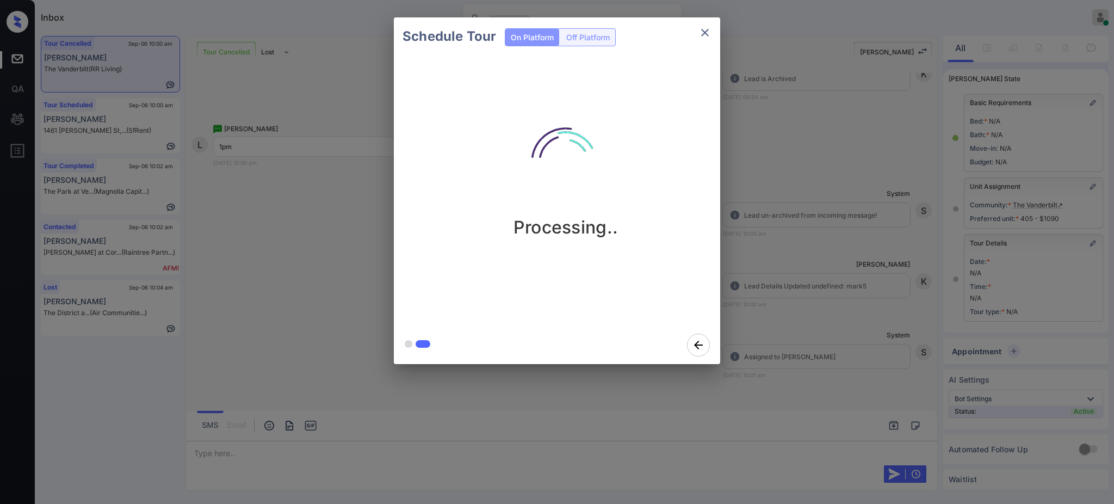
click at [788, 281] on div "Schedule Tour On Platform Off Platform Processing.." at bounding box center [557, 190] width 1114 height 381
